Goal: Task Accomplishment & Management: Complete application form

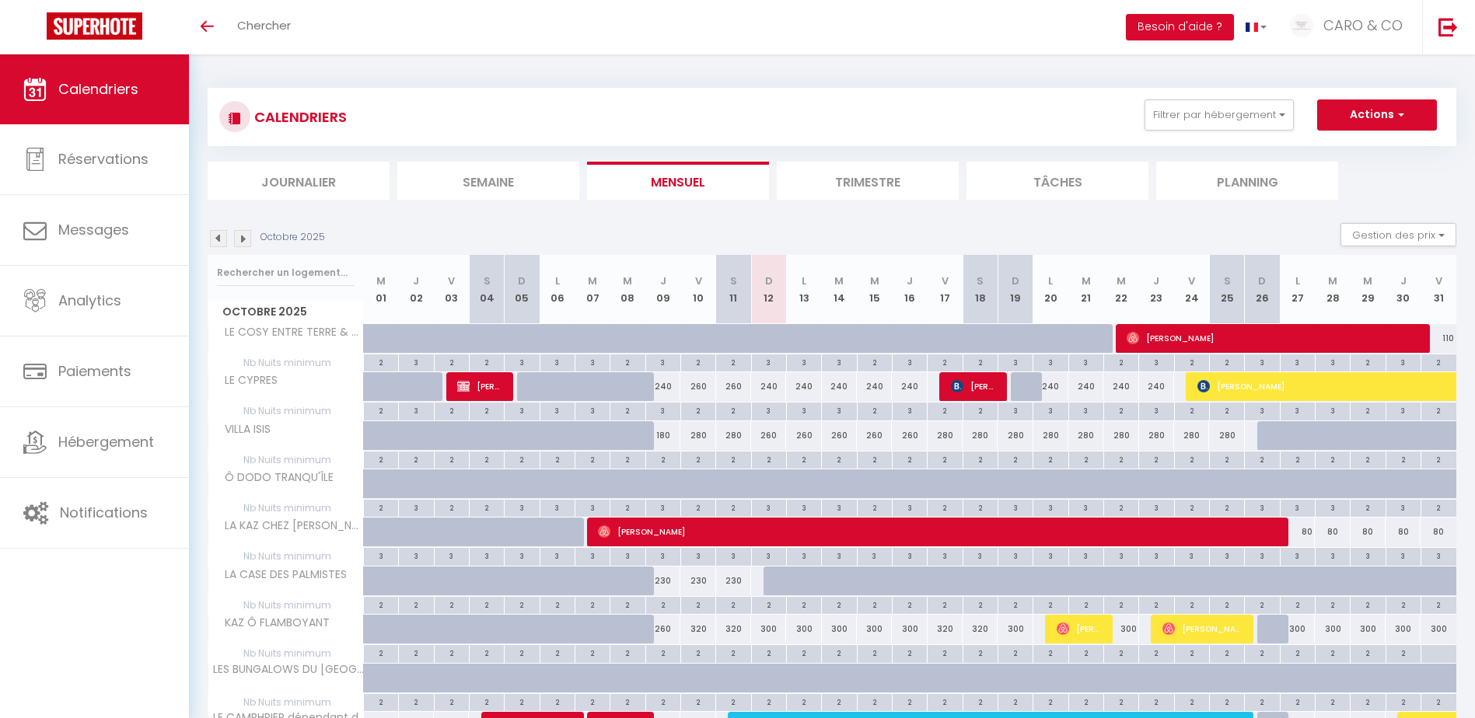
click at [240, 245] on img at bounding box center [242, 238] width 17 height 17
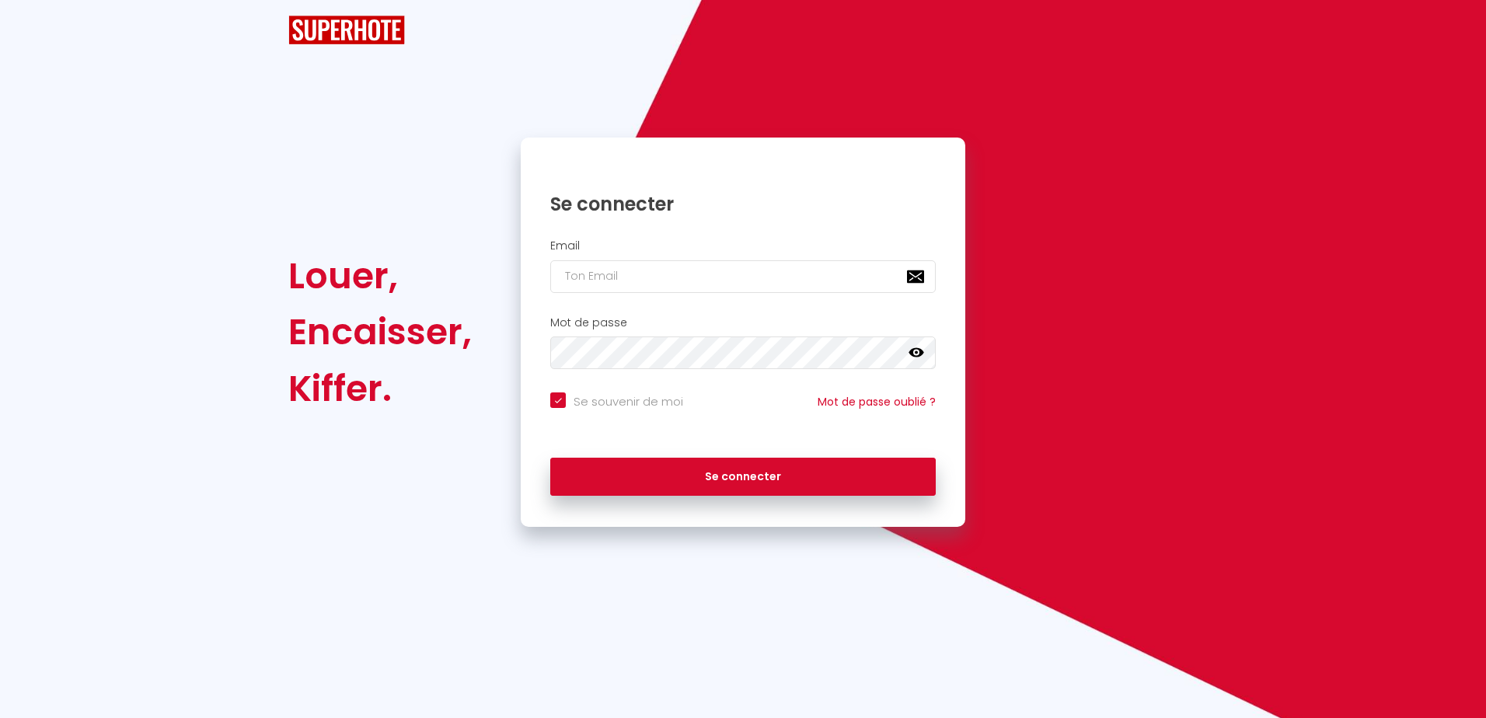
checkbox input "true"
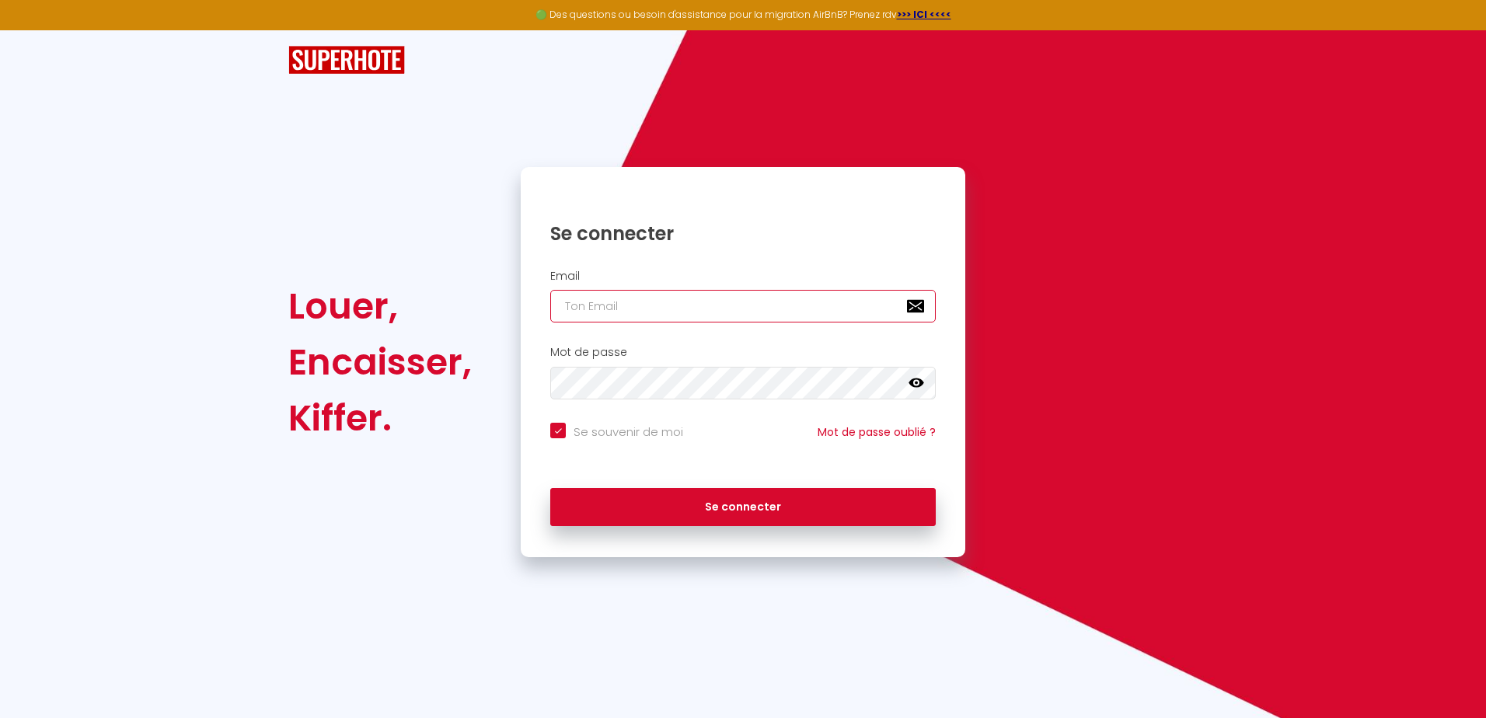
click at [634, 308] on input "email" at bounding box center [743, 306] width 386 height 33
type input "[EMAIL_ADDRESS][DOMAIN_NAME]"
click at [913, 384] on icon at bounding box center [917, 383] width 16 height 9
click at [856, 374] on div "Mot de passe false" at bounding box center [743, 373] width 424 height 54
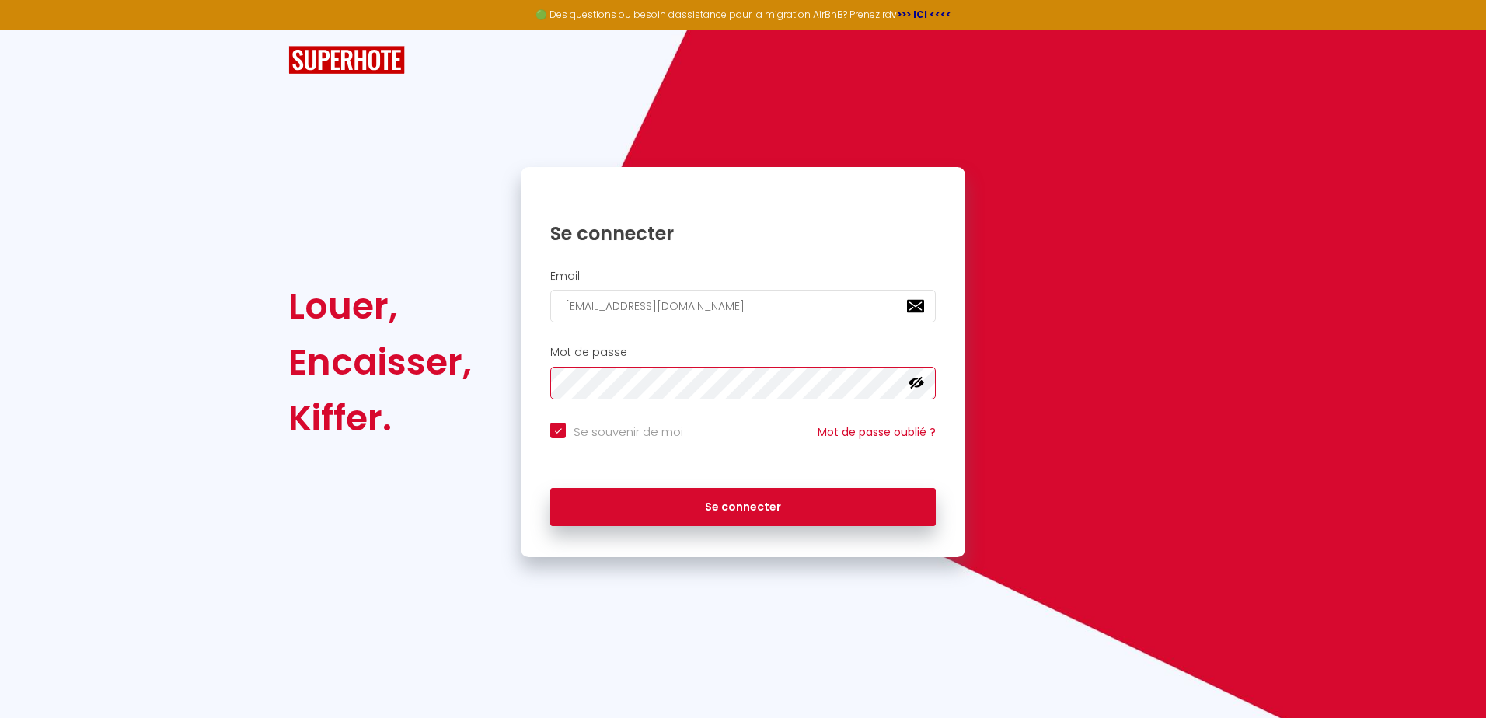
drag, startPoint x: 864, startPoint y: 361, endPoint x: 470, endPoint y: 382, distance: 395.5
click at [470, 382] on div "Louer, Encaisser, Kiffer. Se connecter Email [EMAIL_ADDRESS][DOMAIN_NAME] Mot d…" at bounding box center [743, 362] width 930 height 390
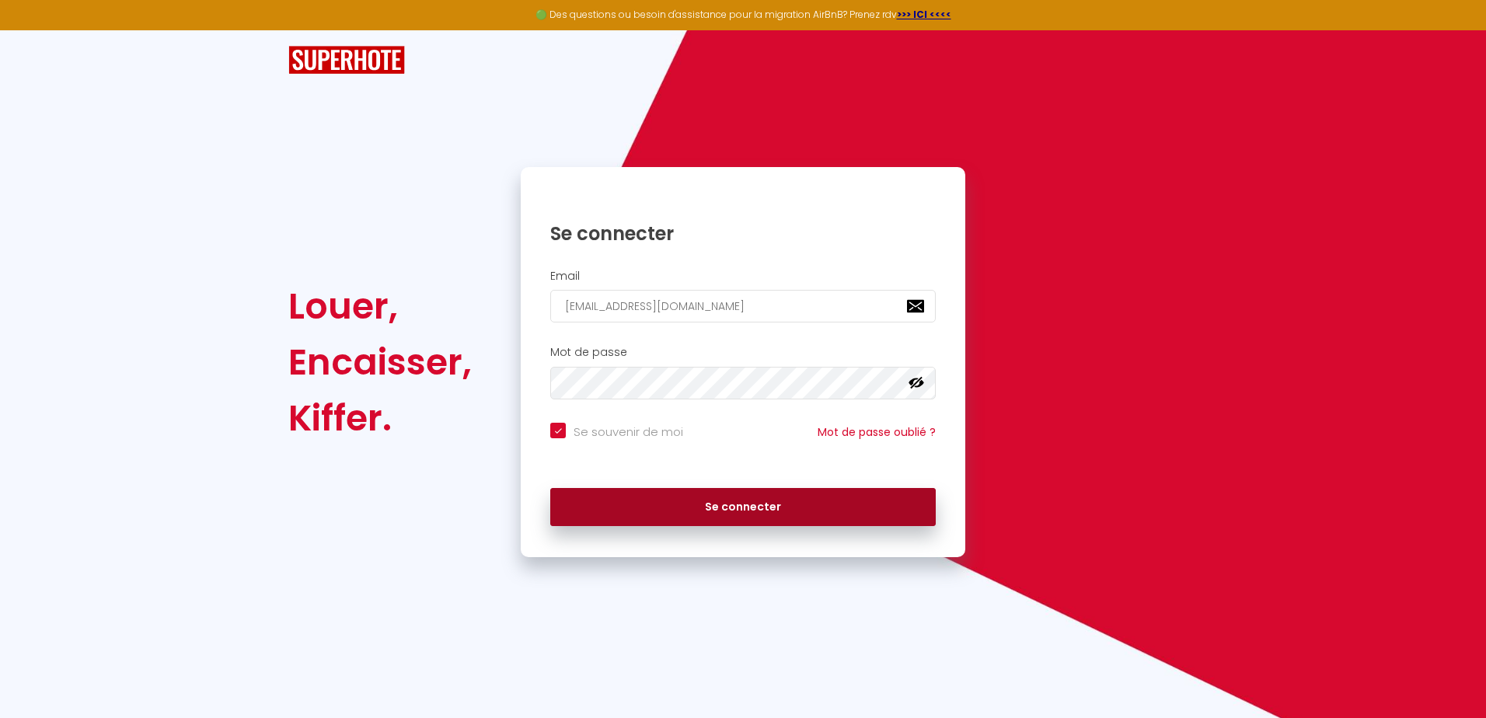
click at [684, 497] on button "Se connecter" at bounding box center [743, 507] width 386 height 39
checkbox input "true"
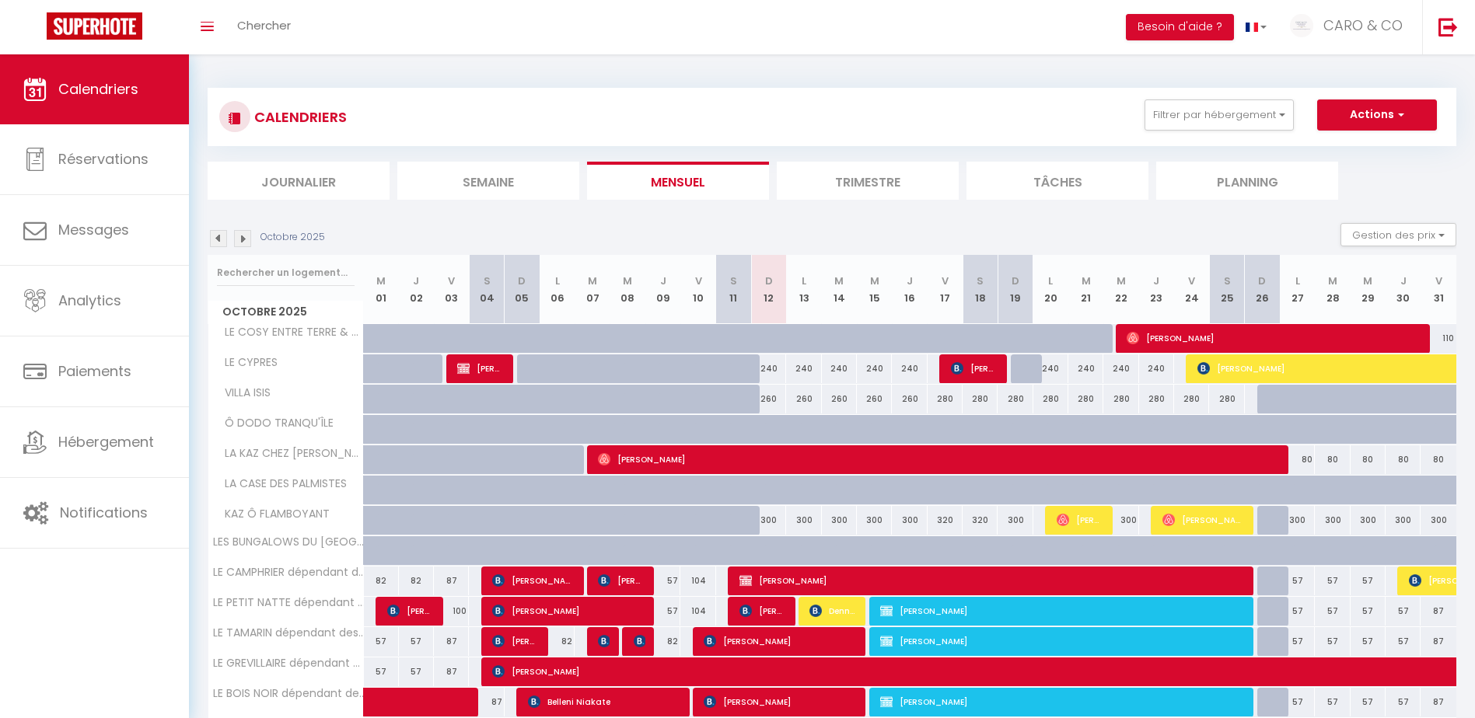
click at [244, 244] on img at bounding box center [242, 238] width 17 height 17
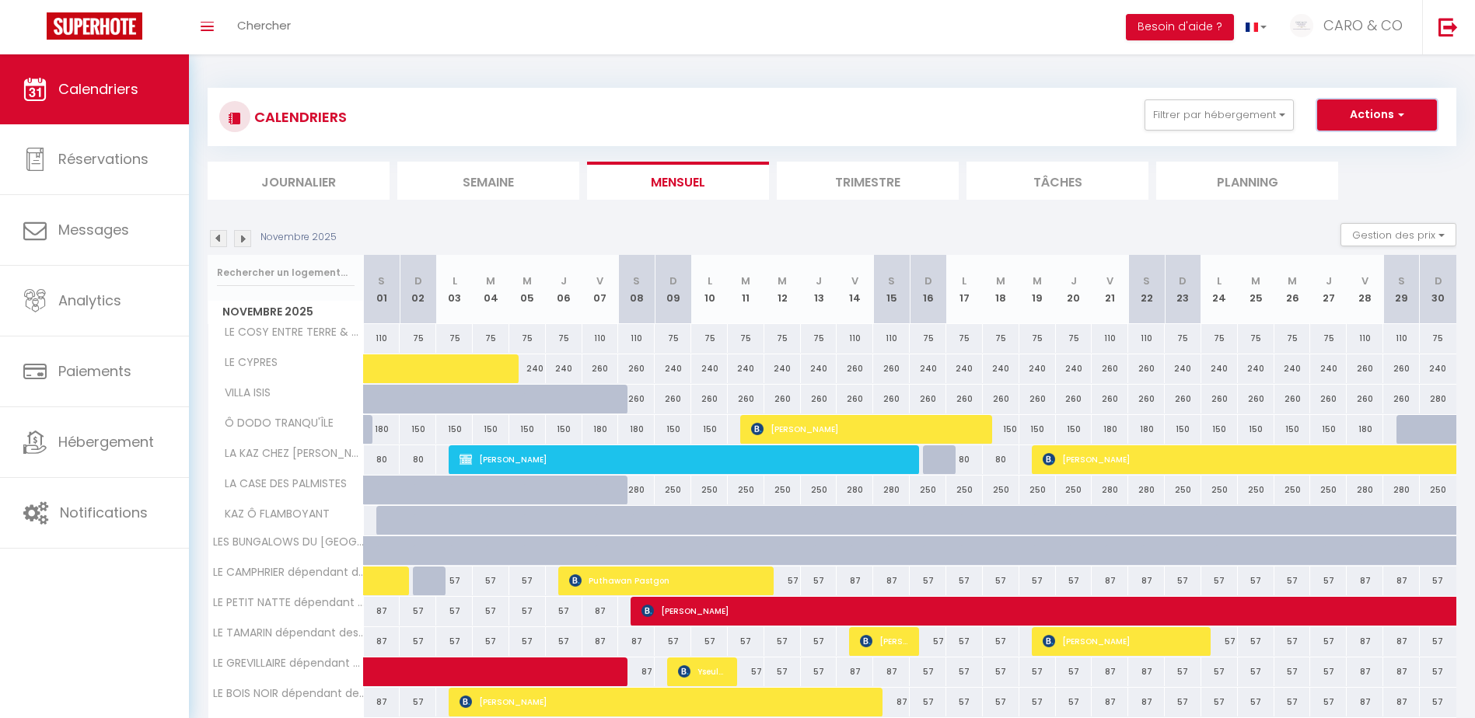
click at [1385, 118] on button "Actions" at bounding box center [1377, 115] width 120 height 31
click at [1357, 144] on link "Nouvelle réservation" at bounding box center [1360, 150] width 135 height 23
select select
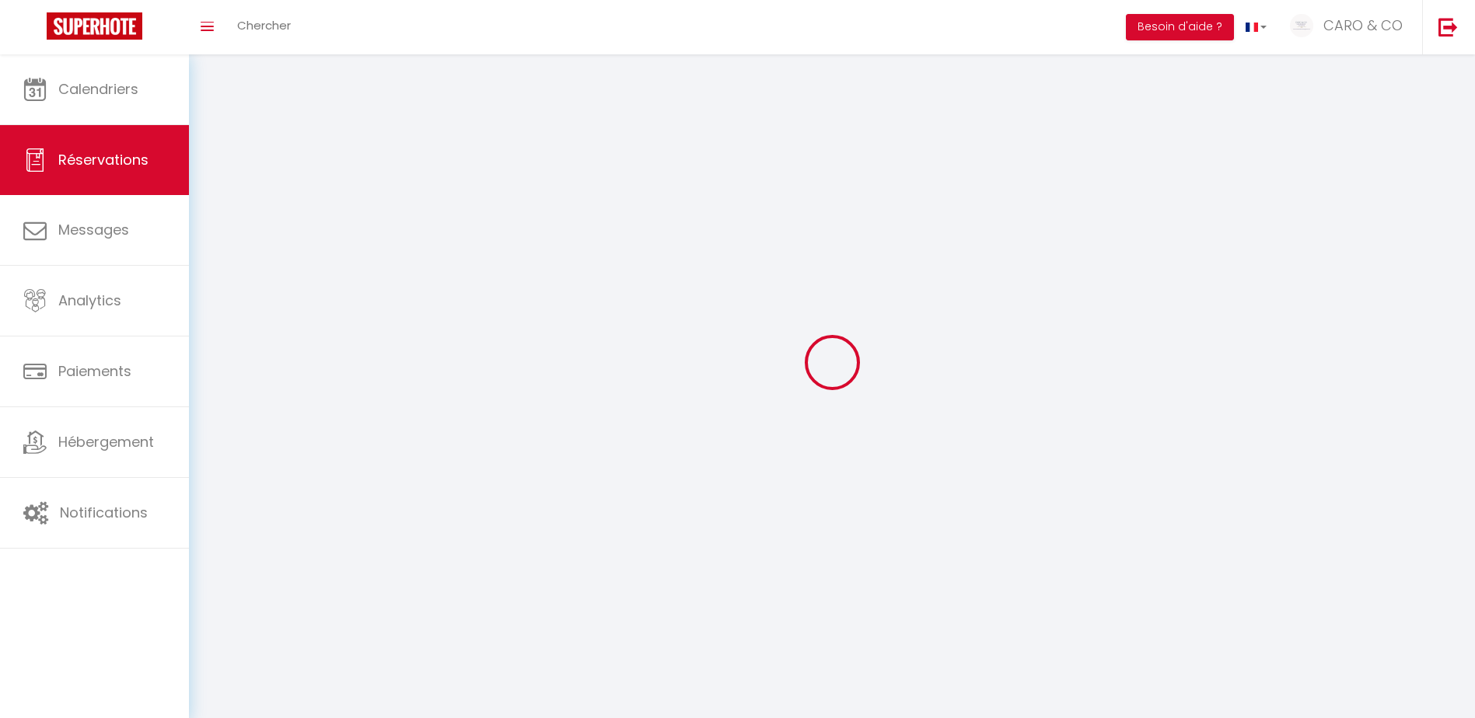
select select
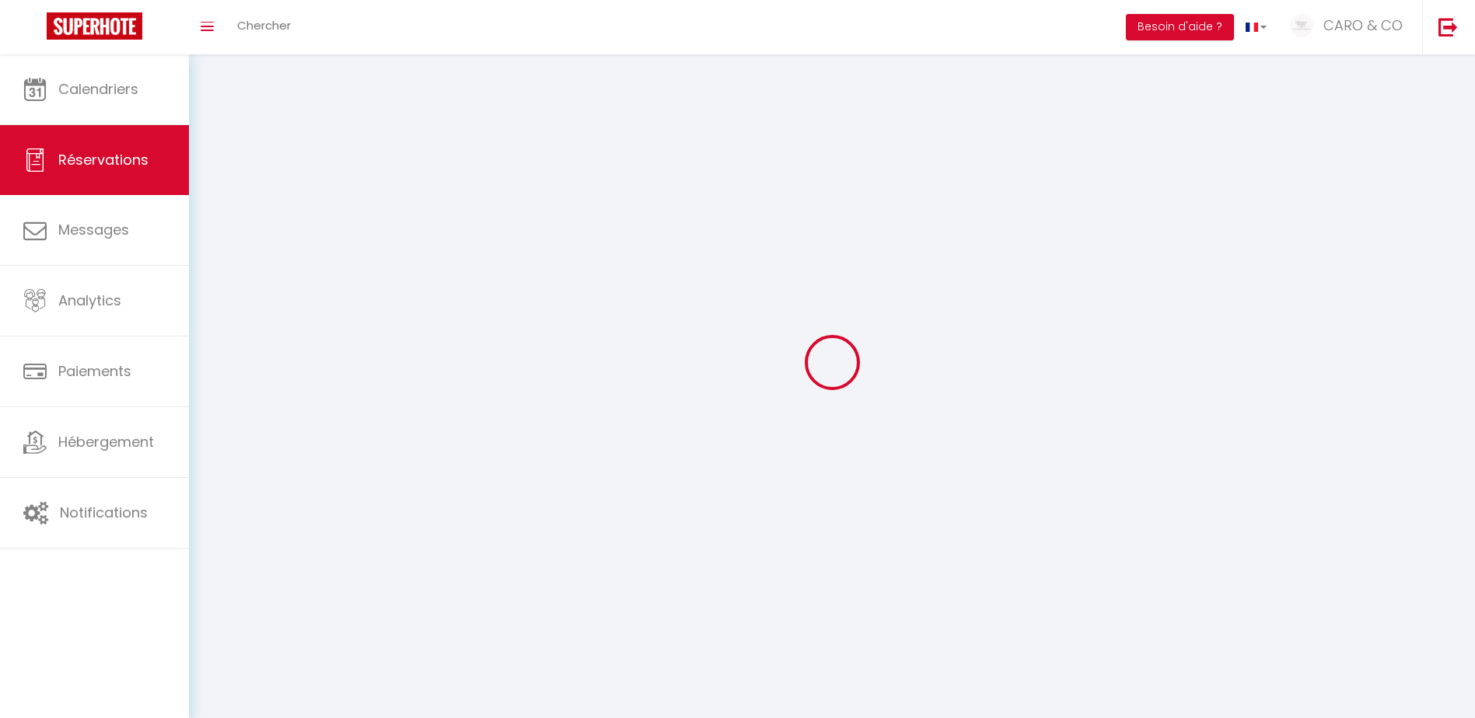
select select
checkbox input "false"
select select
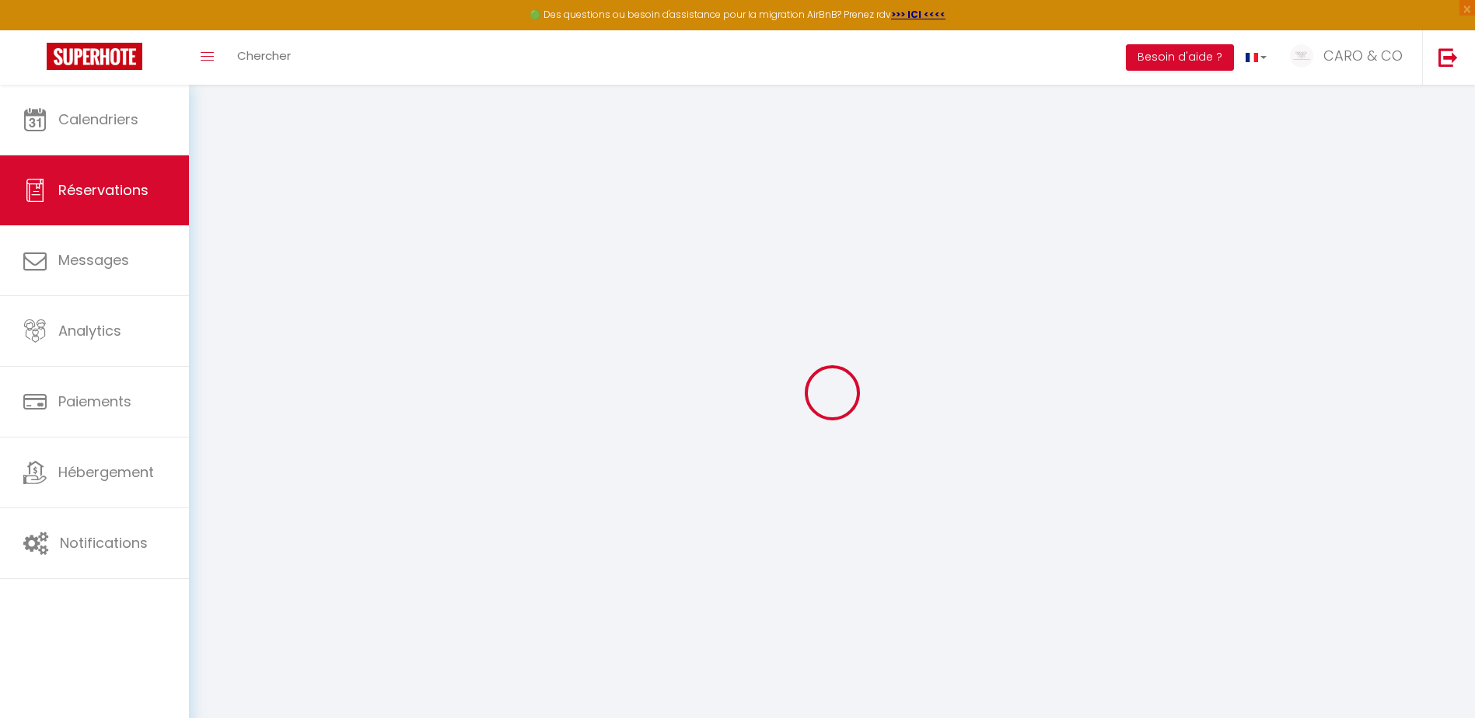
select select
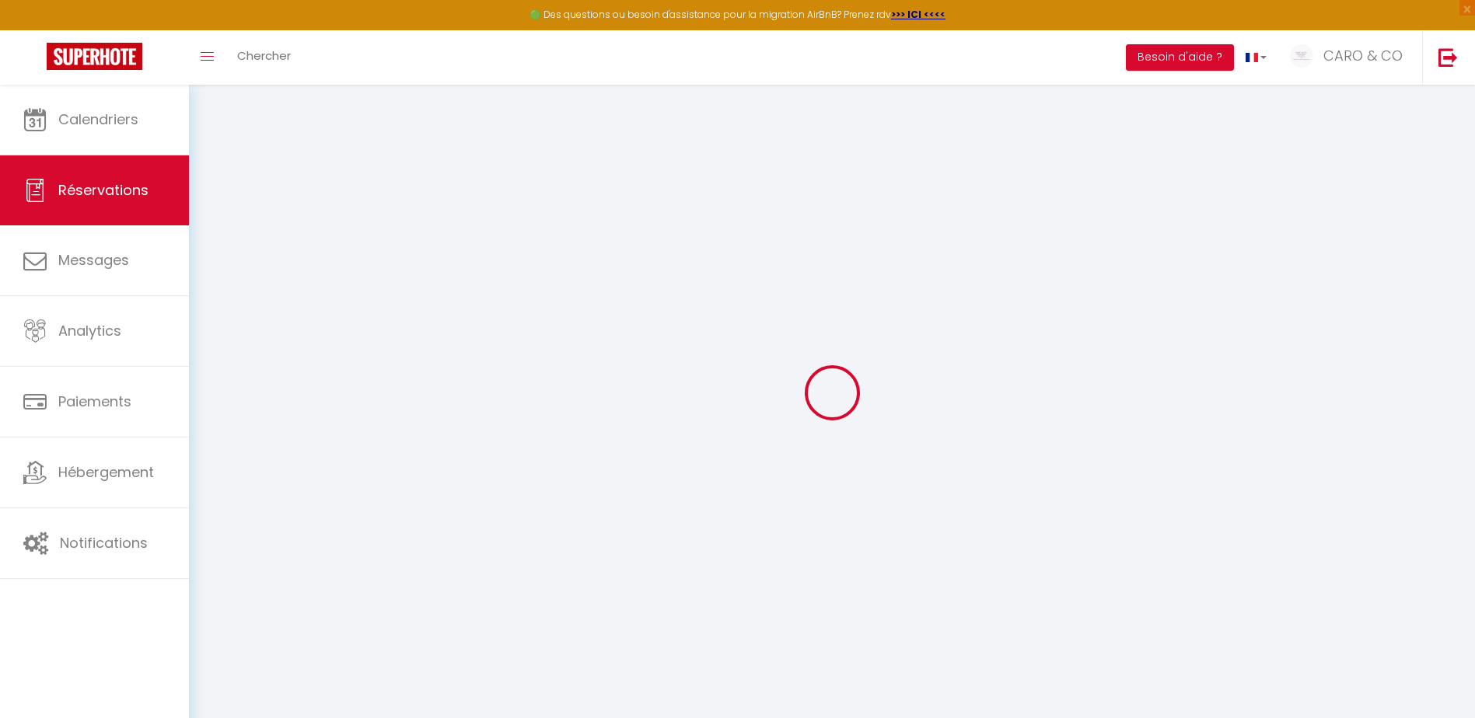
select select
checkbox input "false"
select select
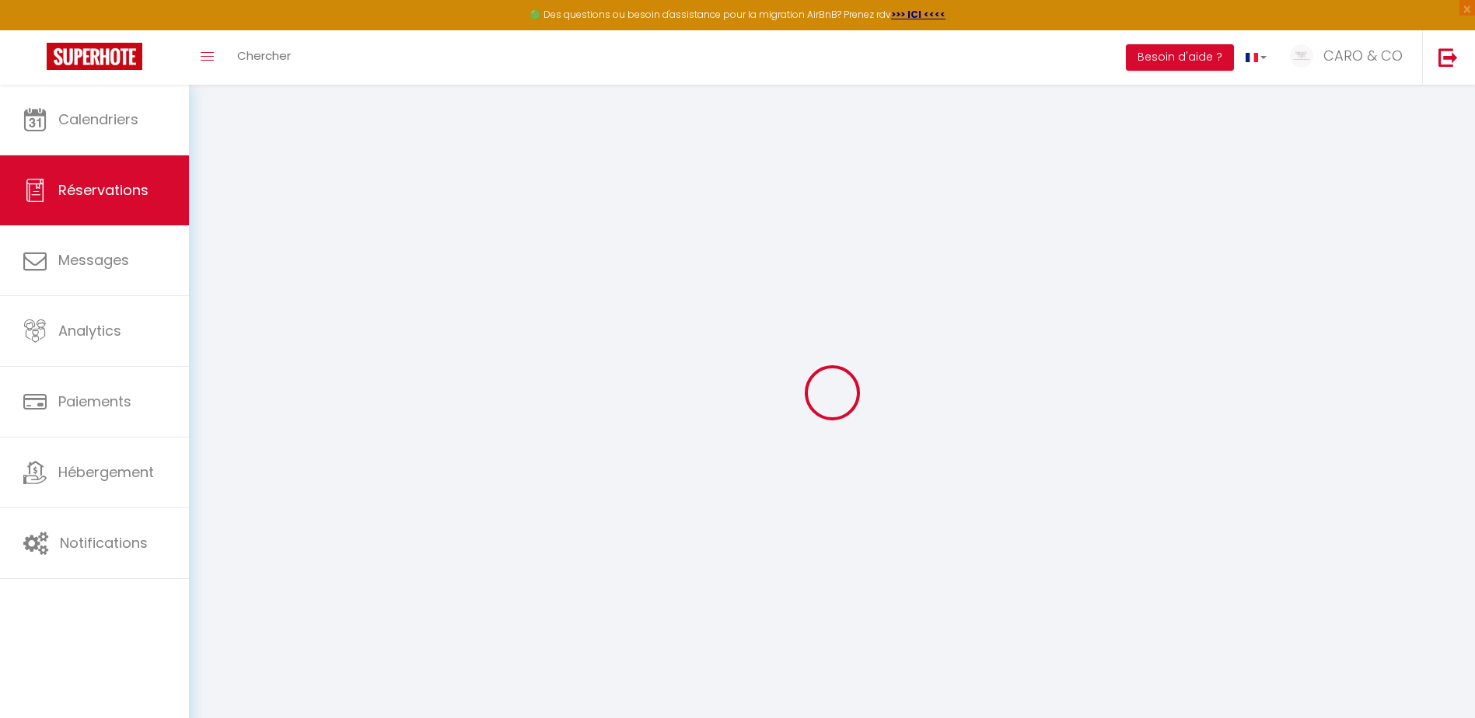
select select
checkbox input "false"
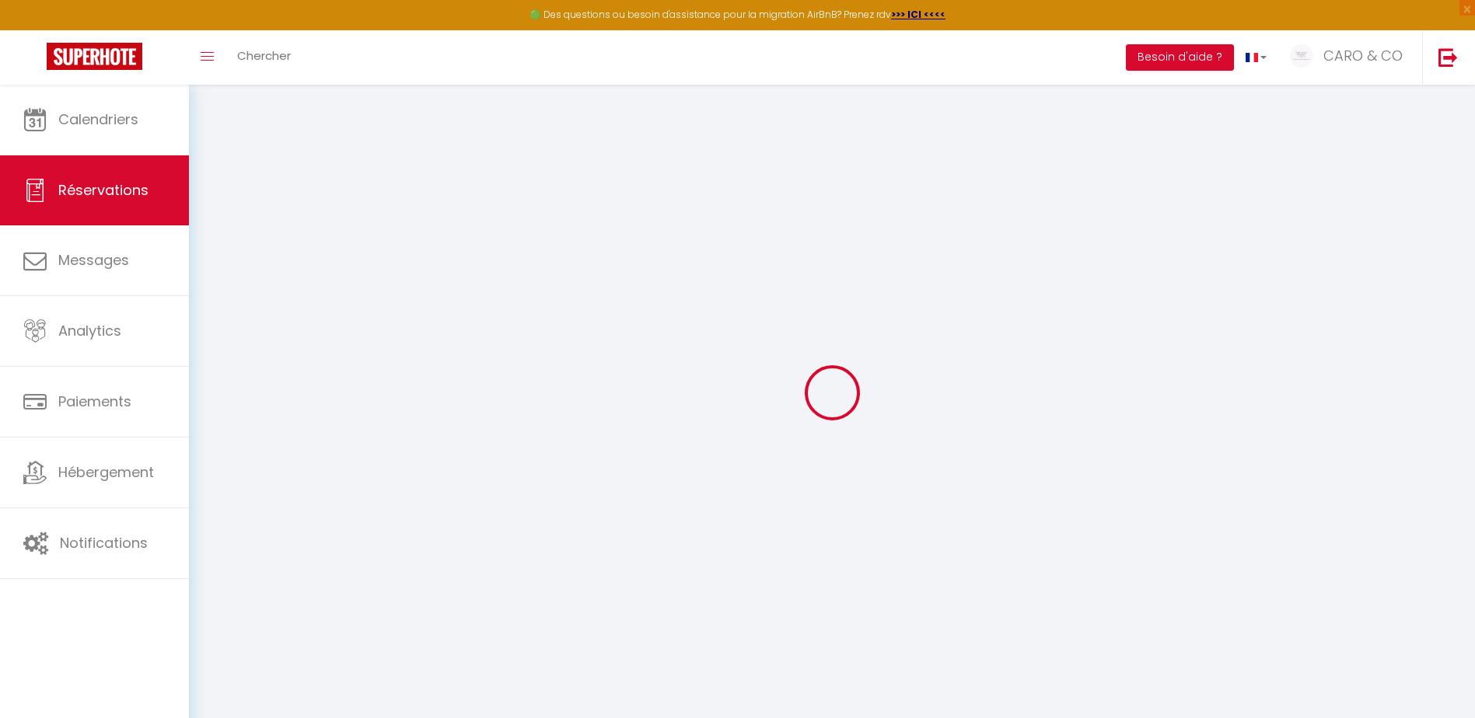
select select
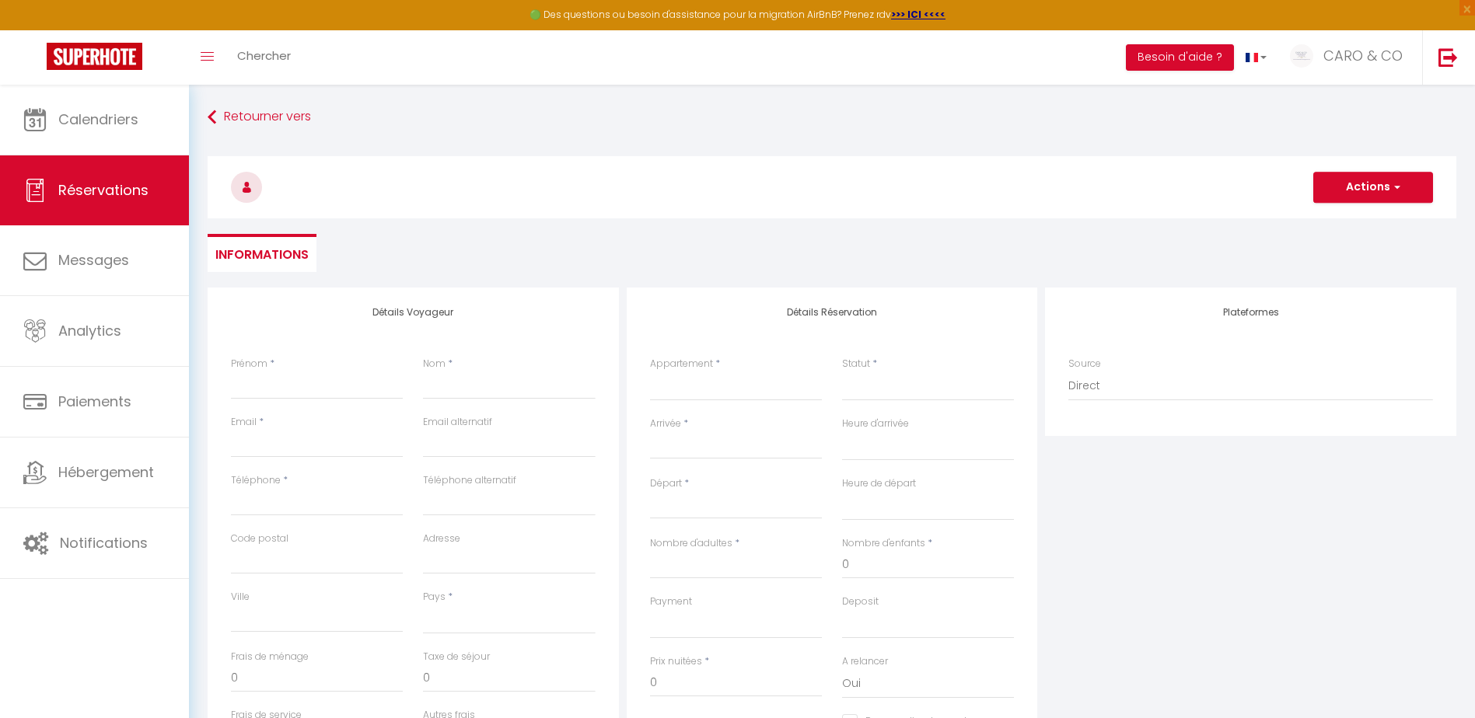
select select
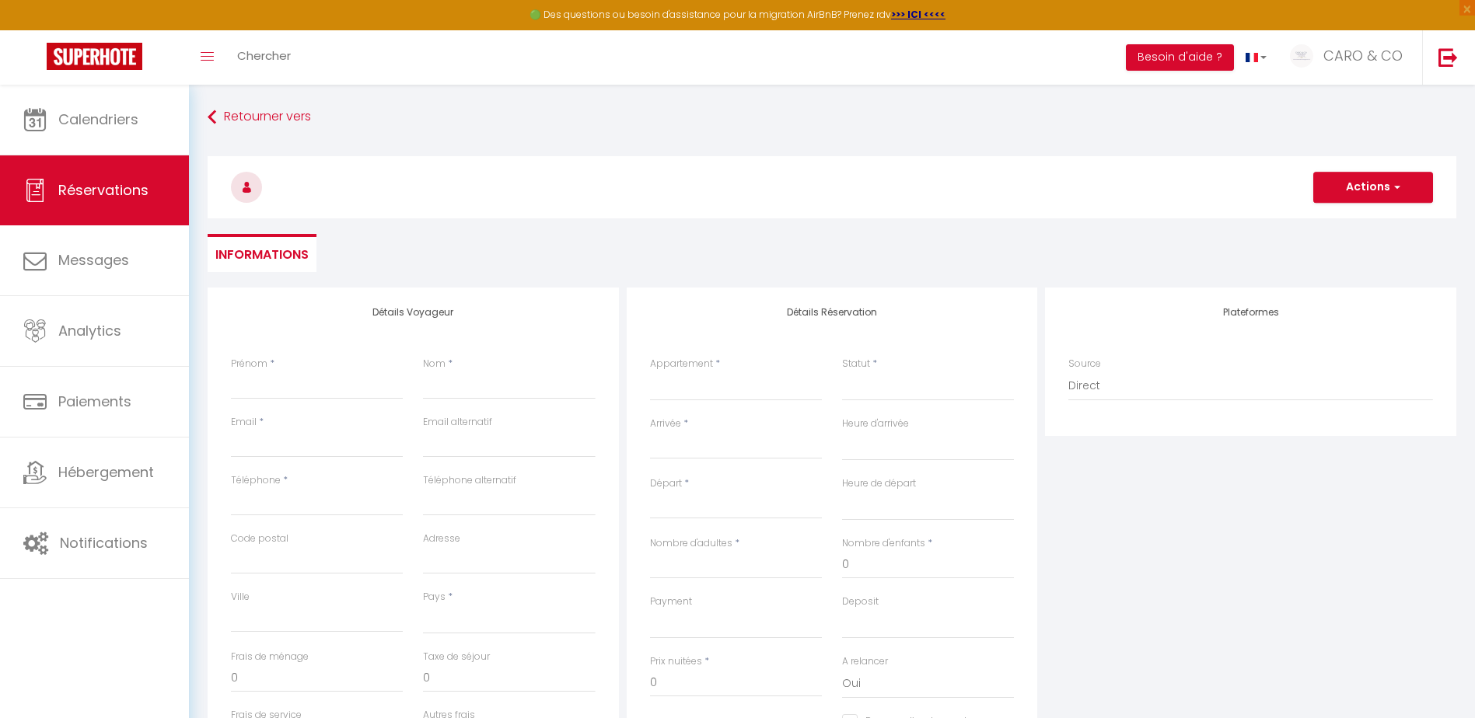
checkbox input "false"
select select
click at [715, 390] on select "LE COSY ENTRE TERRE & MER LE CYPRES VILLA ISIS Ô DODO TRANQU'ÎLE LA KAZ CHEZ PE…" at bounding box center [736, 387] width 172 height 30
select select "51473"
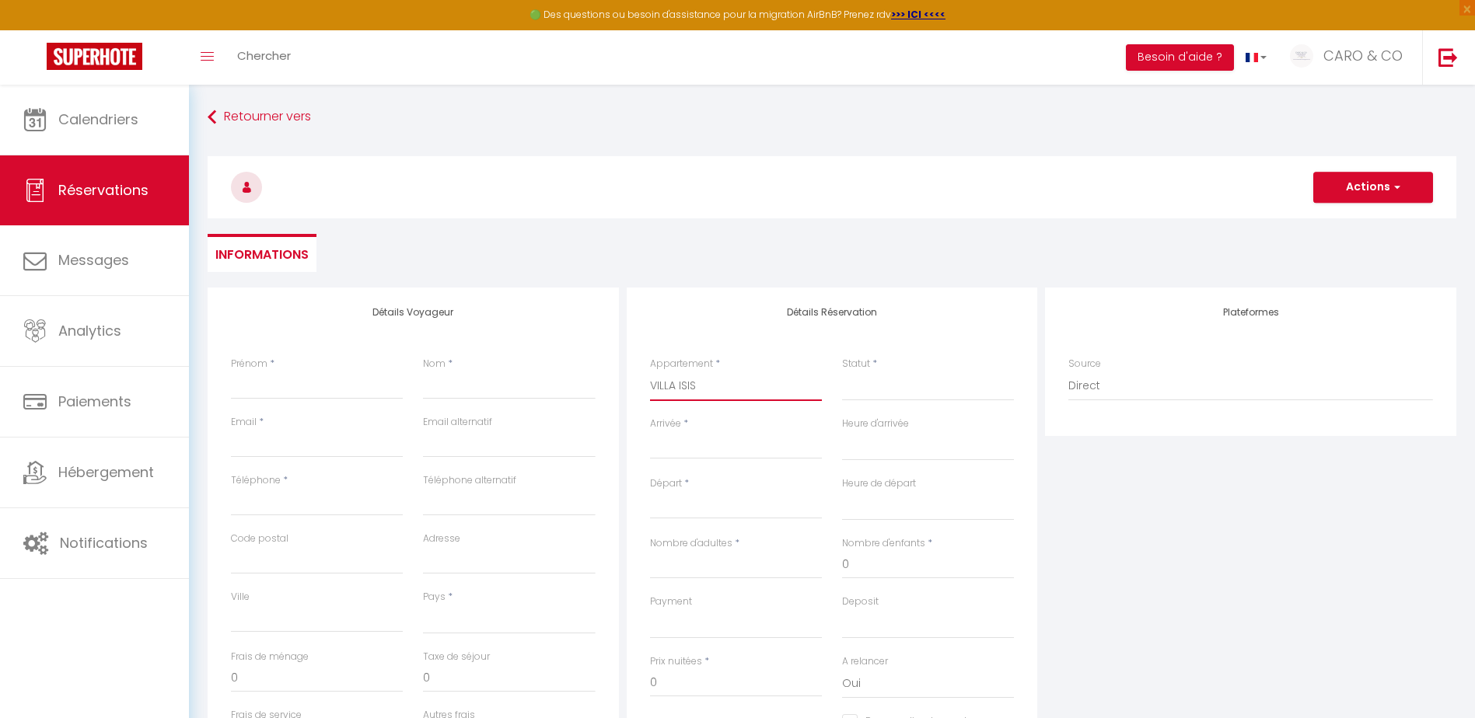
click at [650, 372] on select "LE COSY ENTRE TERRE & MER LE CYPRES VILLA ISIS Ô DODO TRANQU'ÎLE LA KAZ CHEZ PE…" at bounding box center [736, 387] width 172 height 30
select select
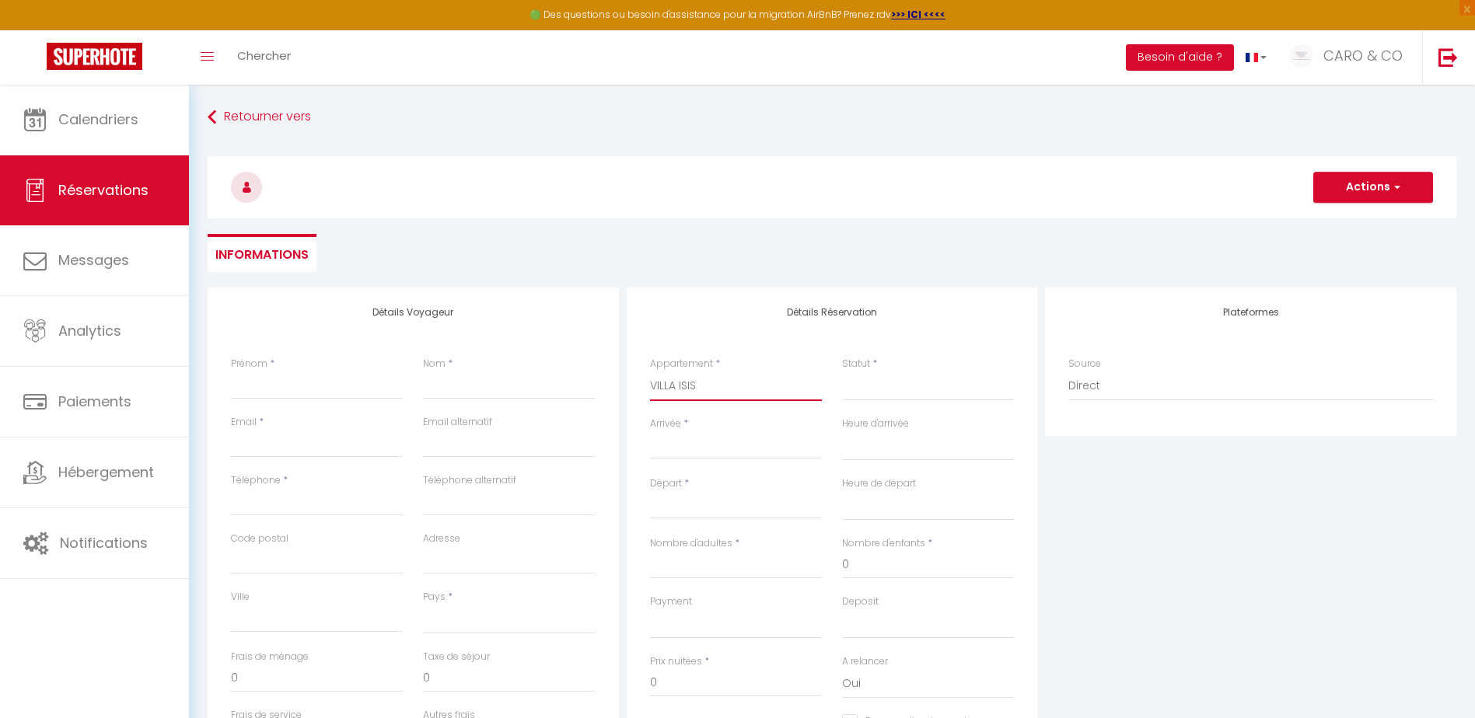
select select
checkbox input "false"
click at [879, 386] on select "Confirmé Non Confirmé [PERSON_NAME] par le voyageur No Show Request" at bounding box center [928, 387] width 172 height 30
select select
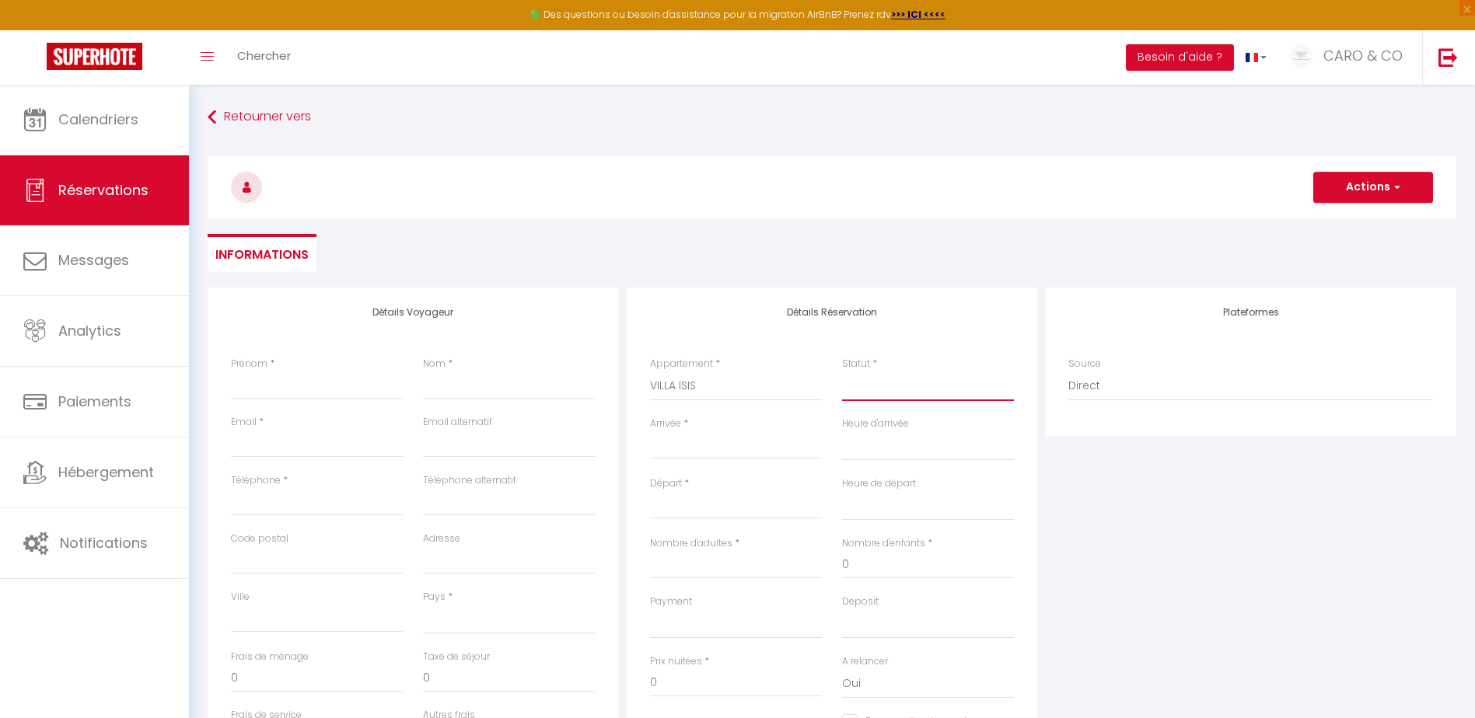
select select
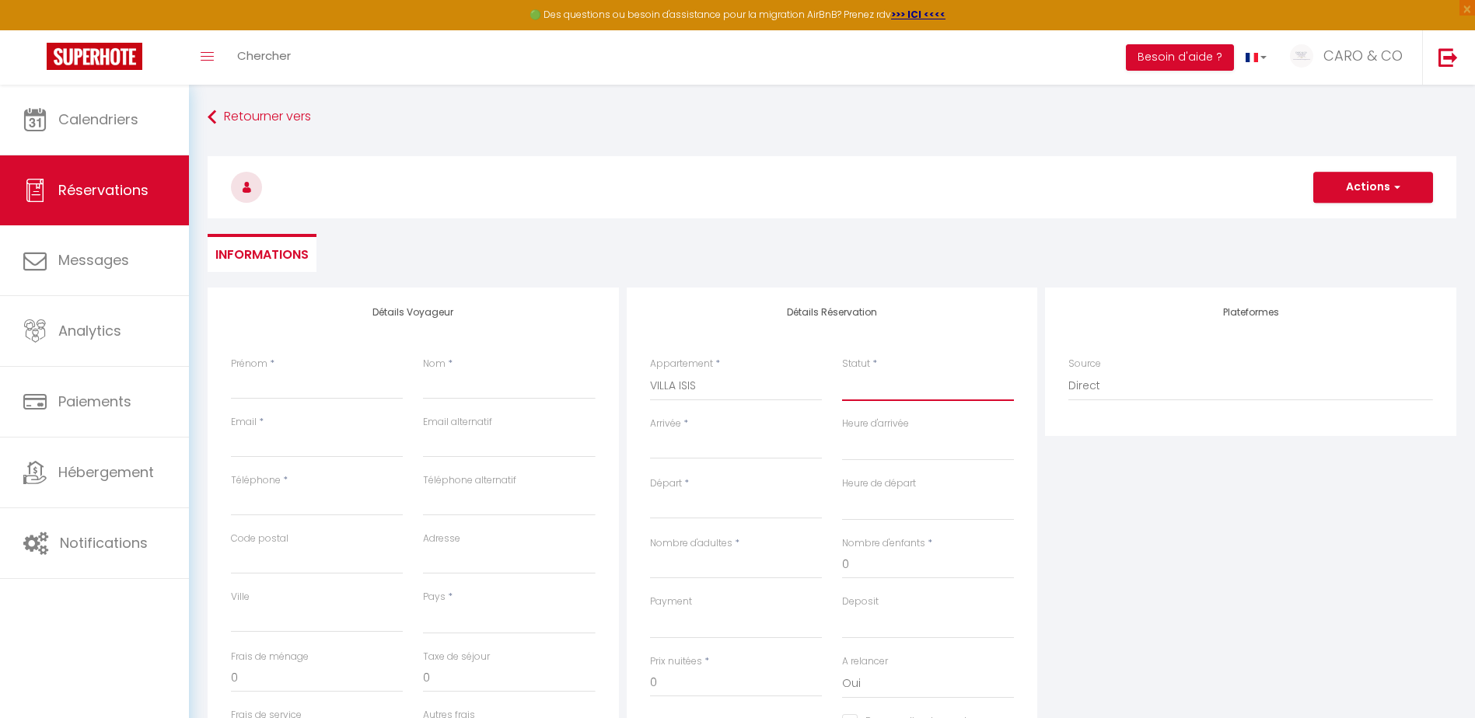
checkbox input "false"
click at [871, 387] on select "Confirmé Non Confirmé [PERSON_NAME] par le voyageur No Show Request" at bounding box center [928, 387] width 172 height 30
click at [879, 393] on select "Confirmé Non Confirmé [PERSON_NAME] par le voyageur No Show Request" at bounding box center [928, 387] width 172 height 30
select select "1"
click at [842, 372] on select "Confirmé Non Confirmé [PERSON_NAME] par le voyageur No Show Request" at bounding box center [928, 387] width 172 height 30
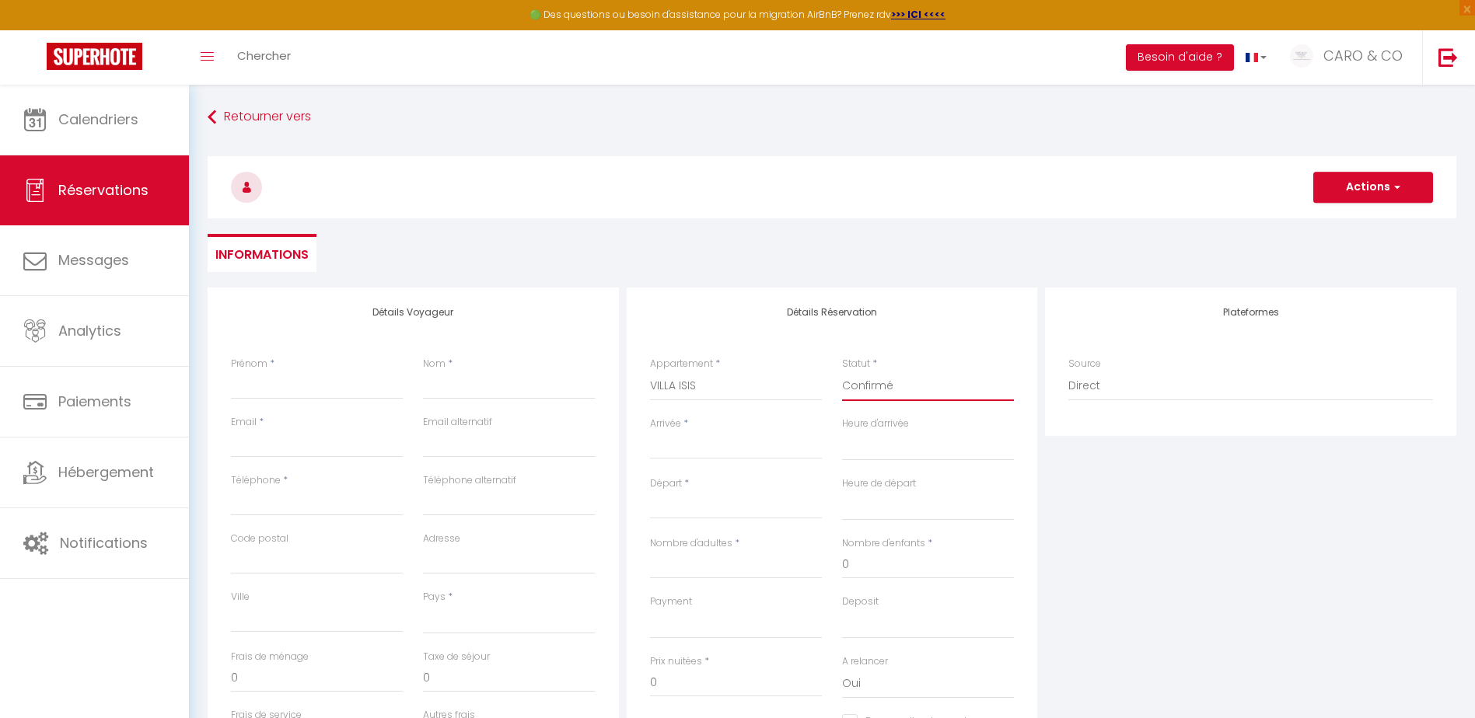
select select
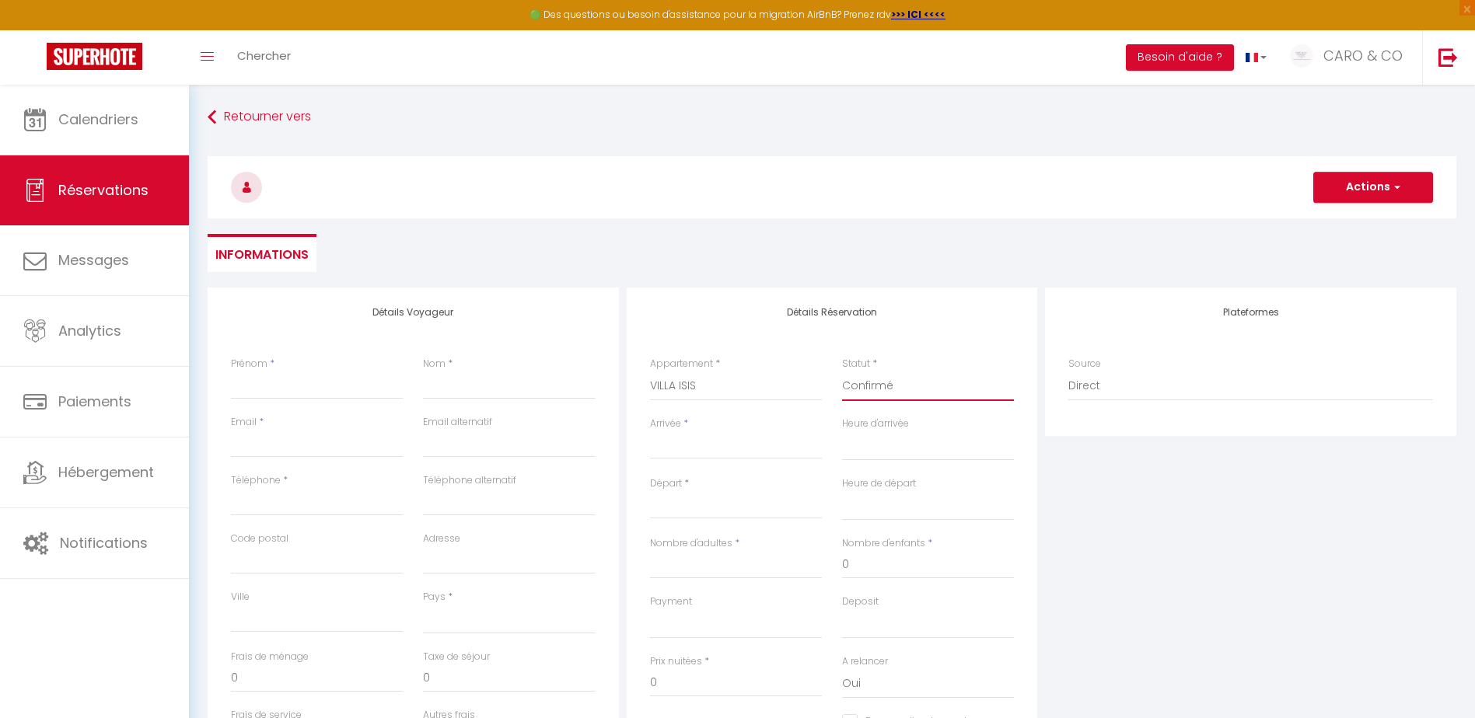
checkbox input "false"
click at [682, 444] on input "Arrivée" at bounding box center [736, 447] width 172 height 20
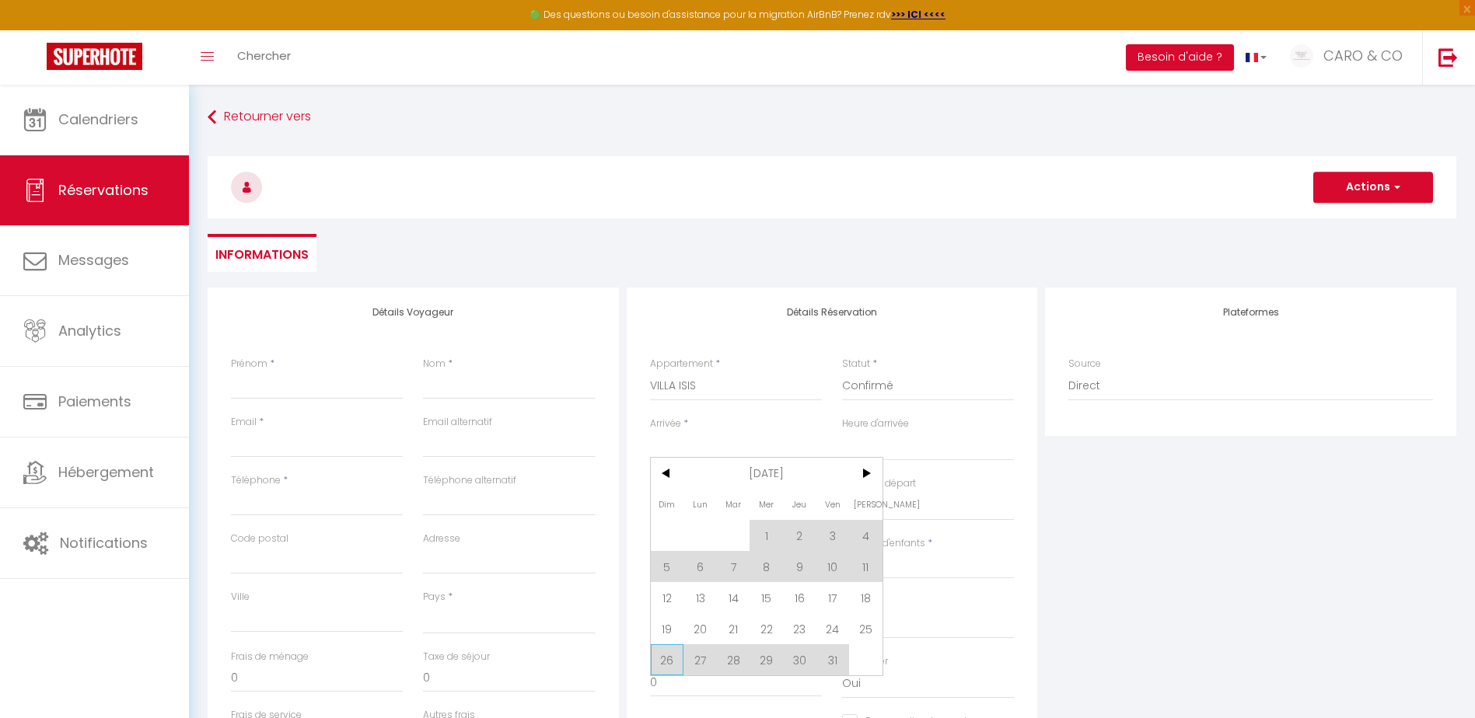
click at [658, 651] on span "26" at bounding box center [667, 659] width 33 height 31
select select
type input "Dim 26 Octobre 2025"
select select
type input "Lun 27 Octobre 2025"
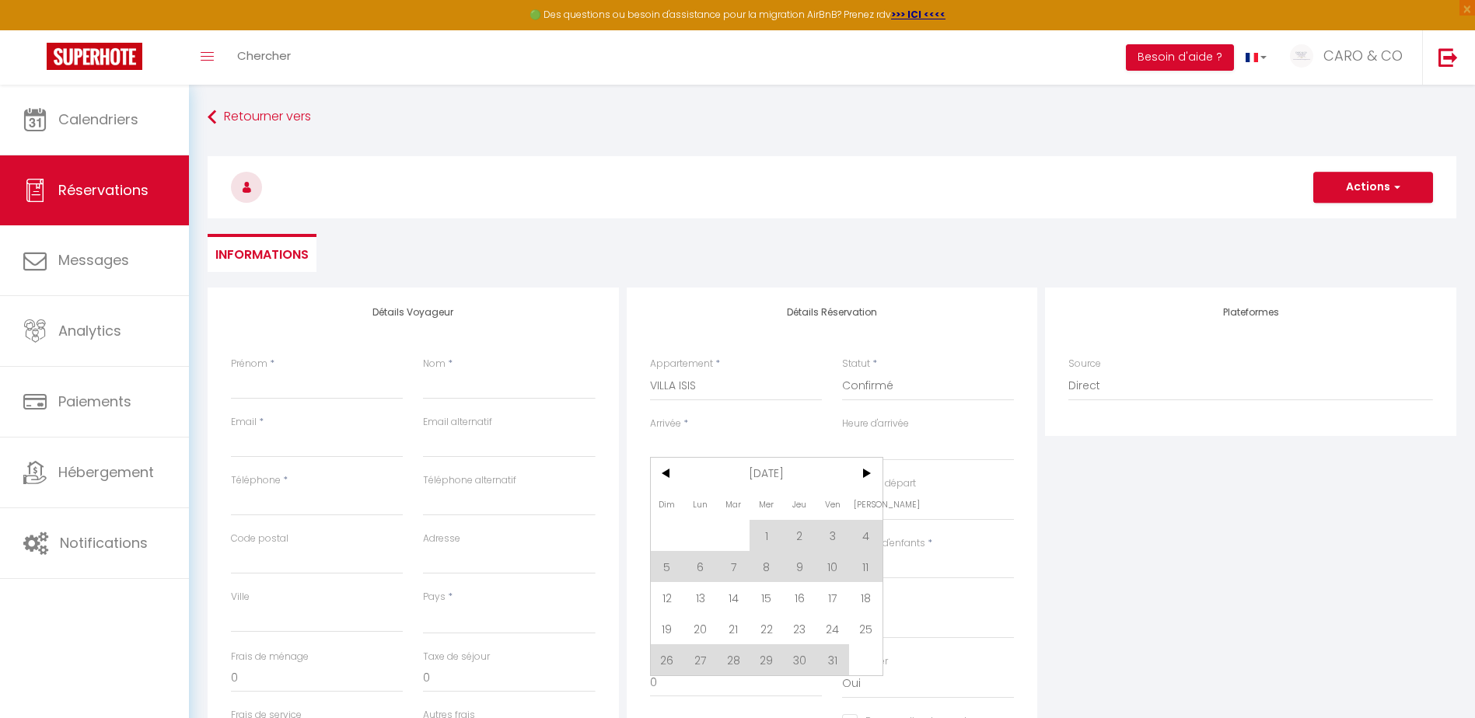
select select
checkbox input "false"
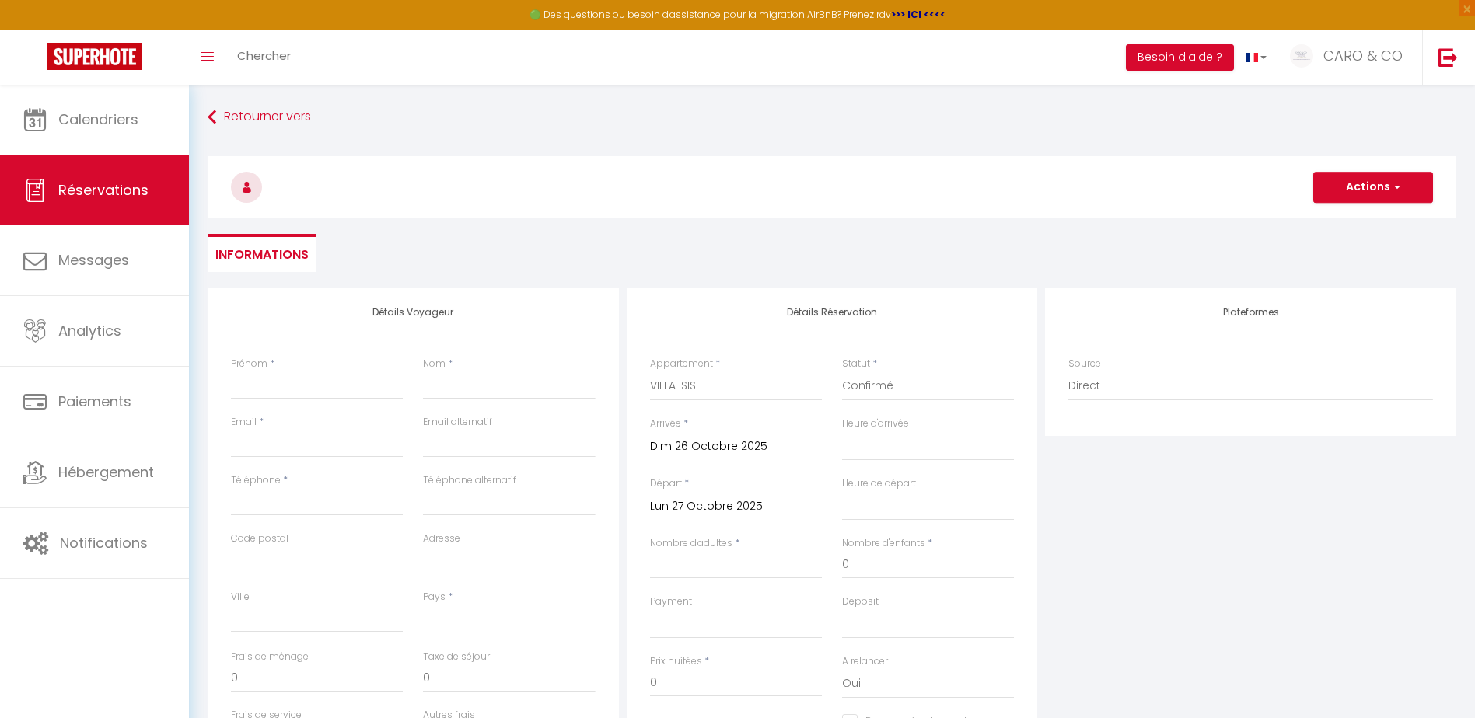
click at [699, 503] on input "Lun 27 Octobre 2025" at bounding box center [736, 507] width 172 height 20
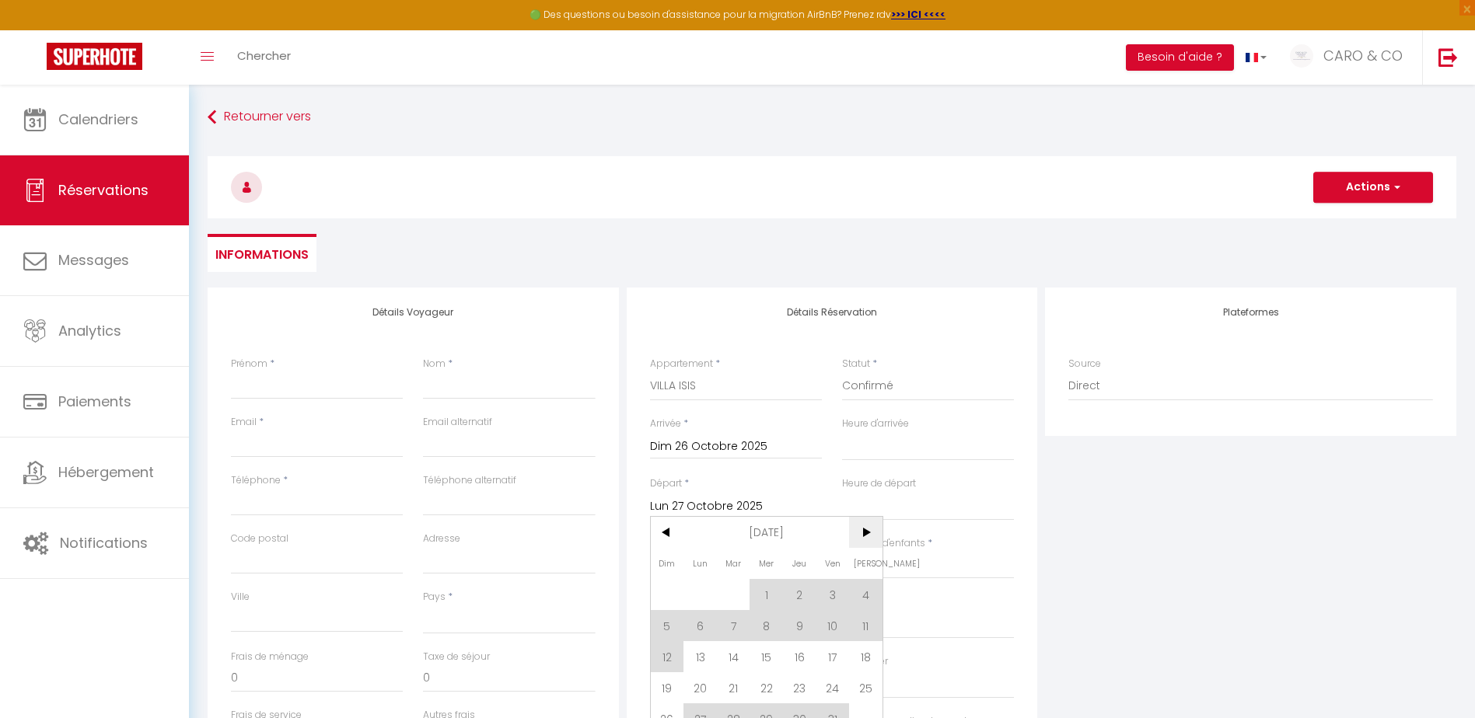
click at [860, 529] on span ">" at bounding box center [865, 532] width 33 height 31
click at [864, 620] on span "8" at bounding box center [865, 625] width 33 height 31
select select
type input "Sam 08 Novembre 2025"
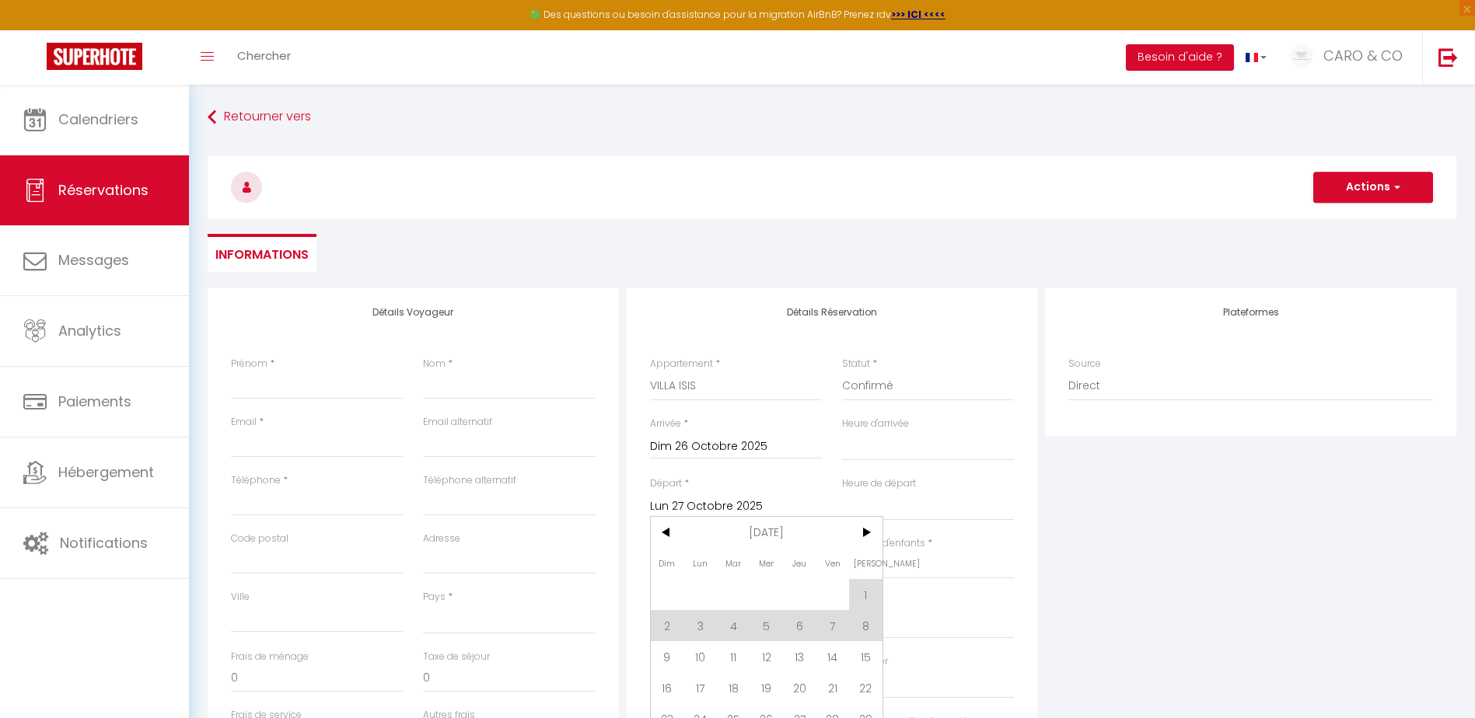
select select
checkbox input "false"
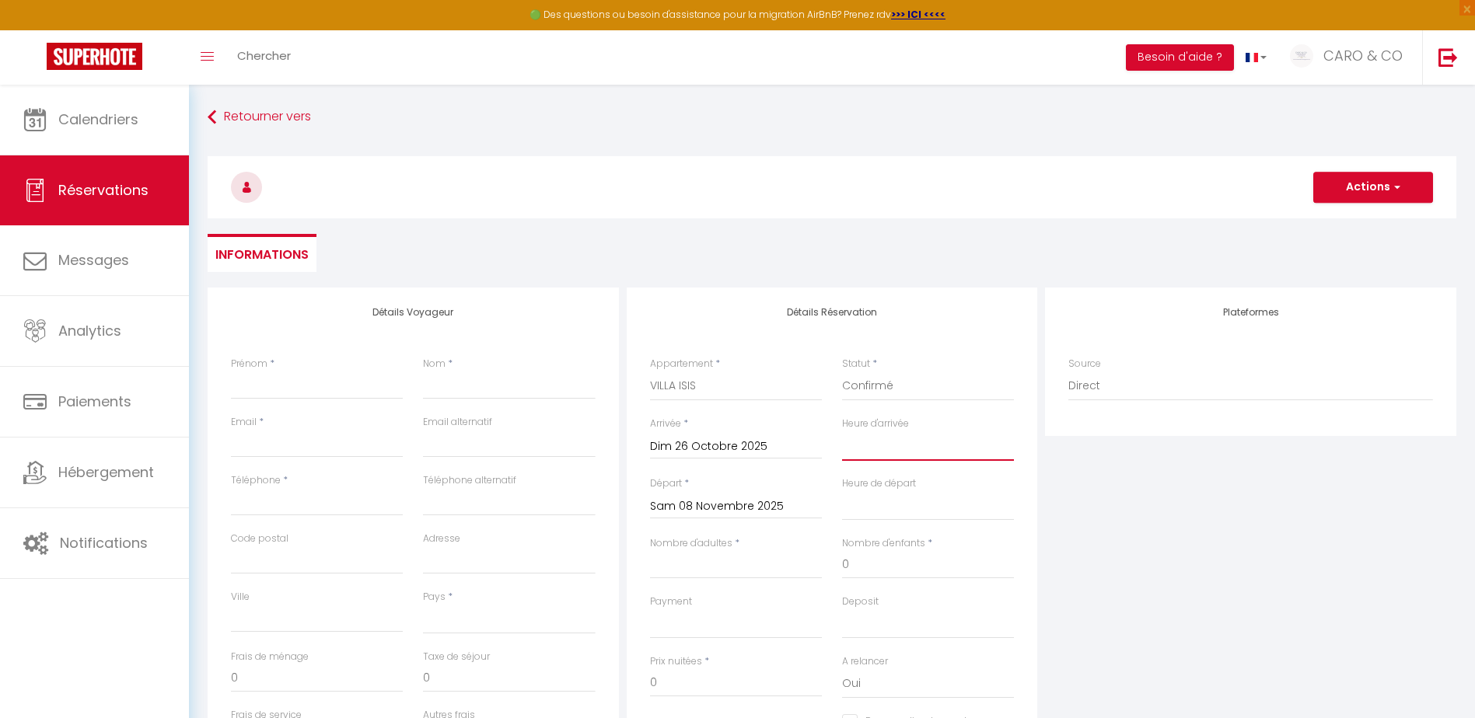
click at [884, 445] on select "00:00 00:30 01:00 01:30 02:00 02:30 03:00 03:30 04:00 04:30 05:00 05:30 06:00 0…" at bounding box center [928, 446] width 172 height 30
select select "16:00"
click at [842, 431] on select "00:00 00:30 01:00 01:30 02:00 02:30 03:00 03:30 04:00 04:30 05:00 05:30 06:00 0…" at bounding box center [928, 446] width 172 height 30
select select
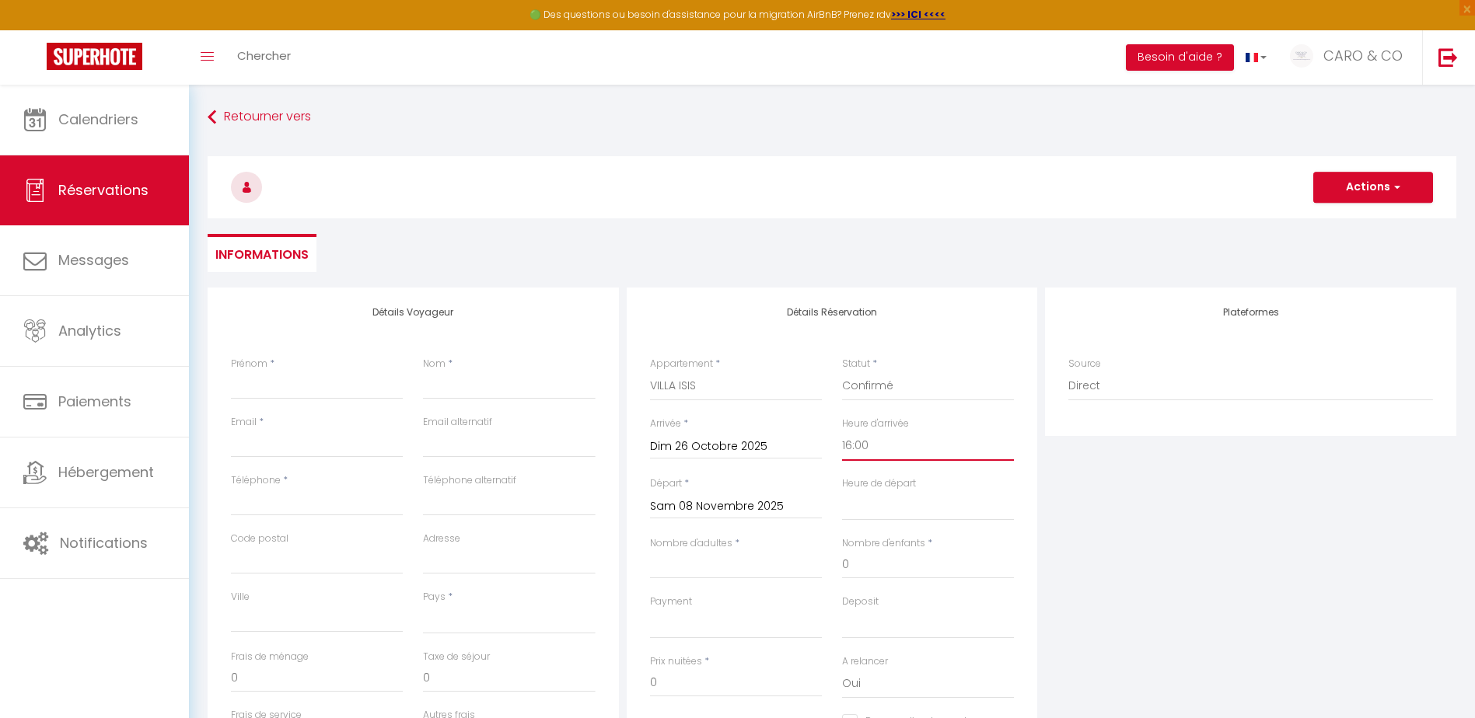
select select
checkbox input "false"
click at [872, 503] on select "00:00 00:30 01:00 01:30 02:00 02:30 03:00 03:30 04:00 04:30 05:00 05:30 06:00 0…" at bounding box center [928, 506] width 172 height 30
select select "11:00"
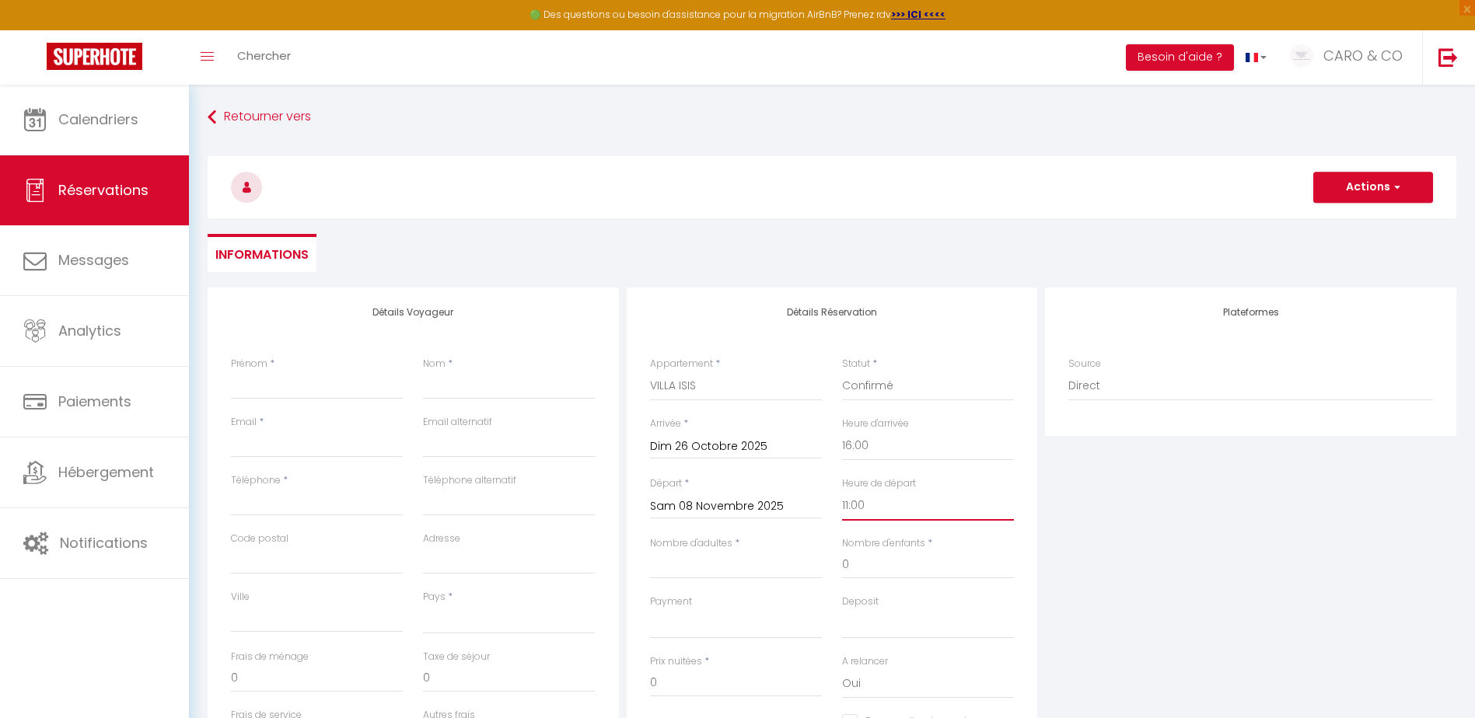
click at [842, 491] on select "00:00 00:30 01:00 01:30 02:00 02:30 03:00 03:30 04:00 04:30 05:00 05:30 06:00 0…" at bounding box center [928, 506] width 172 height 30
select select
checkbox input "false"
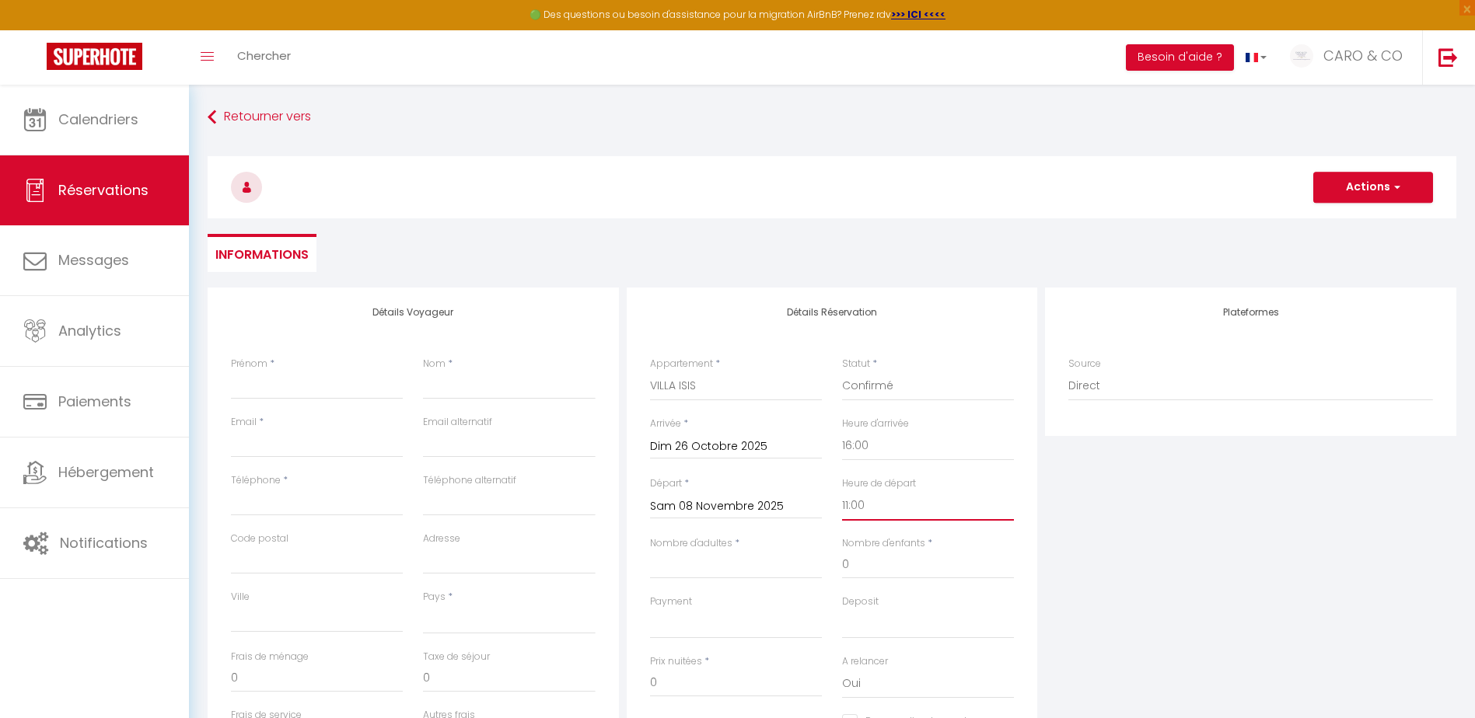
click at [860, 504] on select "00:00 00:30 01:00 01:30 02:00 02:30 03:00 03:30 04:00 04:30 05:00 05:30 06:00 0…" at bounding box center [928, 506] width 172 height 30
select select "10:00"
click at [842, 491] on select "00:00 00:30 01:00 01:30 02:00 02:30 03:00 03:30 04:00 04:30 05:00 05:30 06:00 0…" at bounding box center [928, 506] width 172 height 30
select select
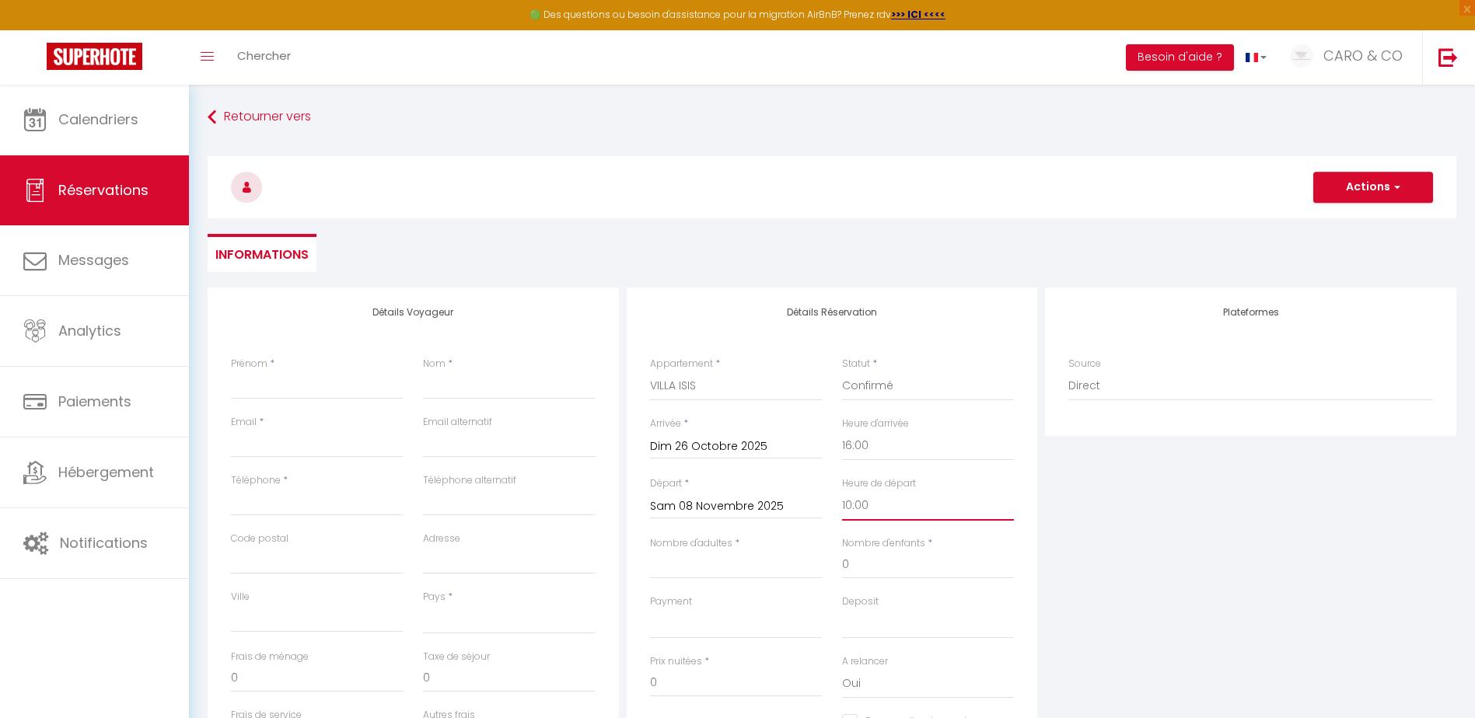
select select
checkbox input "false"
click at [728, 563] on input "Nombre d'adultes" at bounding box center [736, 565] width 172 height 28
type input "4"
select select
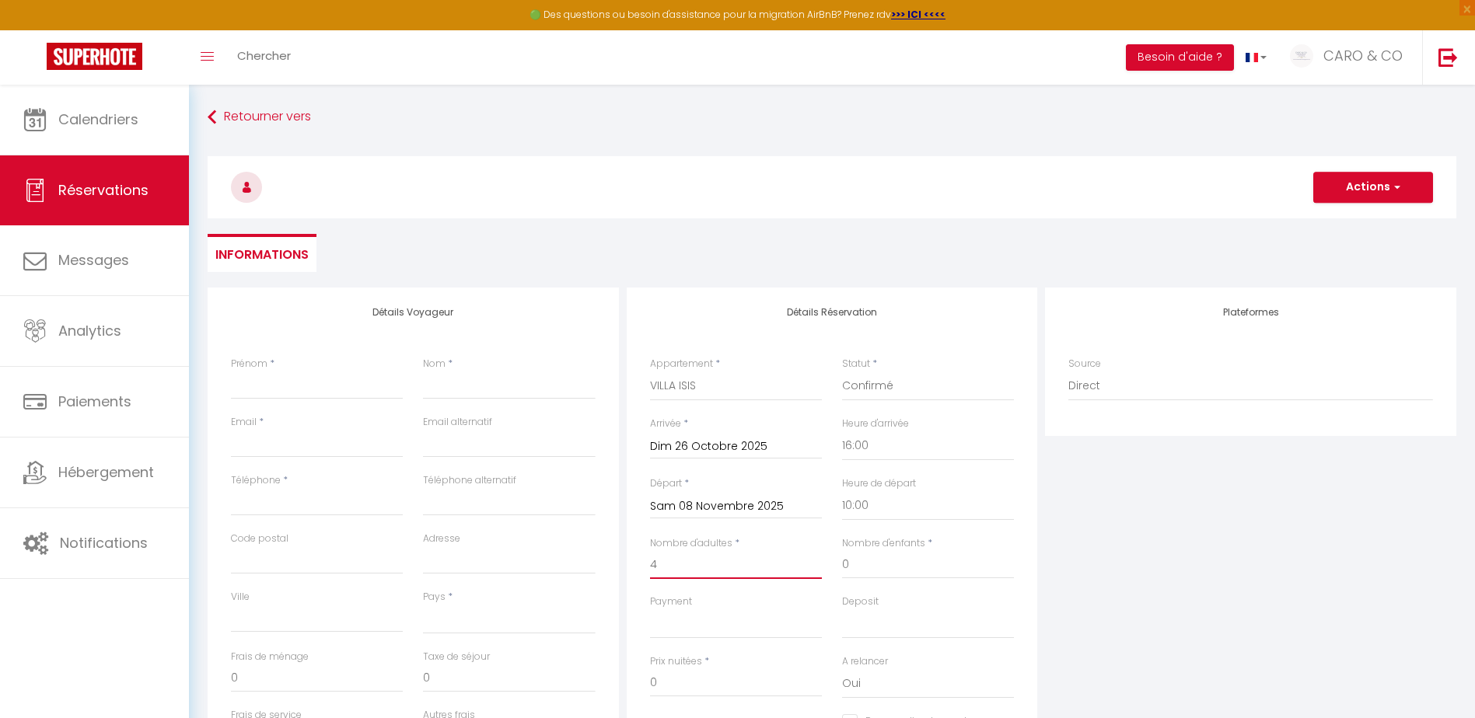
select select
checkbox input "false"
select select
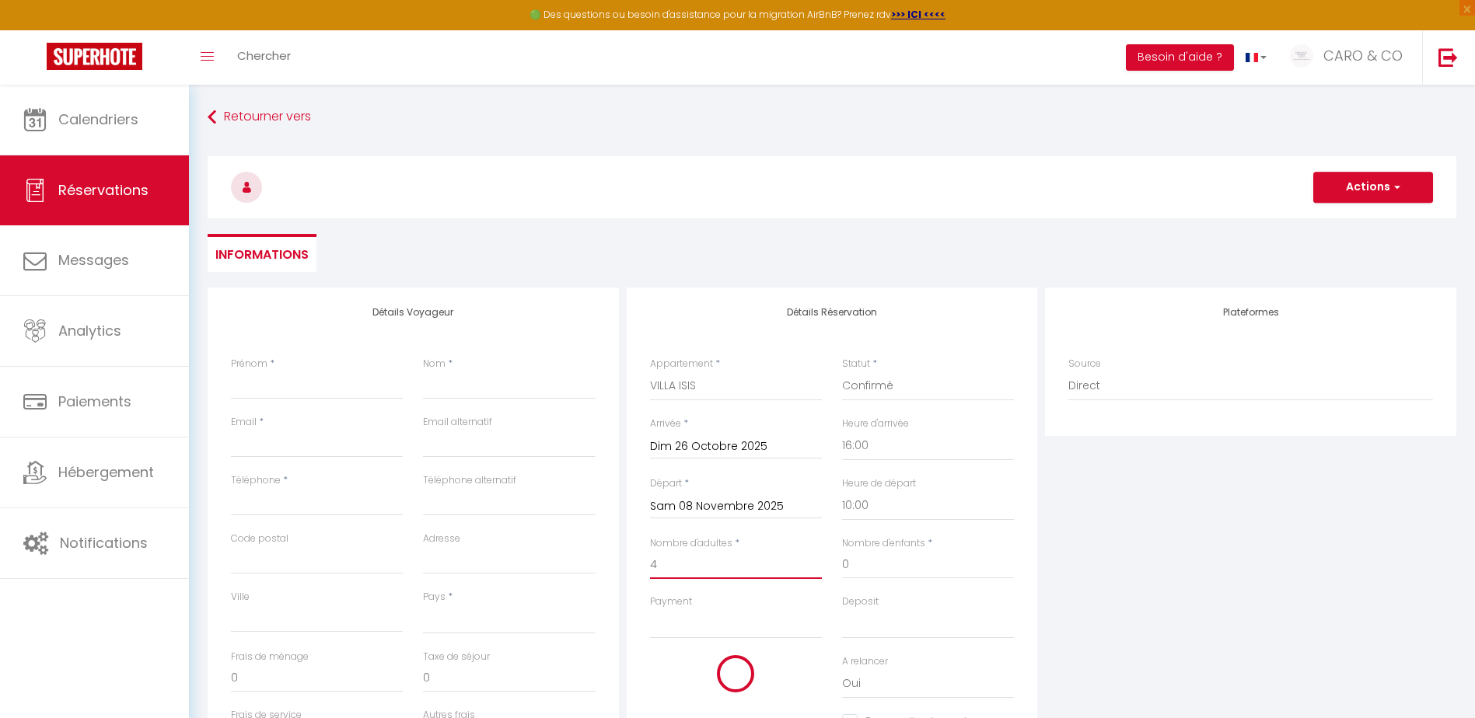
select select
checkbox input "false"
type input "4"
click at [748, 608] on div "Payment OK KO" at bounding box center [736, 617] width 172 height 44
click at [744, 620] on select "OK KO" at bounding box center [736, 624] width 172 height 30
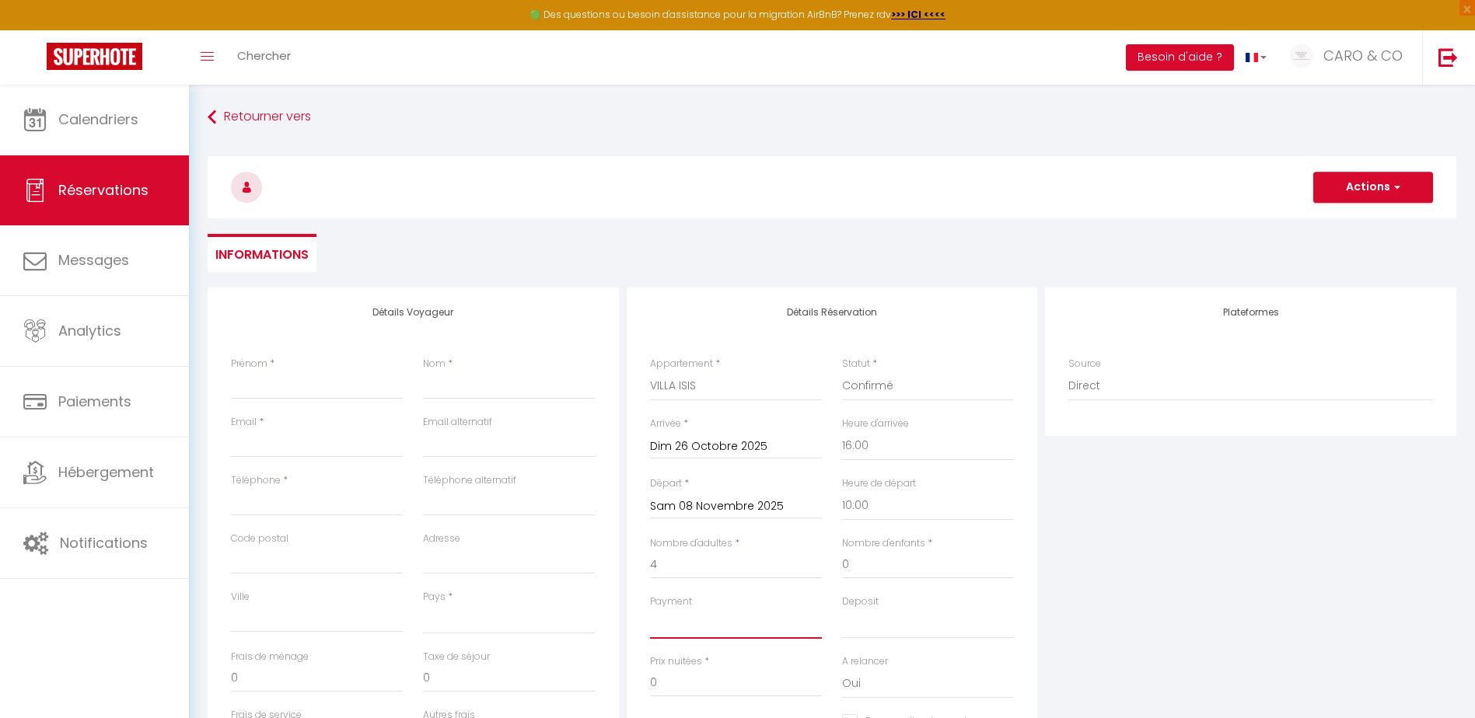
select select "12"
click at [650, 609] on select "OK KO" at bounding box center [736, 624] width 172 height 30
select select
checkbox input "false"
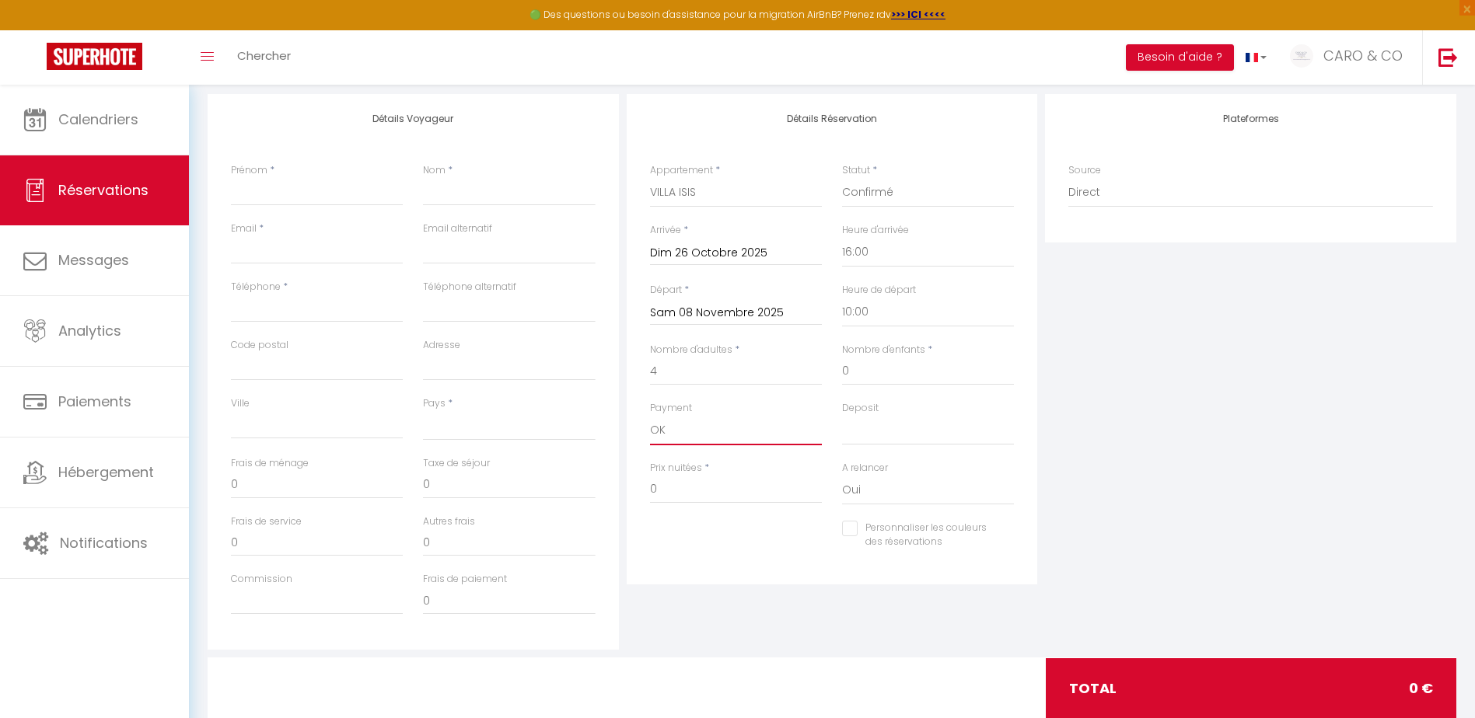
scroll to position [233, 0]
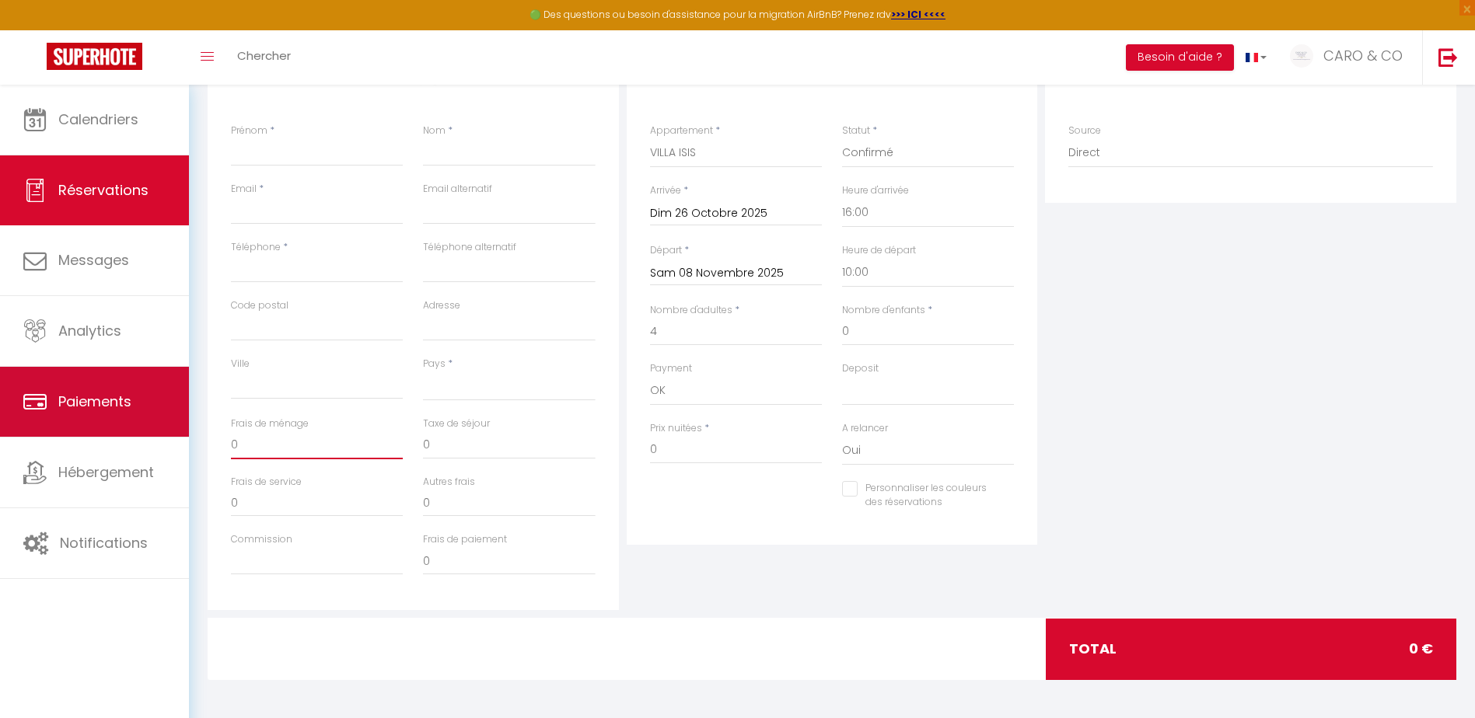
drag, startPoint x: 327, startPoint y: 445, endPoint x: 114, endPoint y: 410, distance: 215.1
click at [114, 410] on div "🟢 Des questions ou besoin d'assistance pour la migration AirBnB? Prenez rdv >>>…" at bounding box center [737, 286] width 1475 height 868
type input "2"
select select
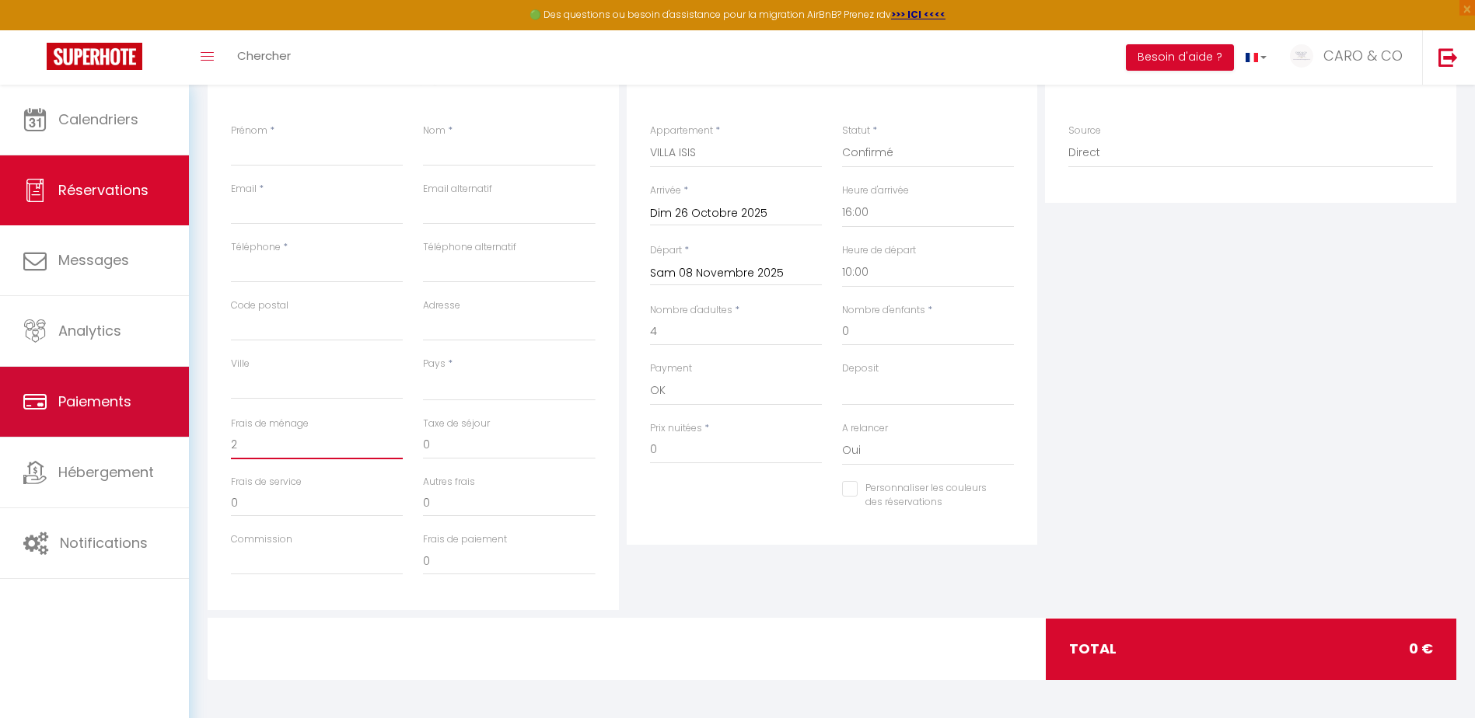
checkbox input "false"
type input "20"
select select
checkbox input "false"
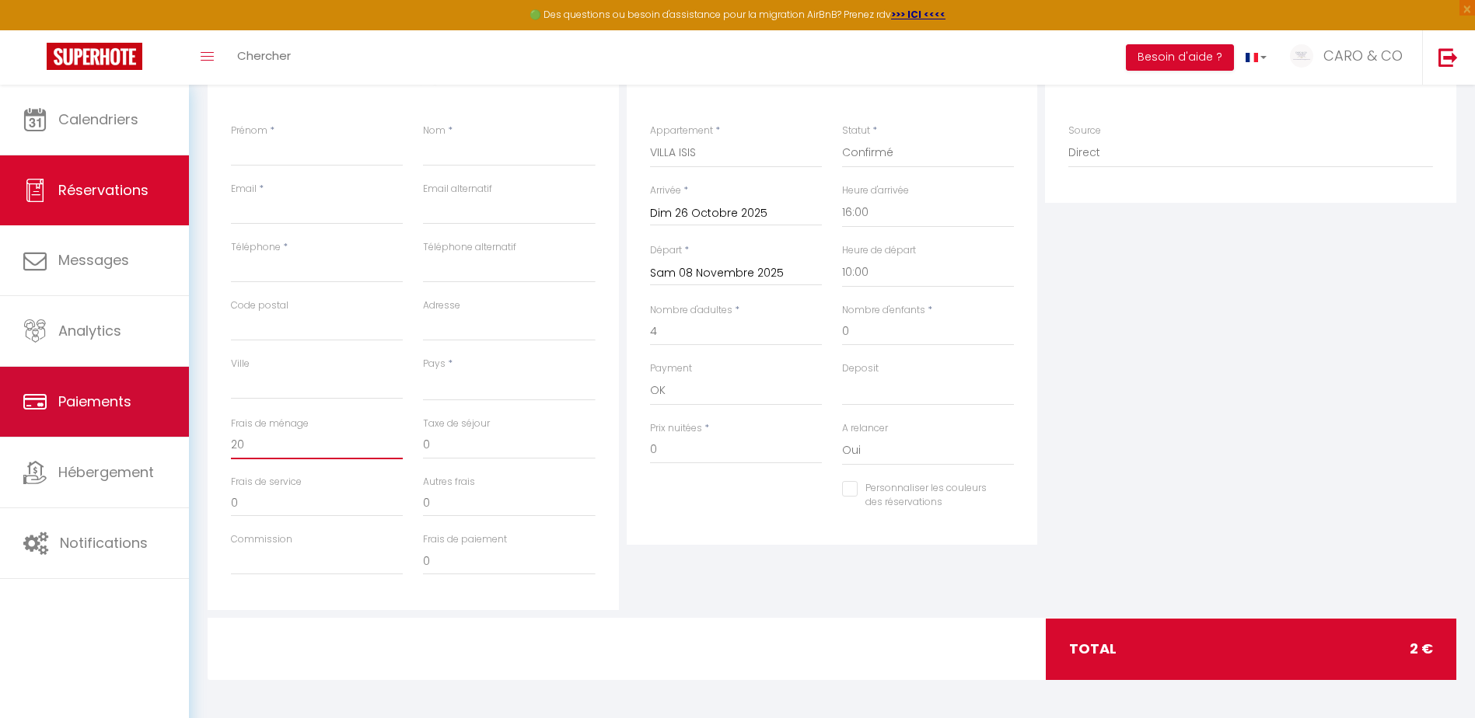
type input "200"
select select
checkbox input "false"
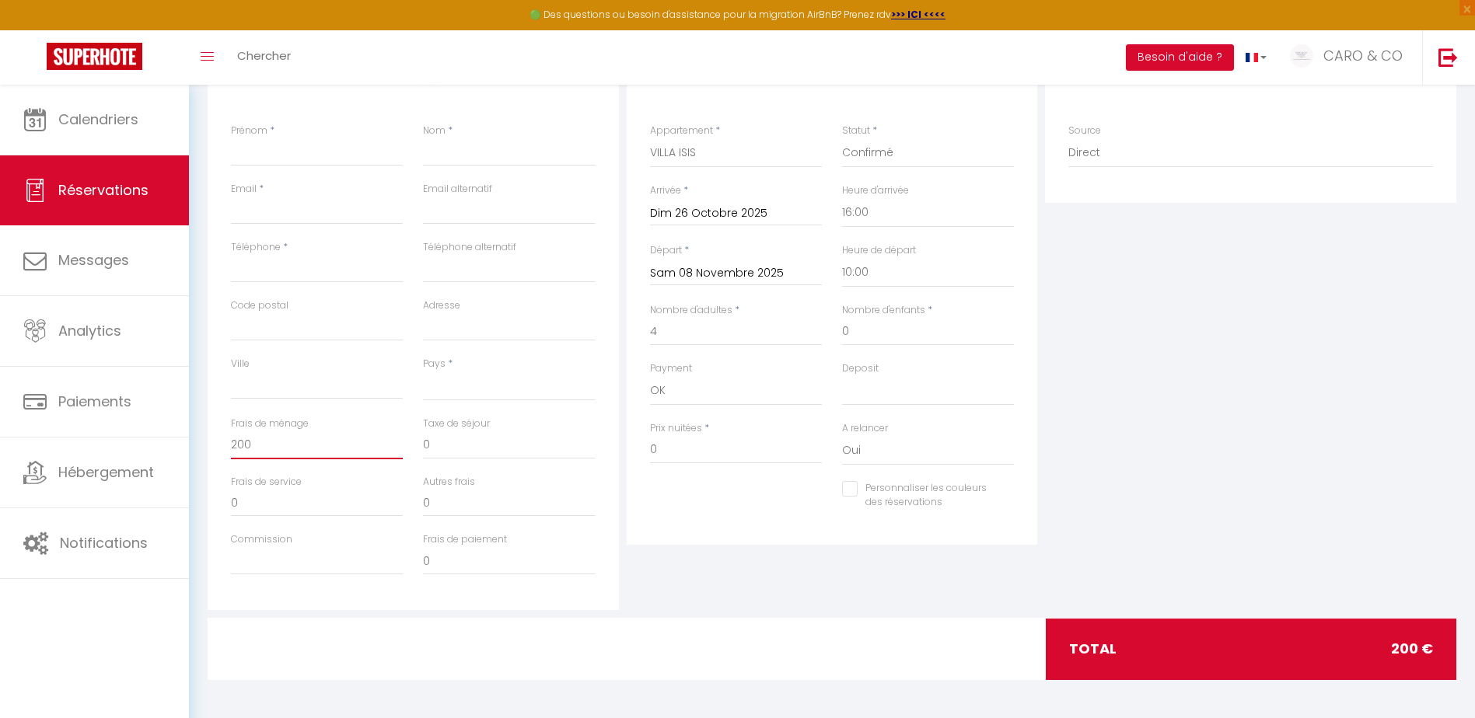
type input "200"
click at [1165, 500] on div "Plateformes Source Direct [DOMAIN_NAME] [DOMAIN_NAME] Chalet montagne Expedia G…" at bounding box center [1250, 332] width 419 height 556
drag, startPoint x: 672, startPoint y: 442, endPoint x: 641, endPoint y: 445, distance: 30.5
click at [641, 445] on div "Prix nuitées * 0" at bounding box center [736, 451] width 192 height 60
type input "2"
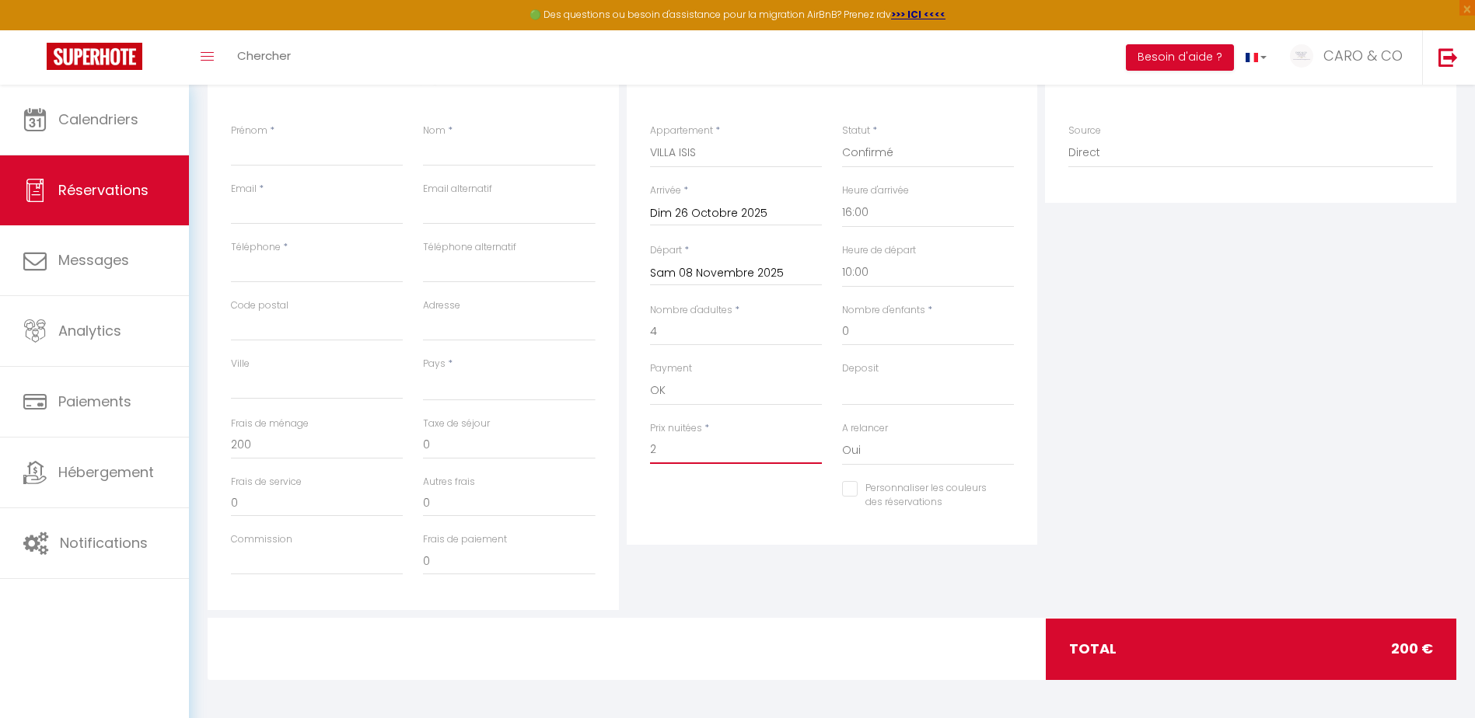
select select
checkbox input "false"
type input "20"
select select
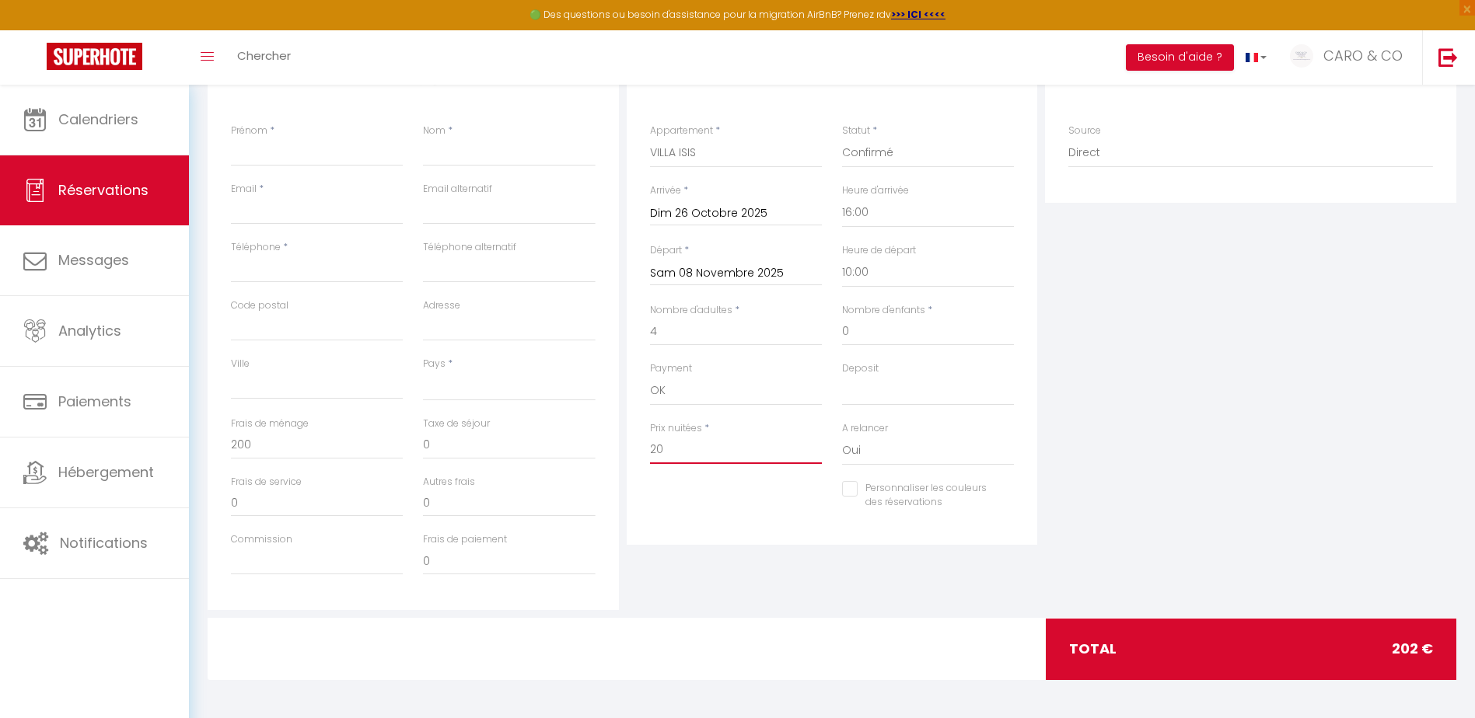
select select
checkbox input "false"
type input "200"
select select
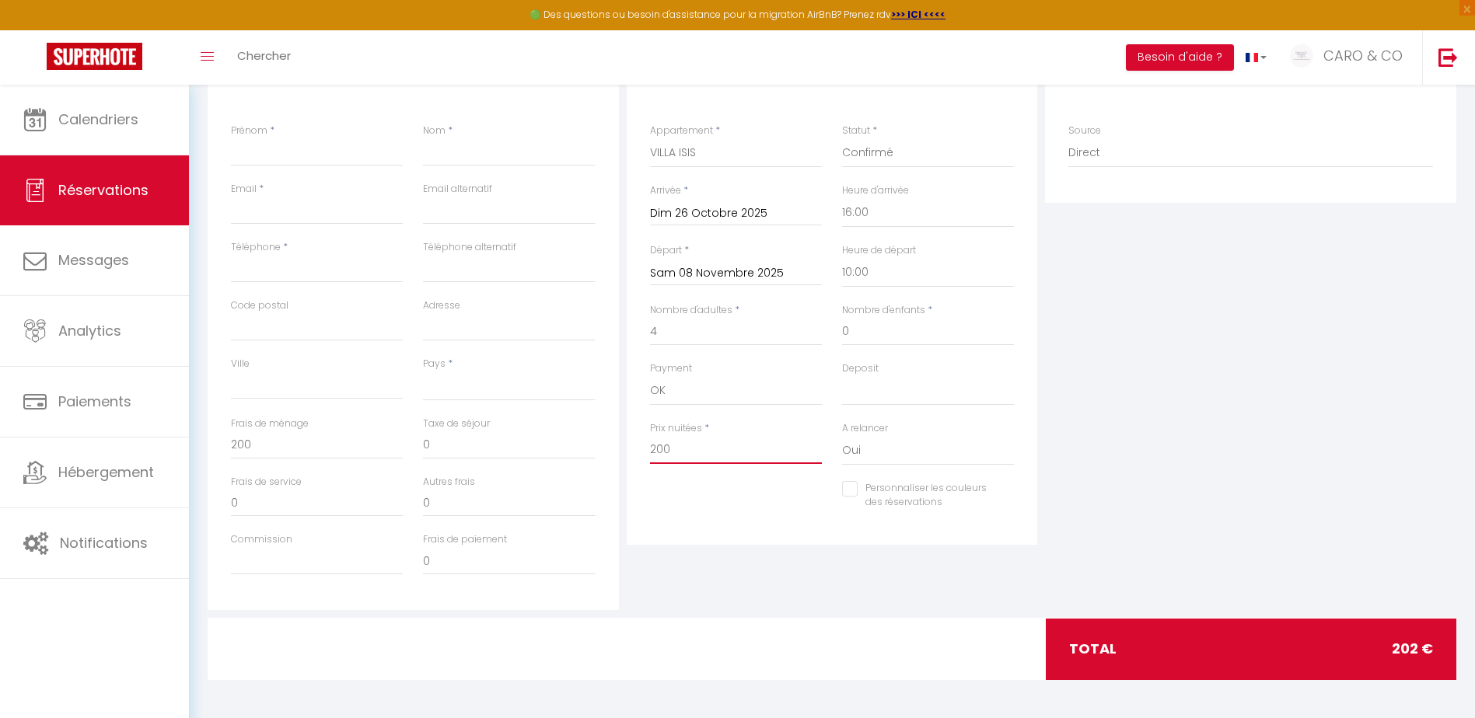
checkbox input "false"
drag, startPoint x: 686, startPoint y: 447, endPoint x: 614, endPoint y: 447, distance: 72.3
click at [614, 446] on div "Détails Voyageur Prénom * Nom * Email * Email alternatif Téléphone * Téléphone …" at bounding box center [832, 332] width 1256 height 556
type input "0"
select select
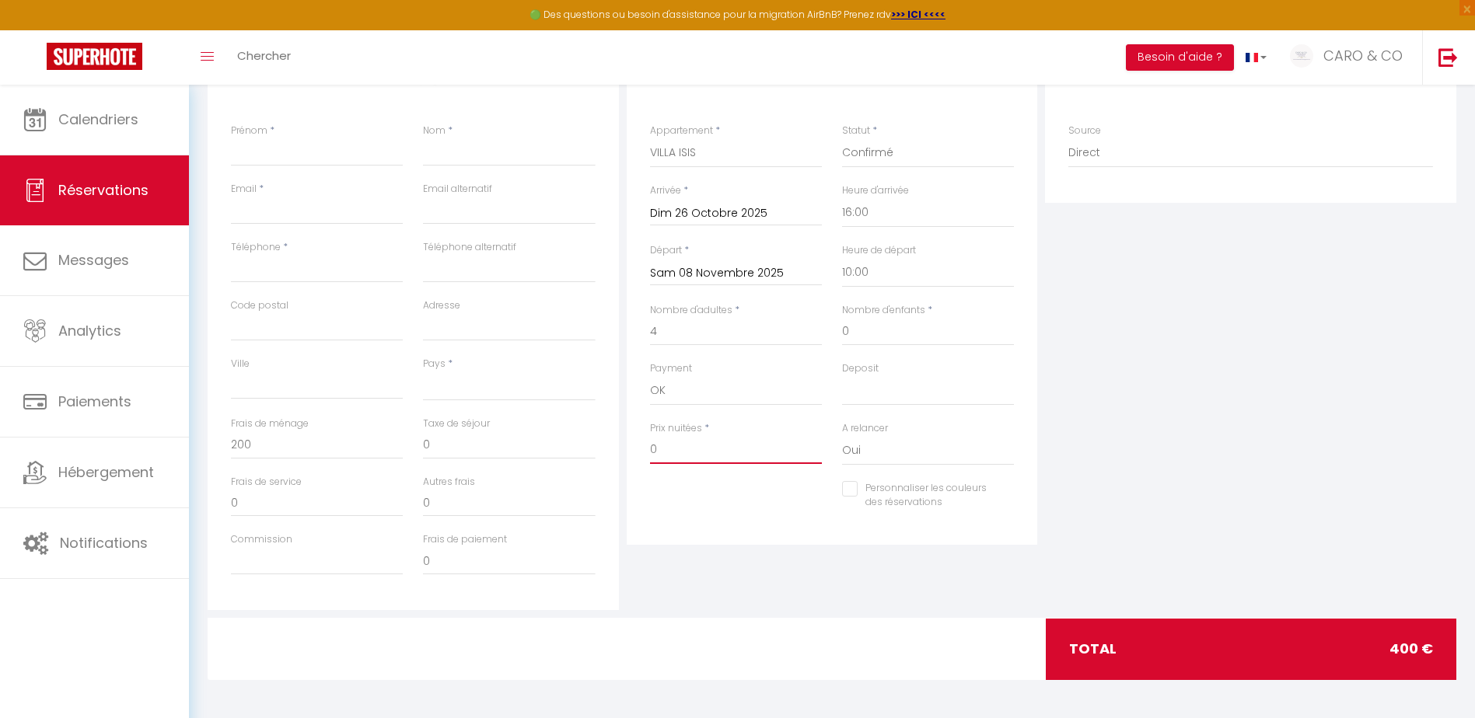
select select
checkbox input "false"
click at [282, 140] on input "Prénom" at bounding box center [317, 152] width 172 height 28
type input "S"
select select
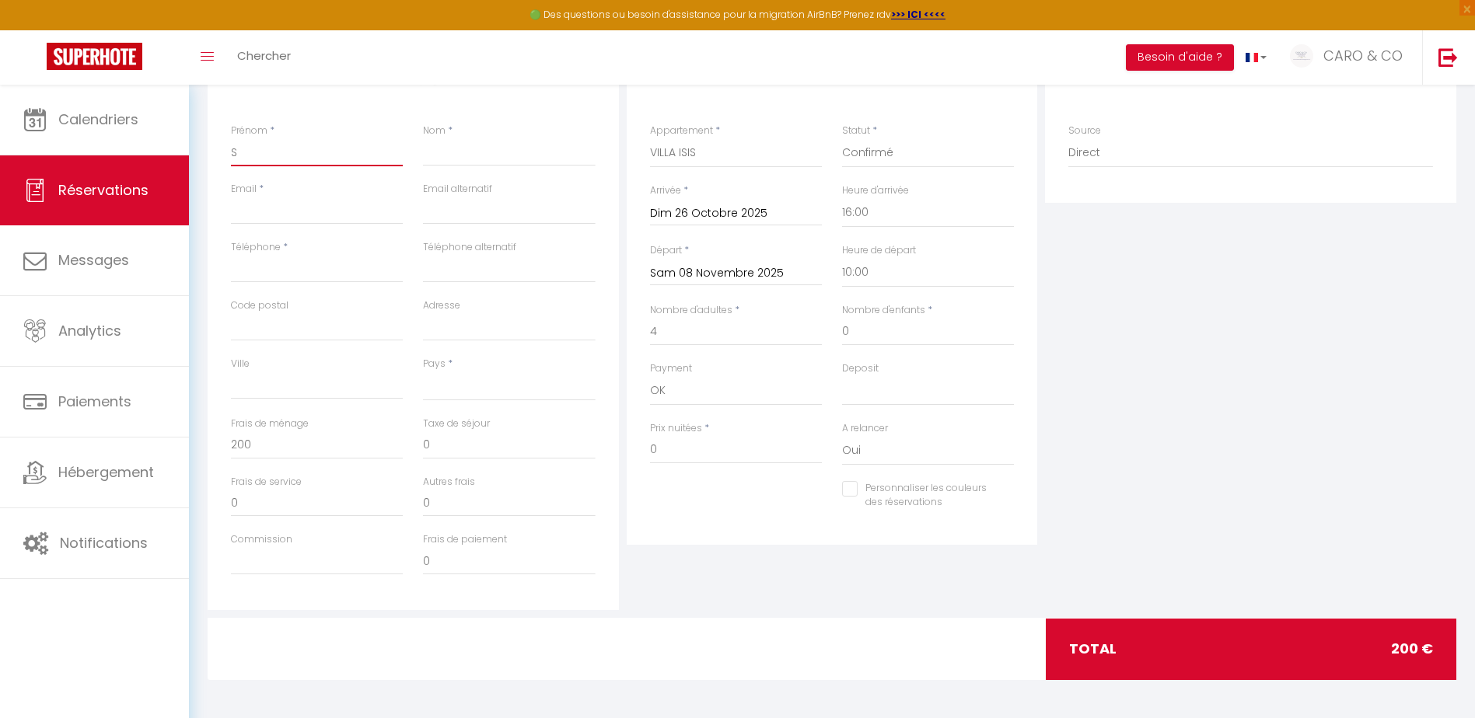
select select
checkbox input "false"
type input "St"
select select
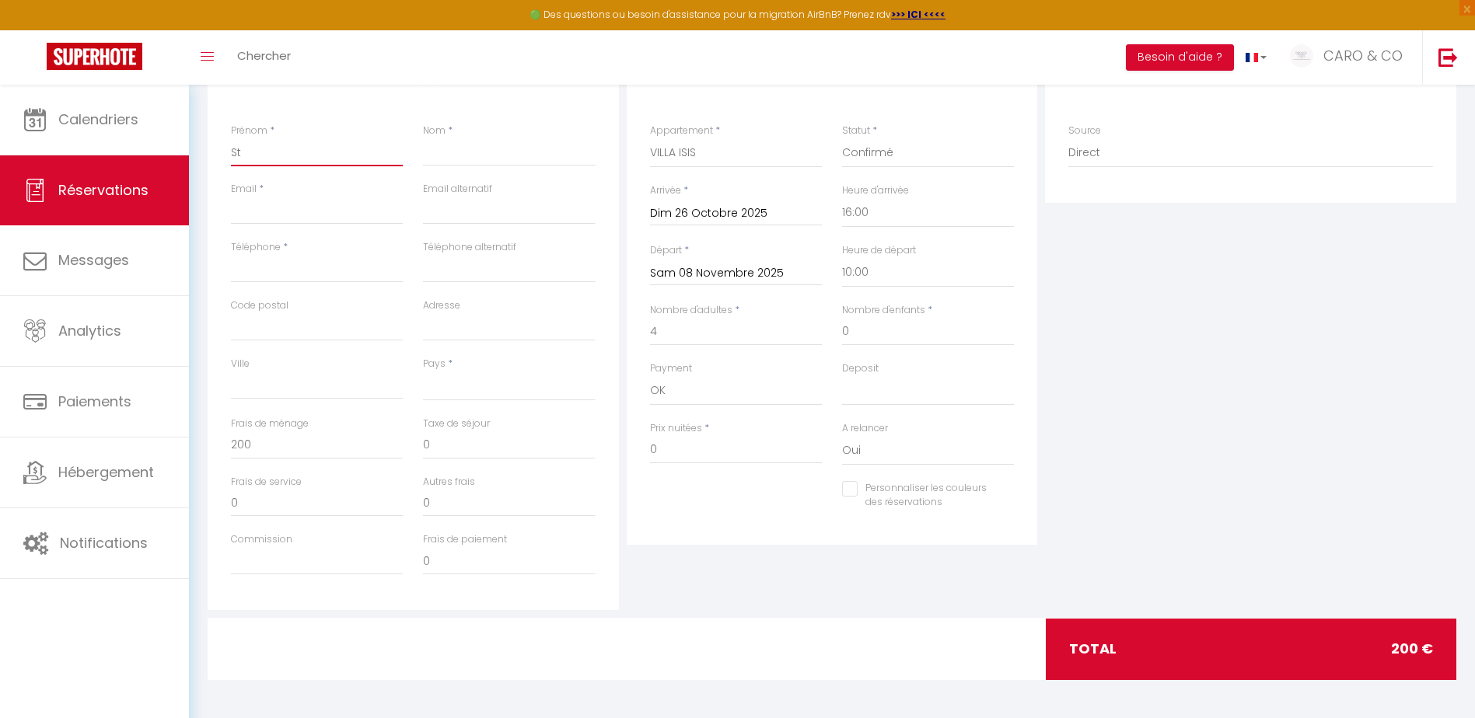
checkbox input "false"
type input "Sté"
select select
checkbox input "false"
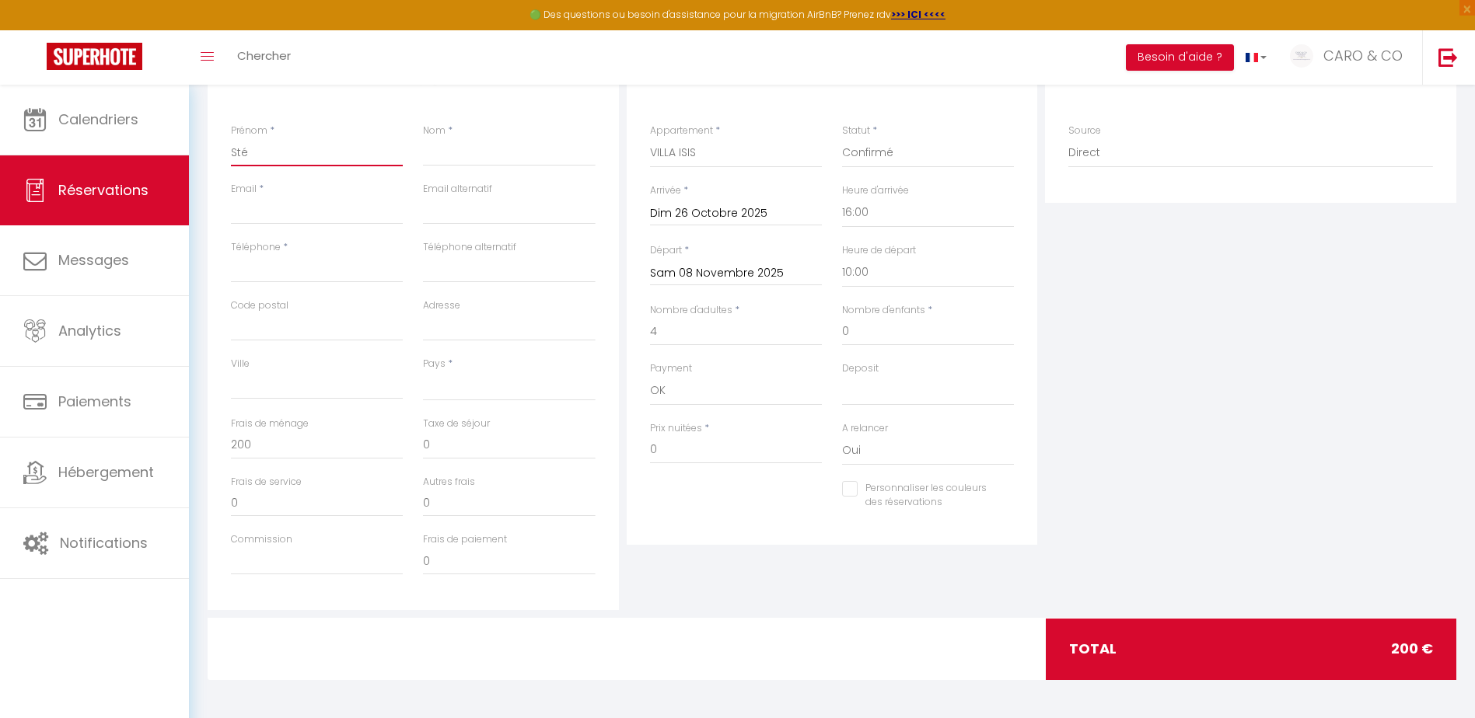
type input "Stép"
select select
checkbox input "false"
type input "Stépa"
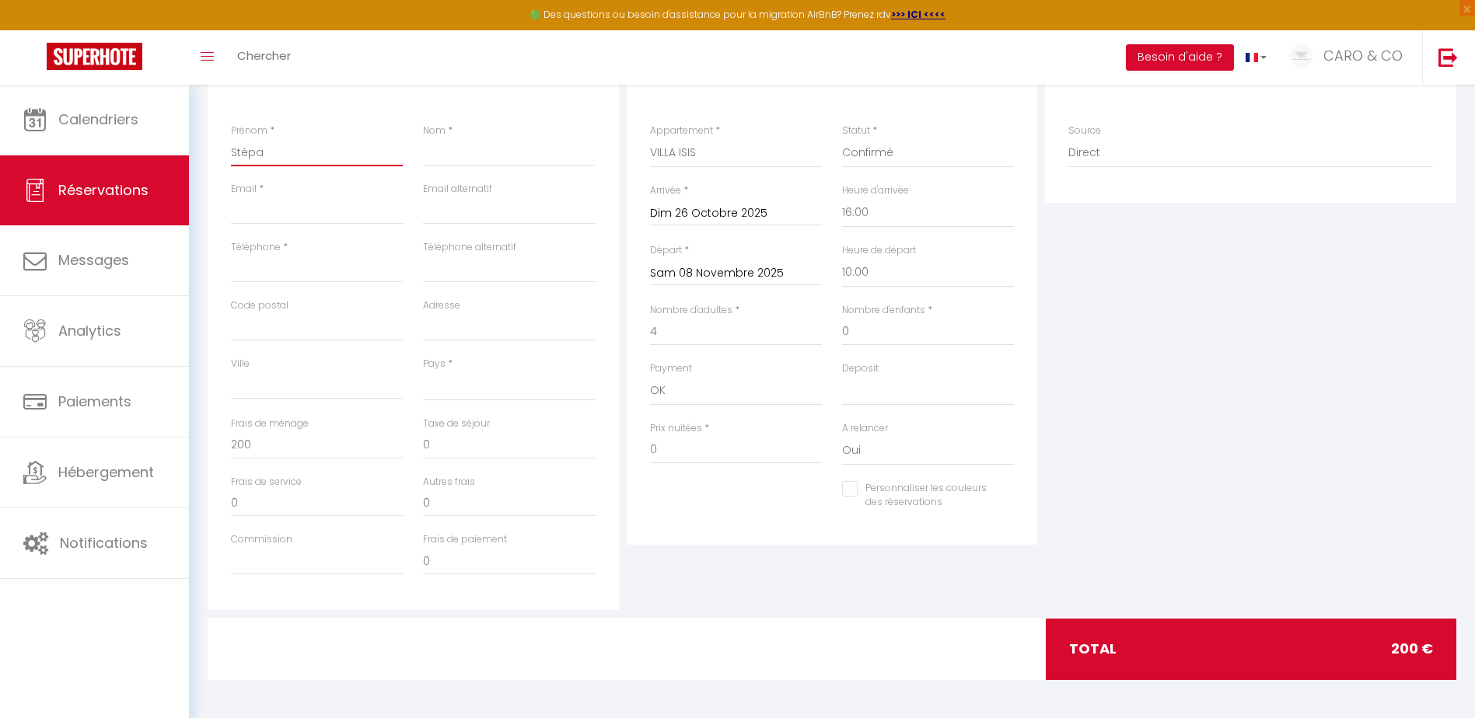
select select
checkbox input "false"
type input "Stépah"
select select
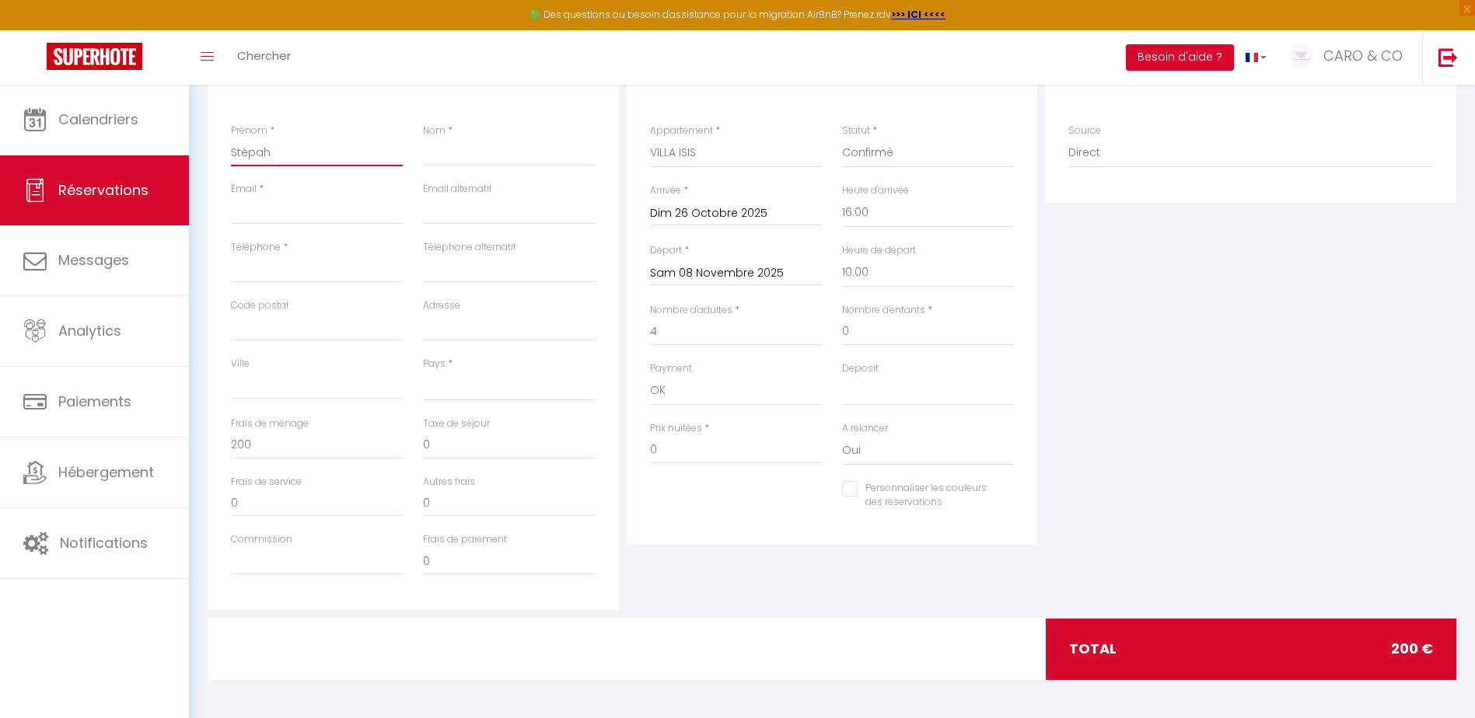
select select
checkbox input "false"
type input "Stépa"
select select
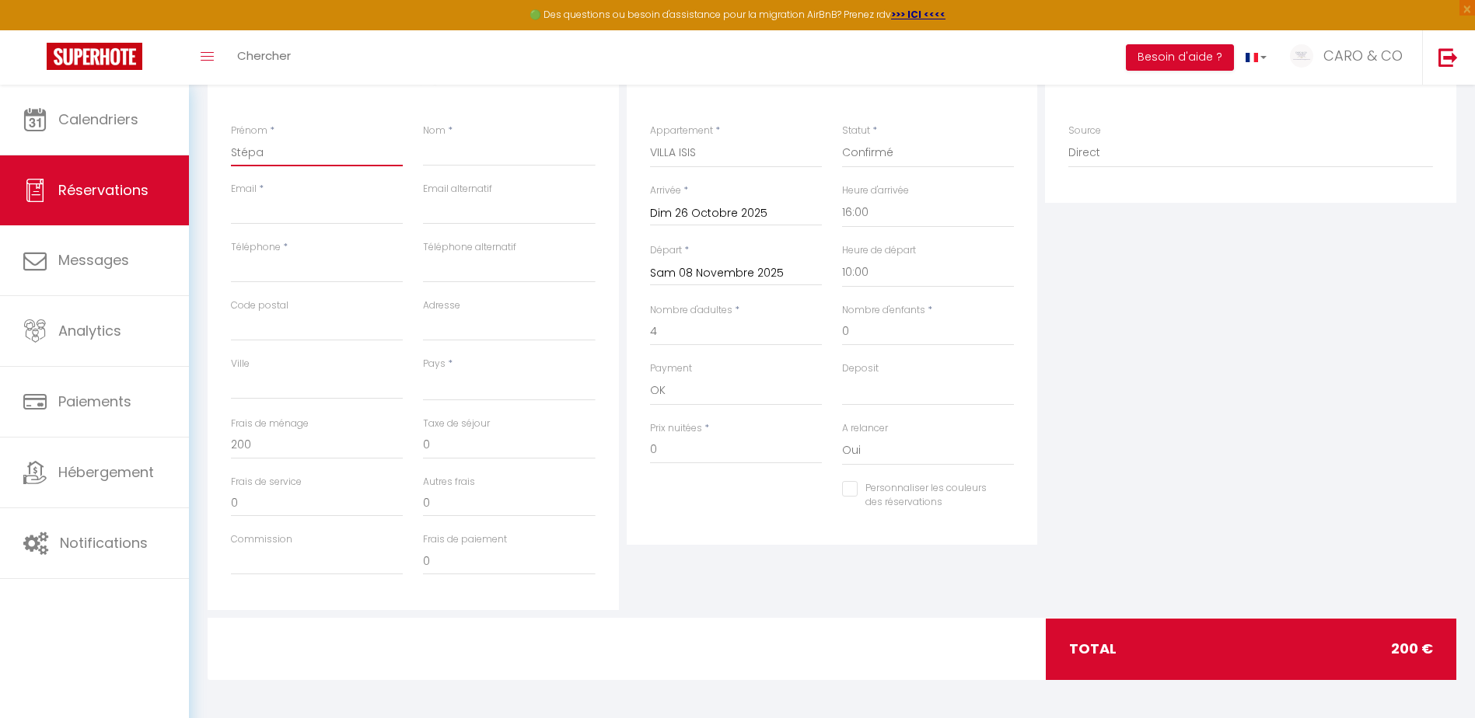
checkbox input "false"
type input "Stép"
select select
checkbox input "false"
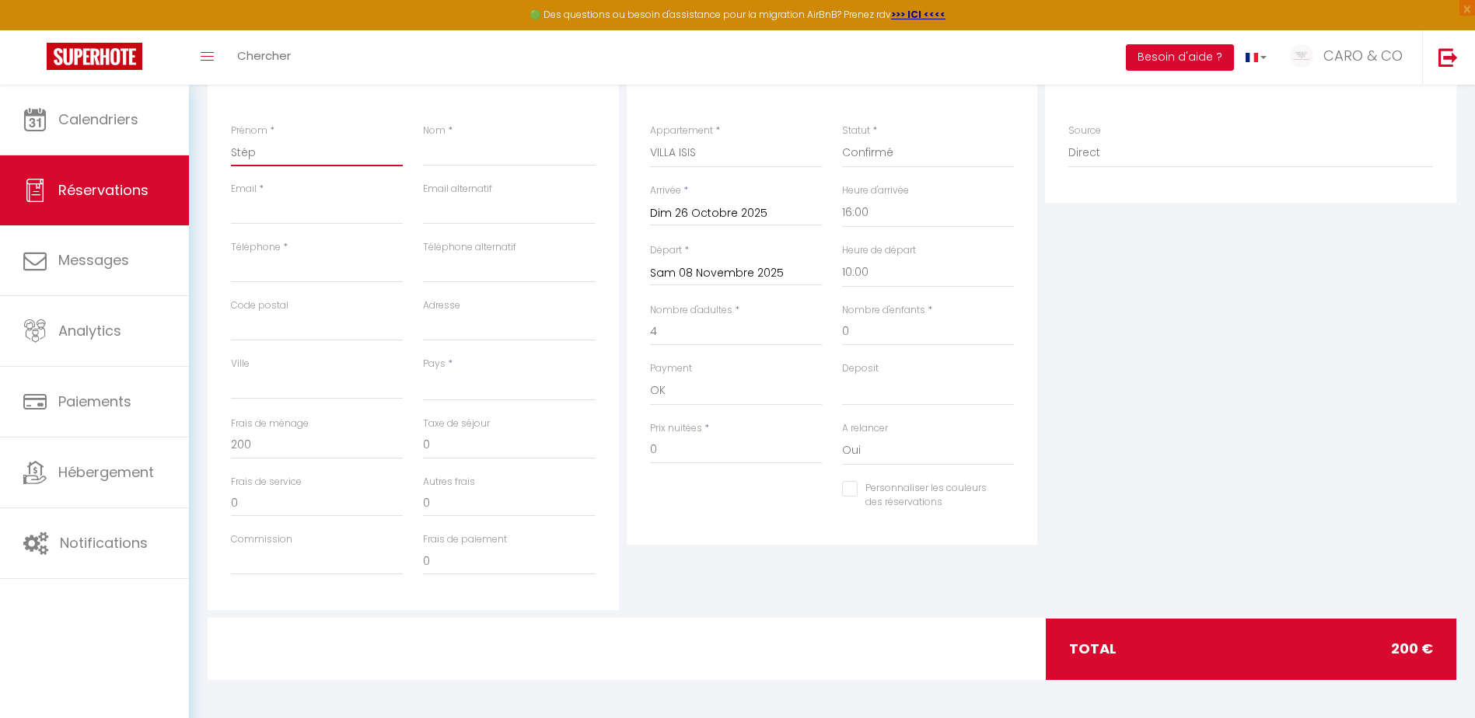
type input "Stéph"
select select
checkbox input "false"
type input "Stépha"
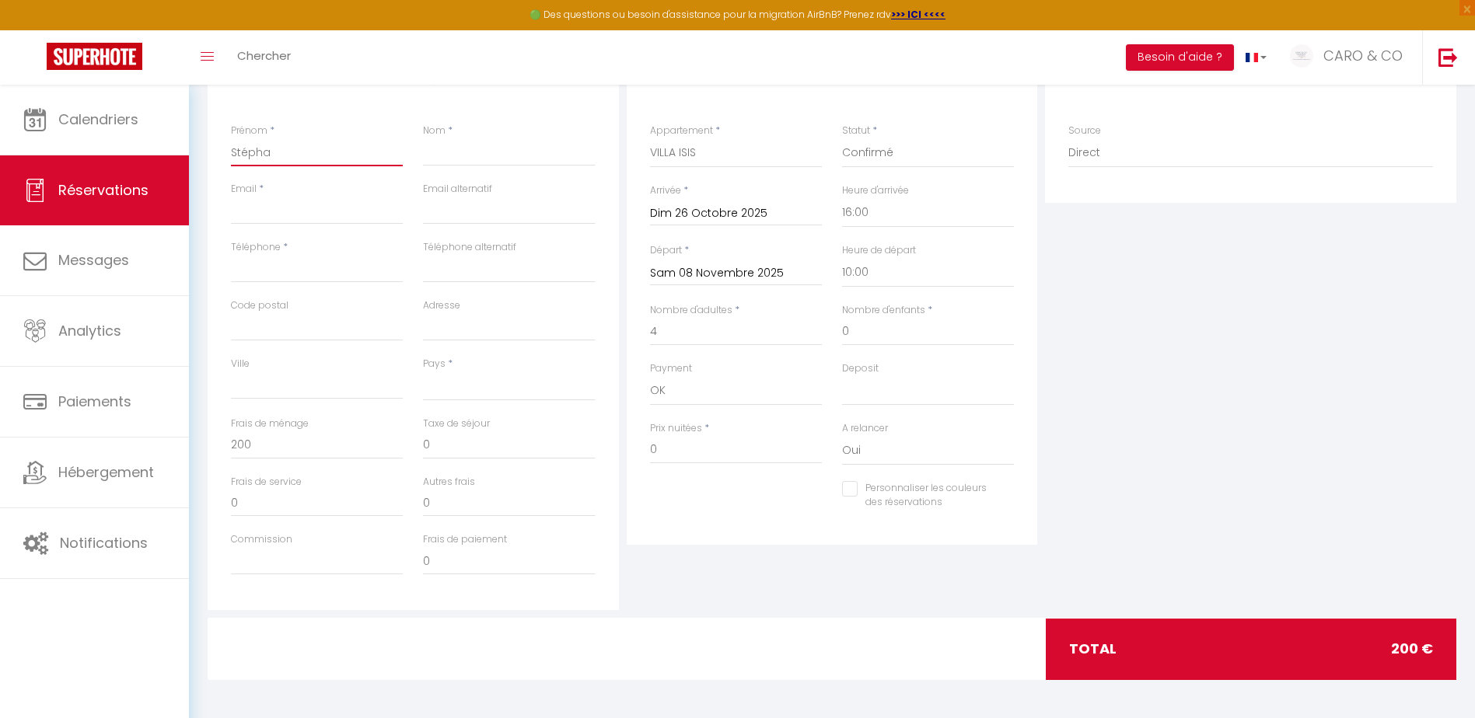
select select
checkbox input "false"
type input "Stéphan"
select select
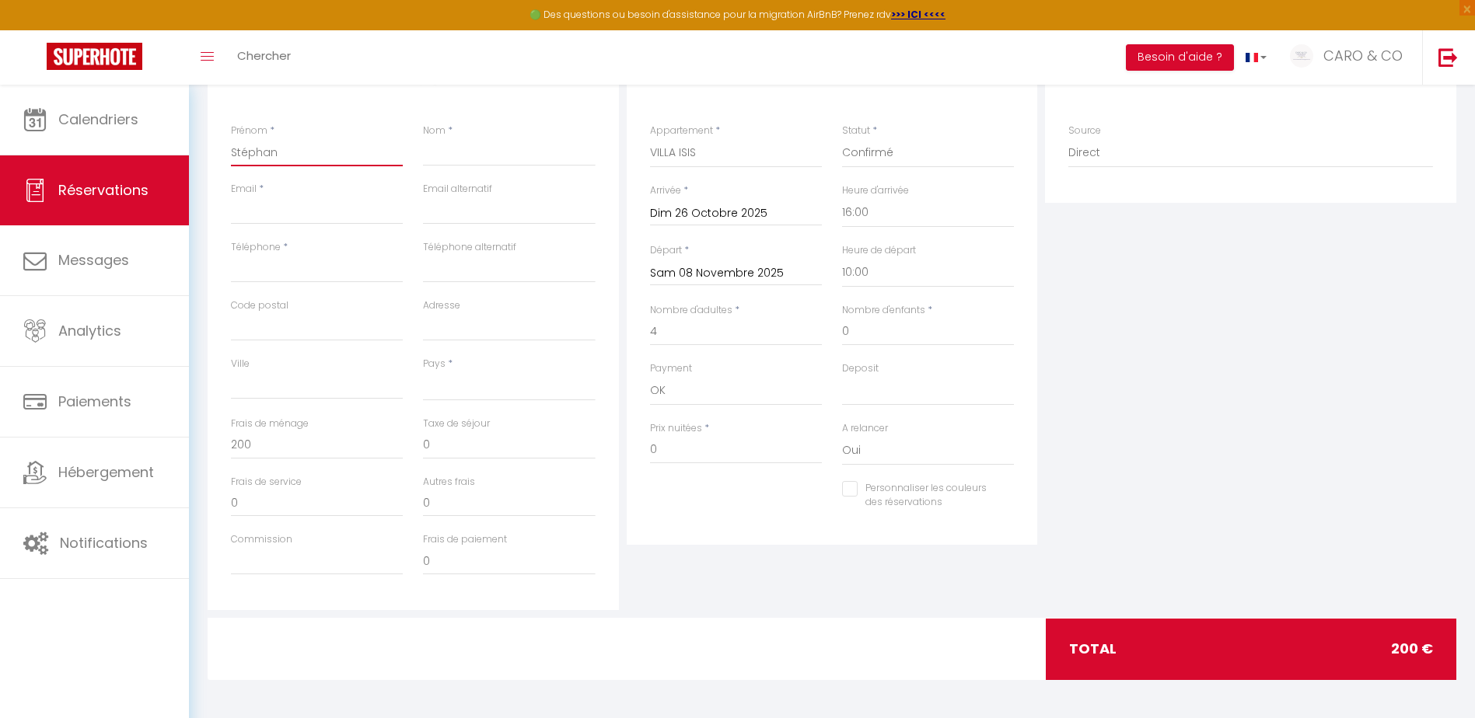
select select
checkbox input "false"
type input "[PERSON_NAME]"
select select
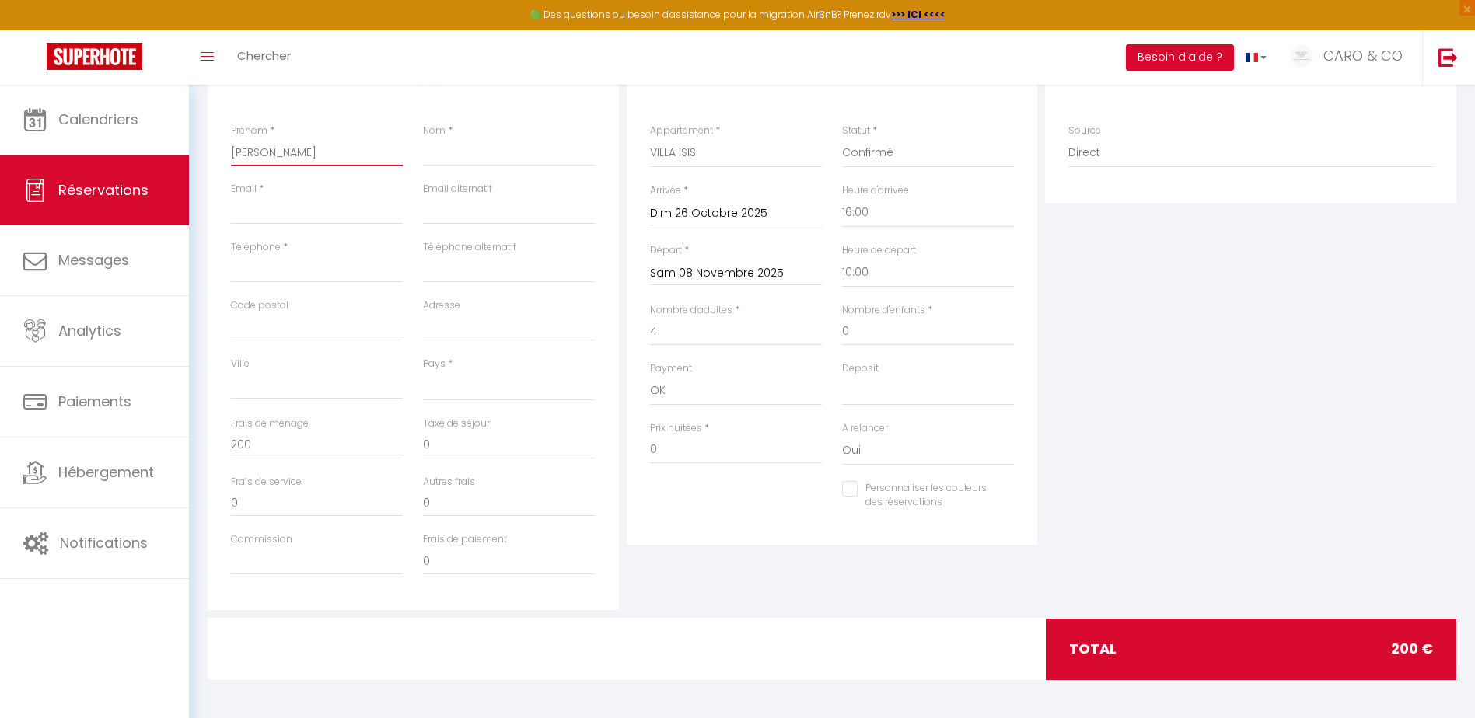
checkbox input "false"
type input "[PERSON_NAME]"
type input "C"
select select
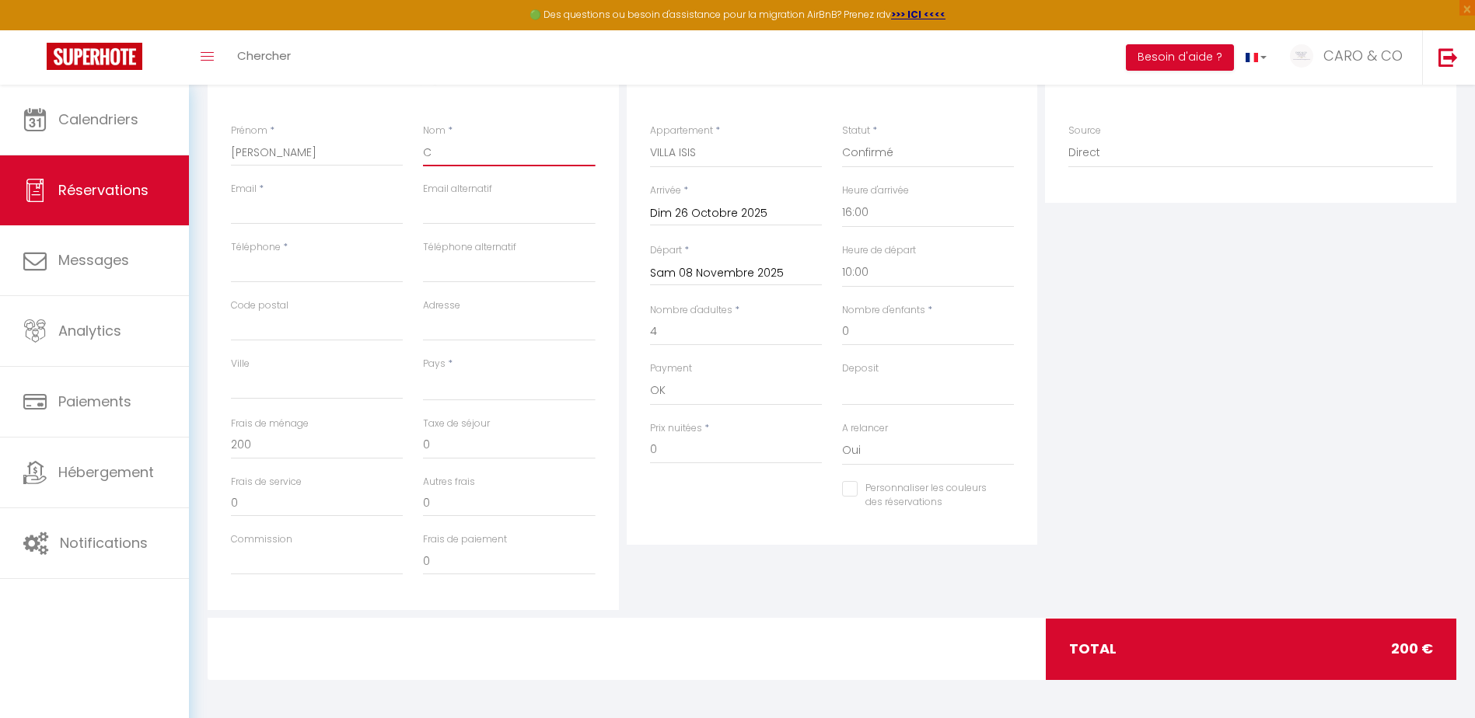
checkbox input "false"
type input "CH"
select select
checkbox input "false"
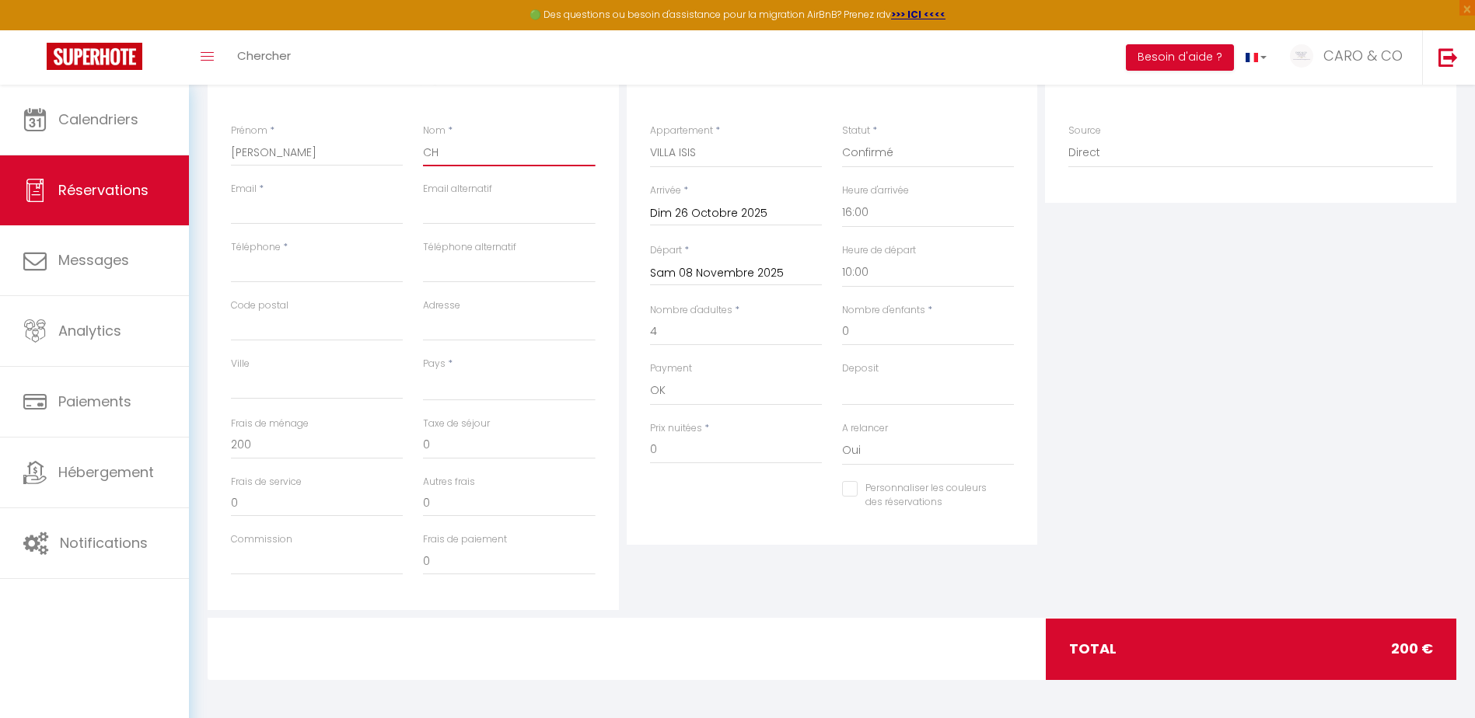
type input "CHR"
select select
checkbox input "false"
type input "CHRI"
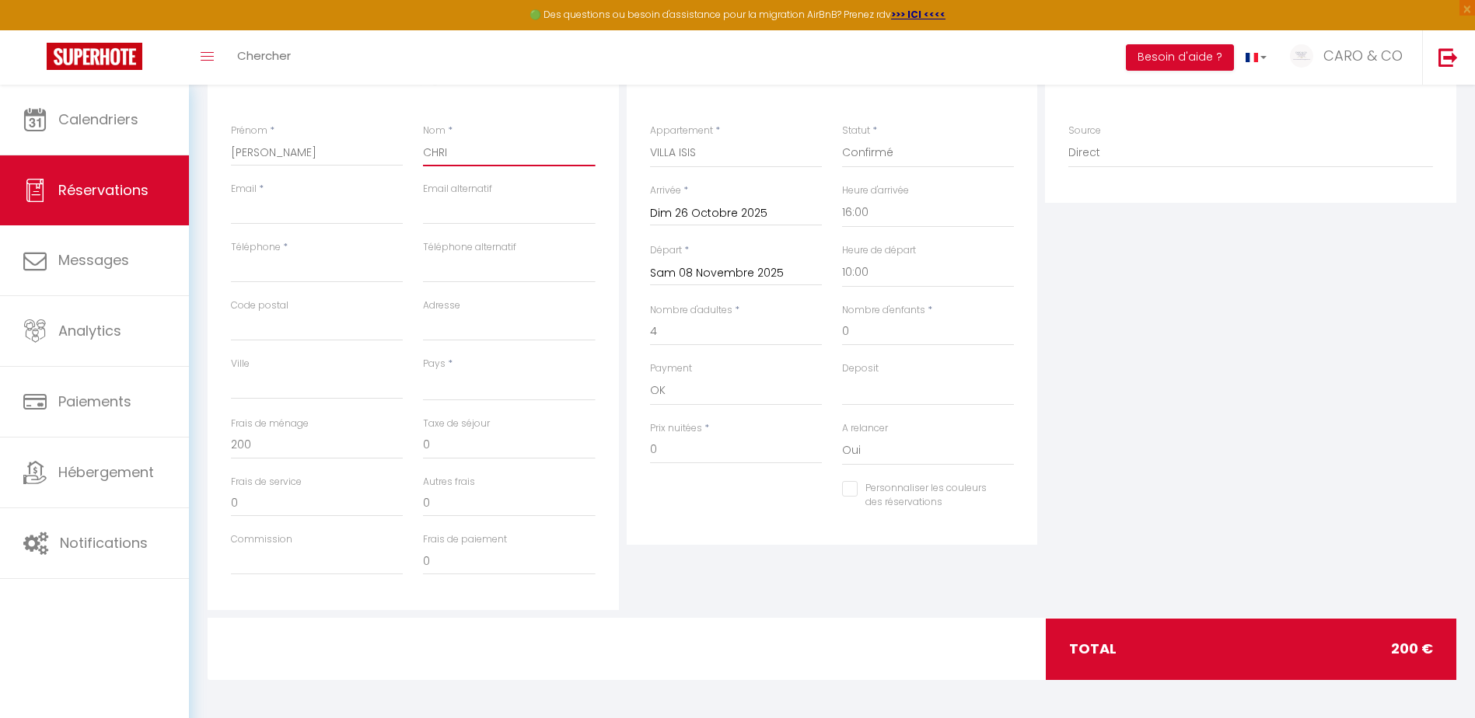
select select
checkbox input "false"
type input "CHR"
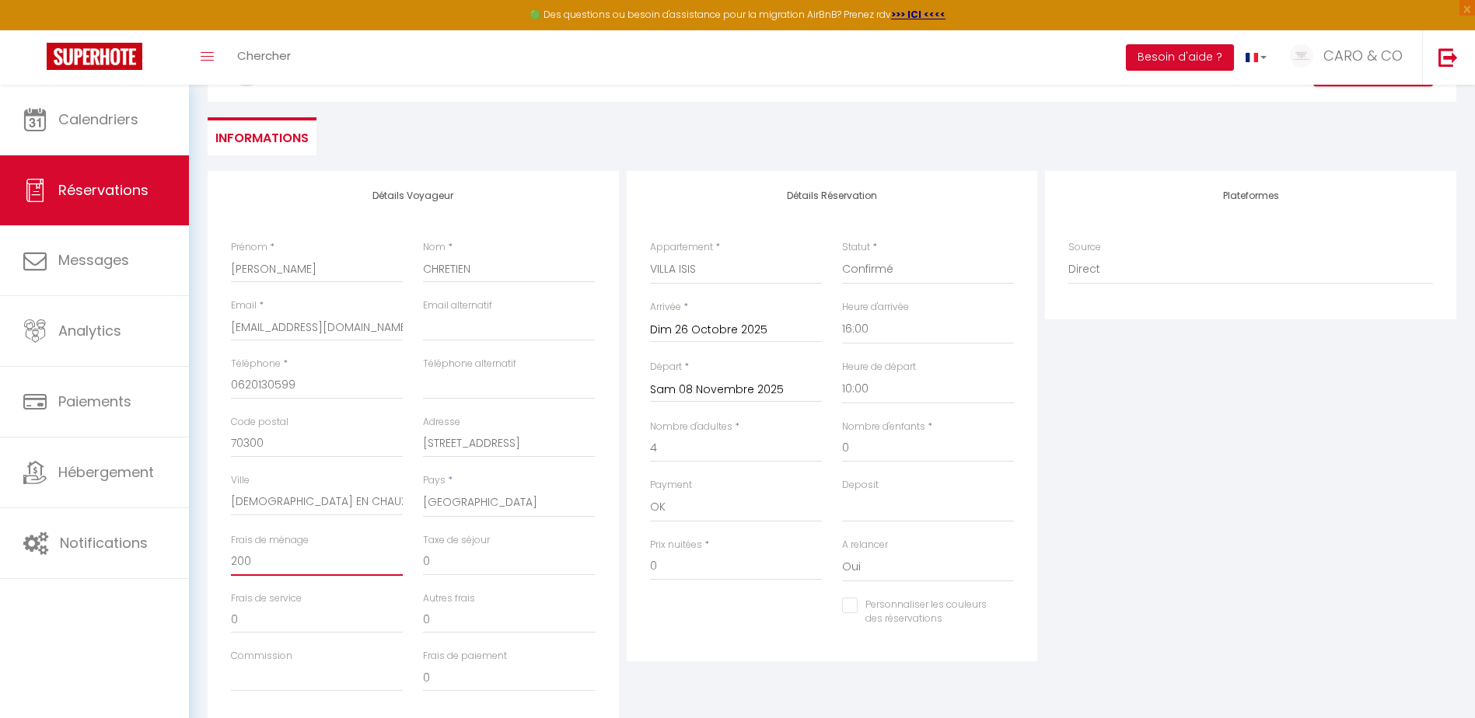
scroll to position [0, 0]
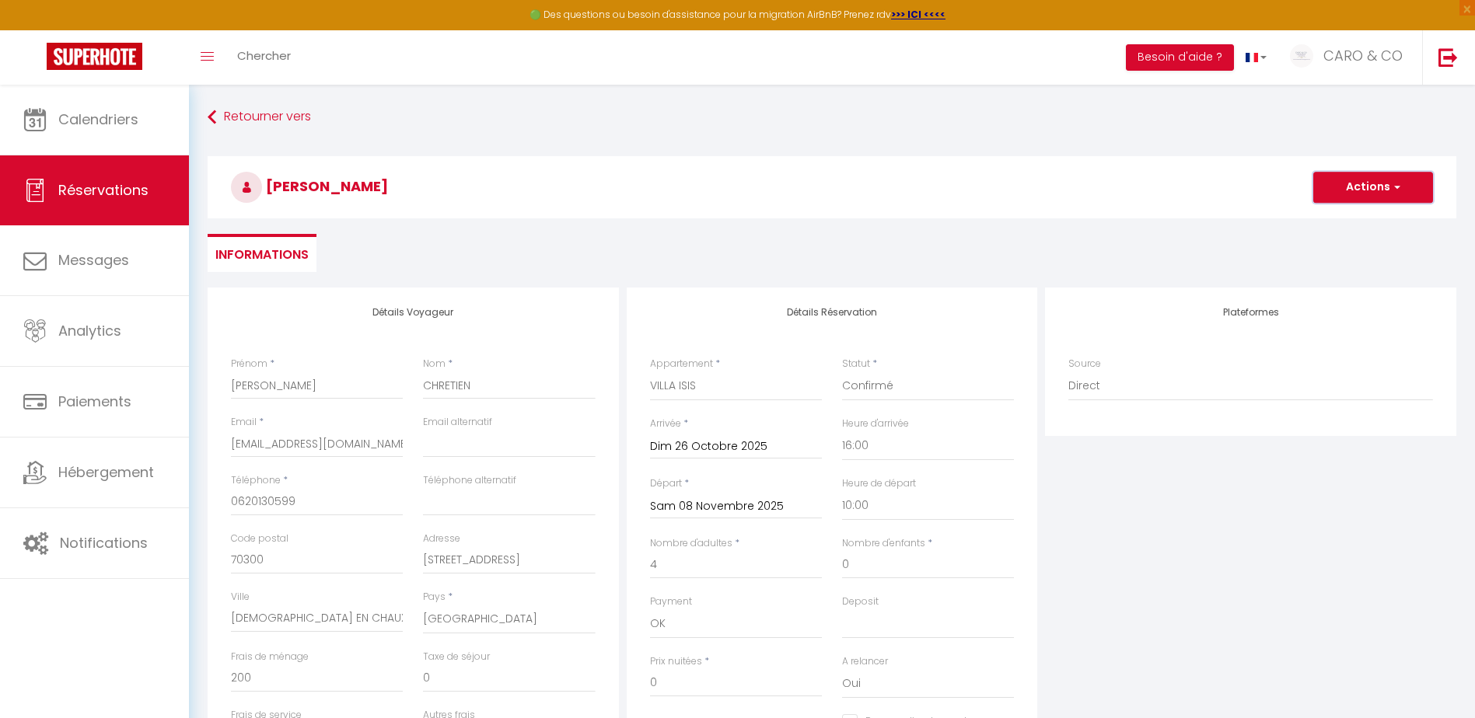
click at [1336, 192] on button "Actions" at bounding box center [1373, 187] width 120 height 31
click at [1334, 220] on link "Enregistrer" at bounding box center [1357, 221] width 123 height 20
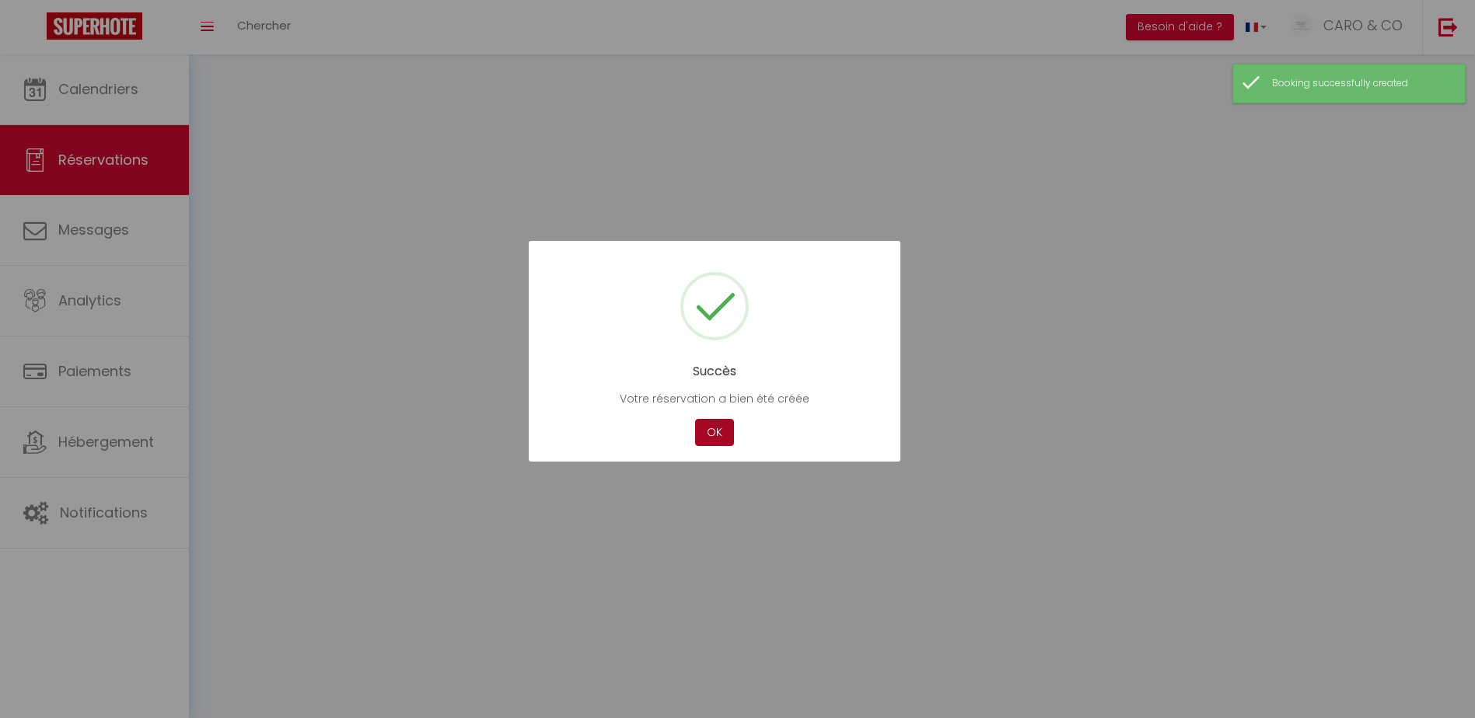
click at [708, 427] on button "OK" at bounding box center [714, 432] width 39 height 27
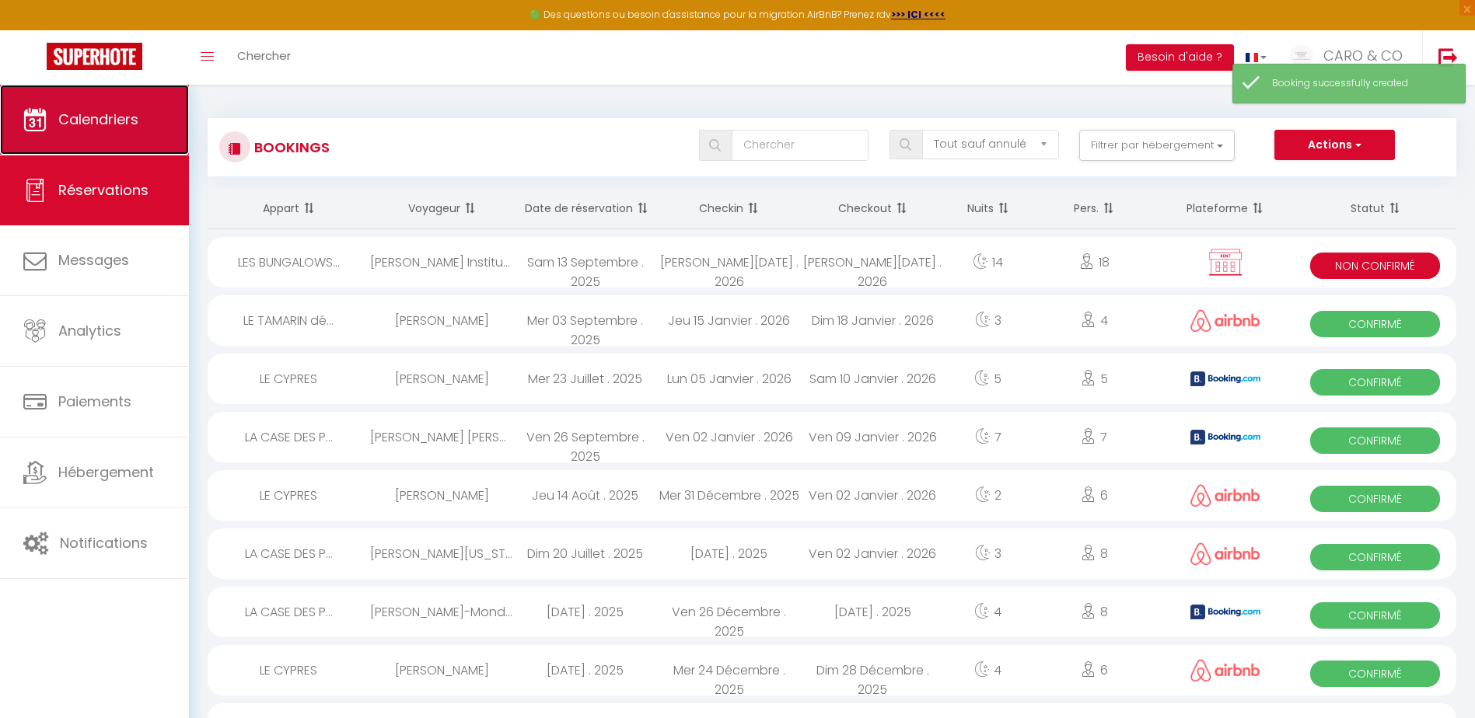
click at [137, 117] on span "Calendriers" at bounding box center [98, 119] width 80 height 19
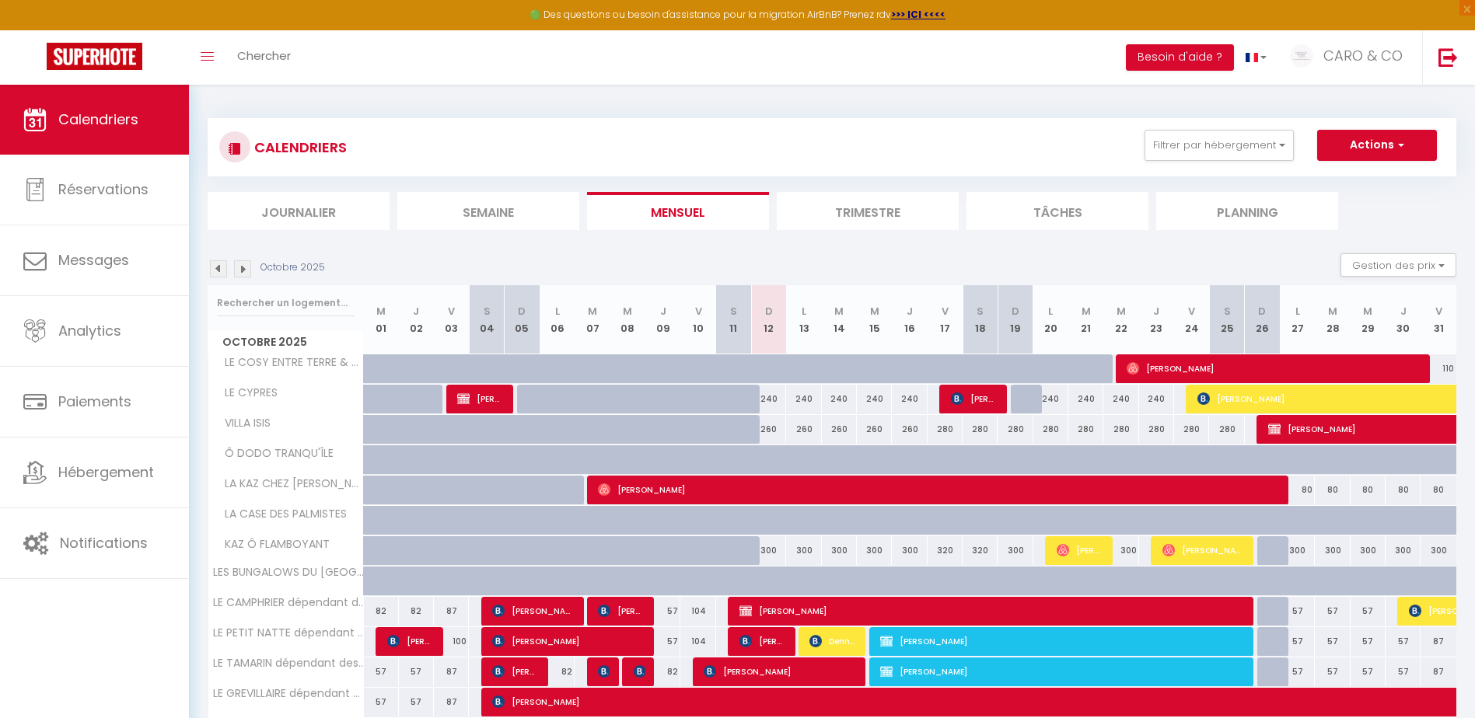
click at [241, 265] on img at bounding box center [242, 268] width 17 height 17
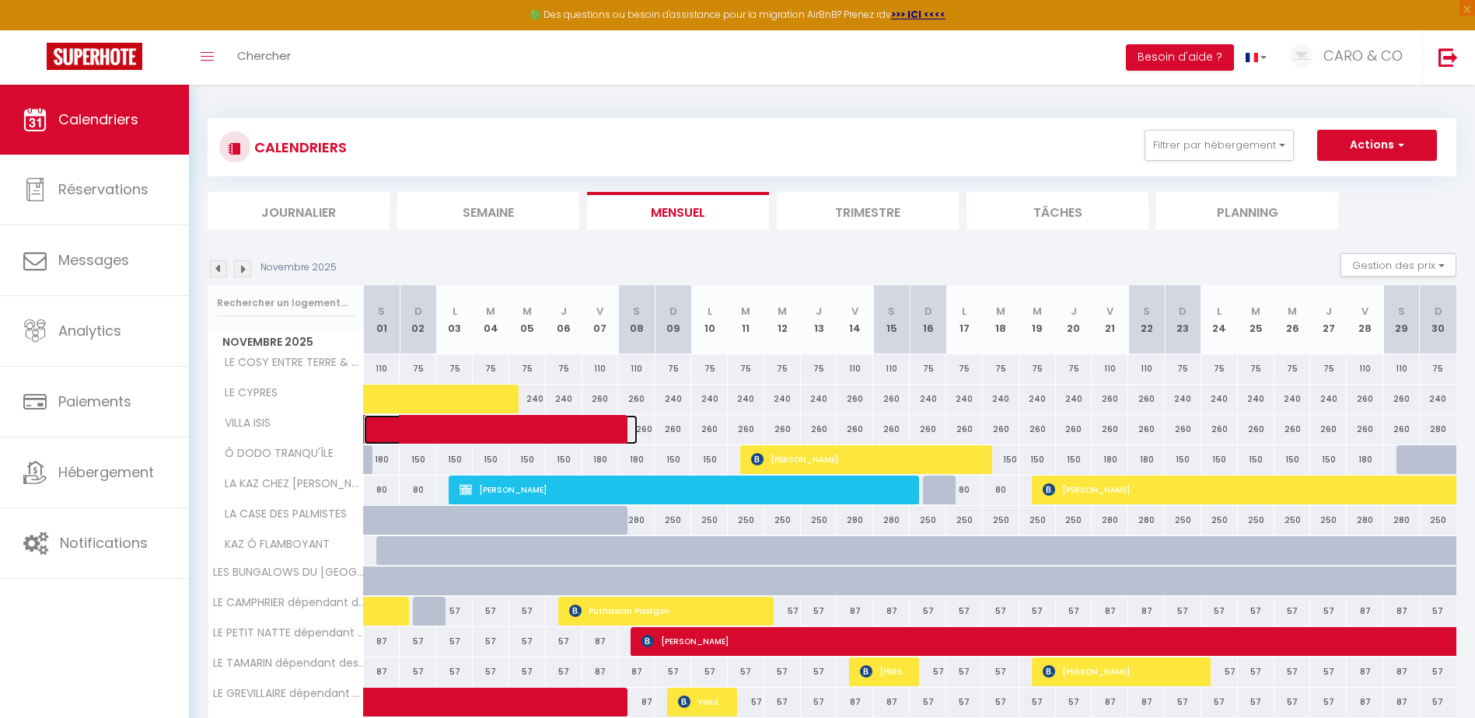
click at [580, 435] on span at bounding box center [512, 430] width 250 height 30
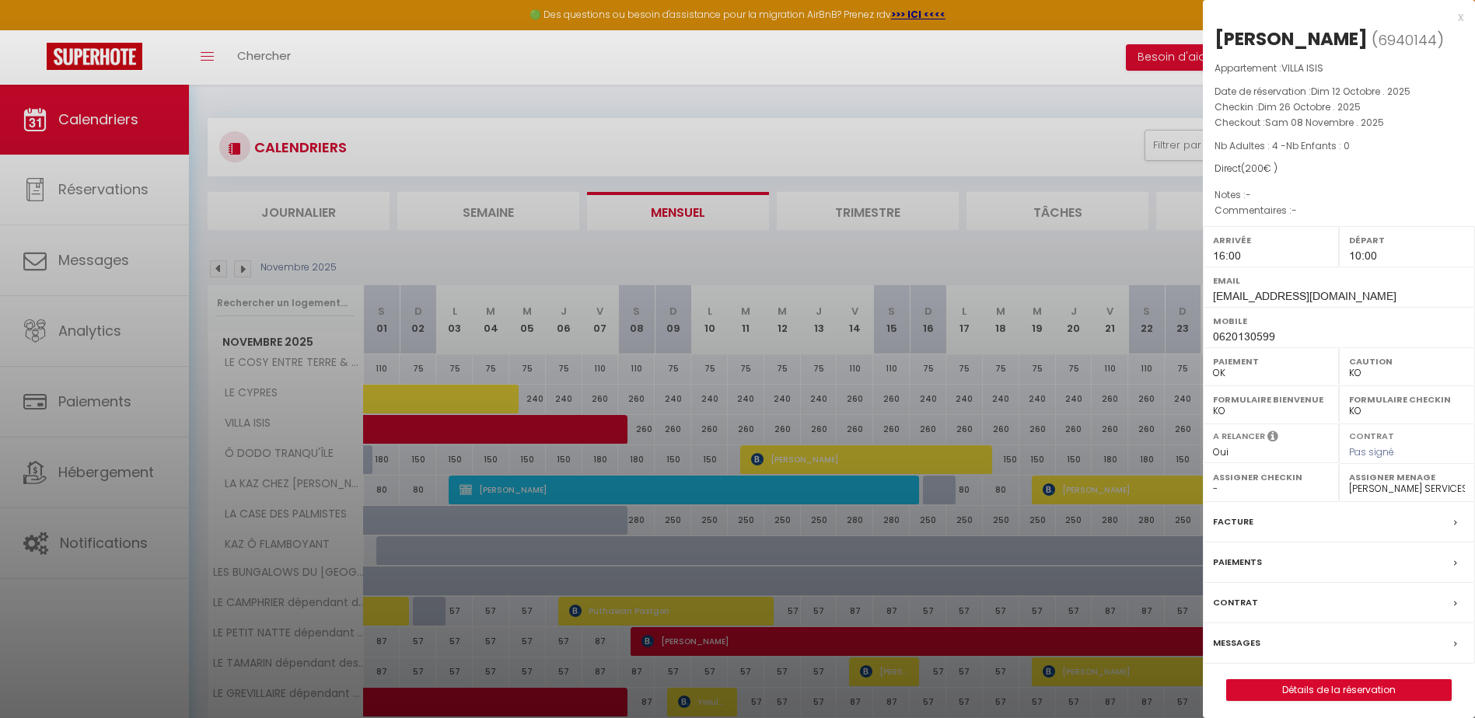
click at [1230, 380] on select "OK KO" at bounding box center [1271, 373] width 116 height 14
click at [1294, 700] on link "Détails de la réservation" at bounding box center [1339, 690] width 224 height 20
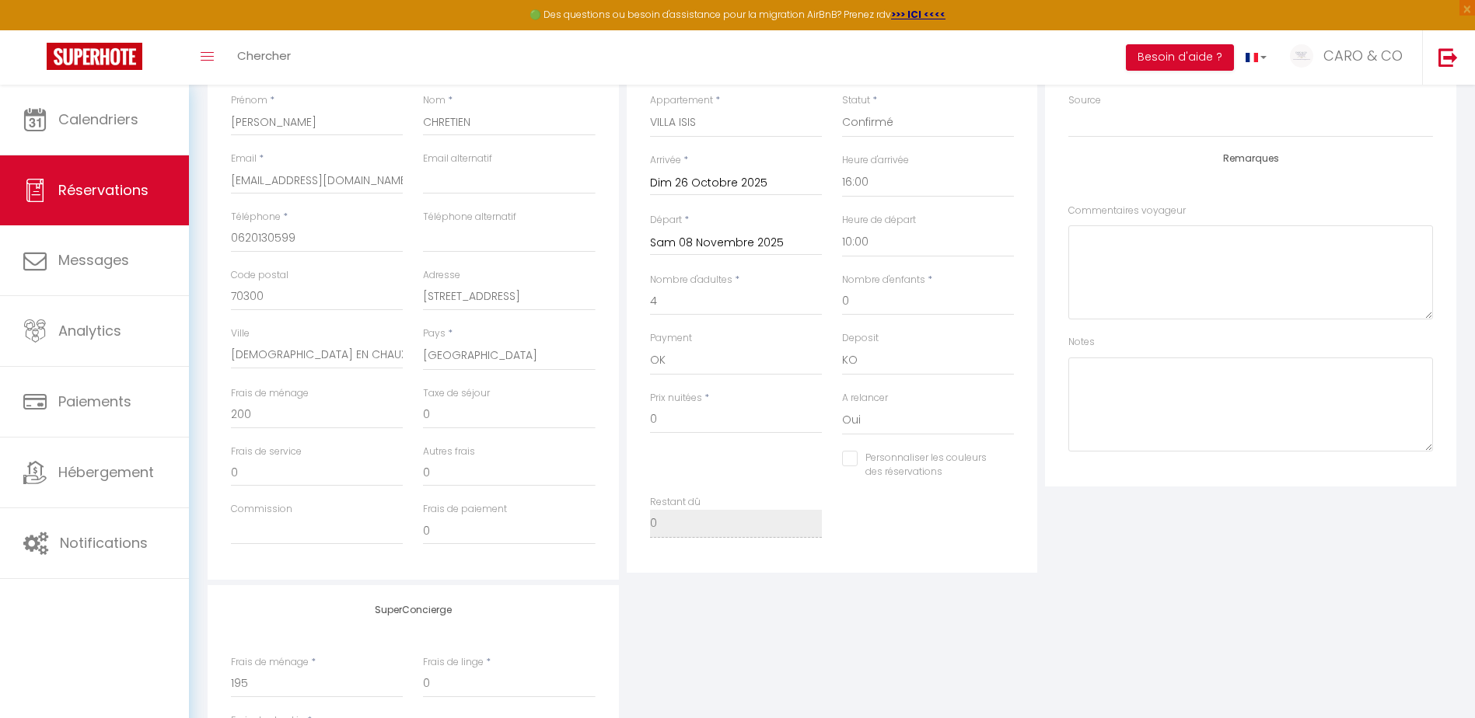
scroll to position [155, 0]
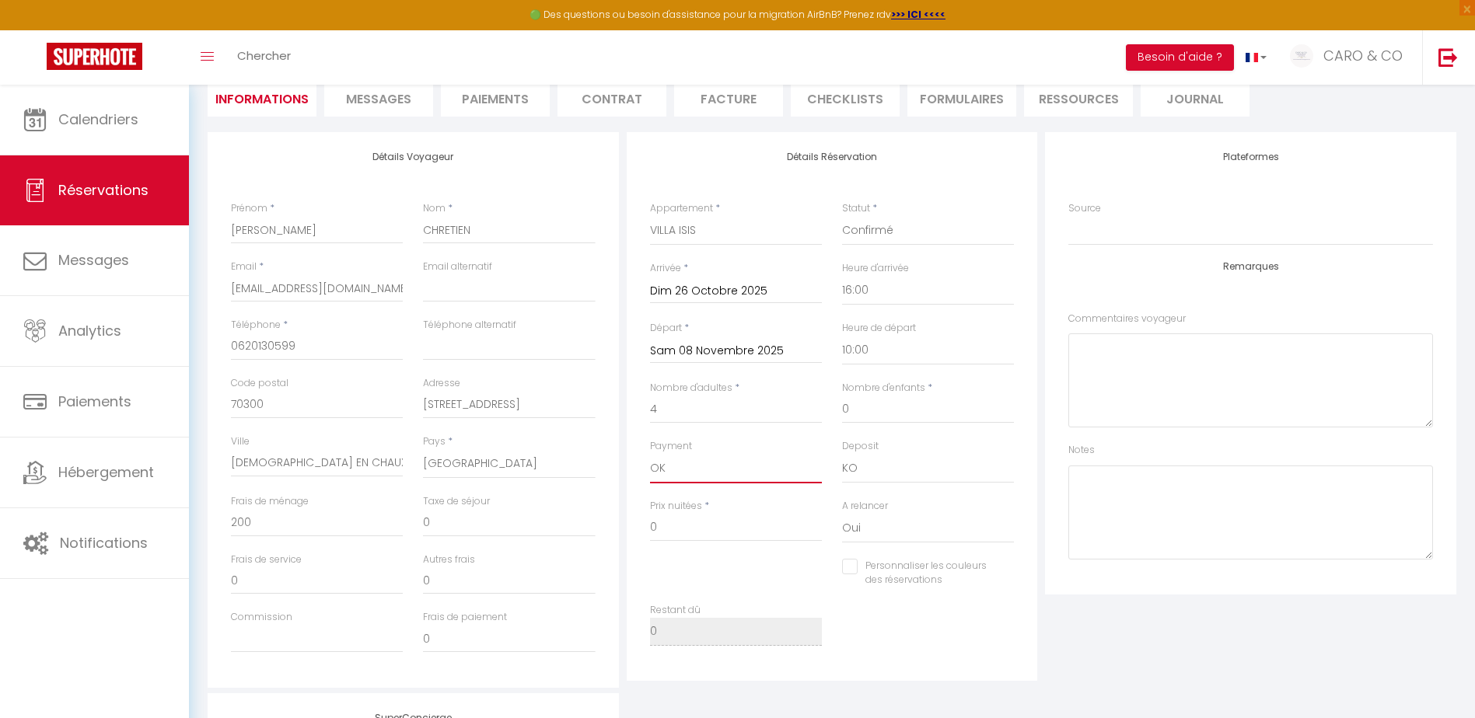
drag, startPoint x: 668, startPoint y: 466, endPoint x: 665, endPoint y: 475, distance: 8.9
click at [668, 466] on select "OK KO" at bounding box center [736, 469] width 172 height 30
click at [650, 454] on select "OK KO" at bounding box center [736, 469] width 172 height 30
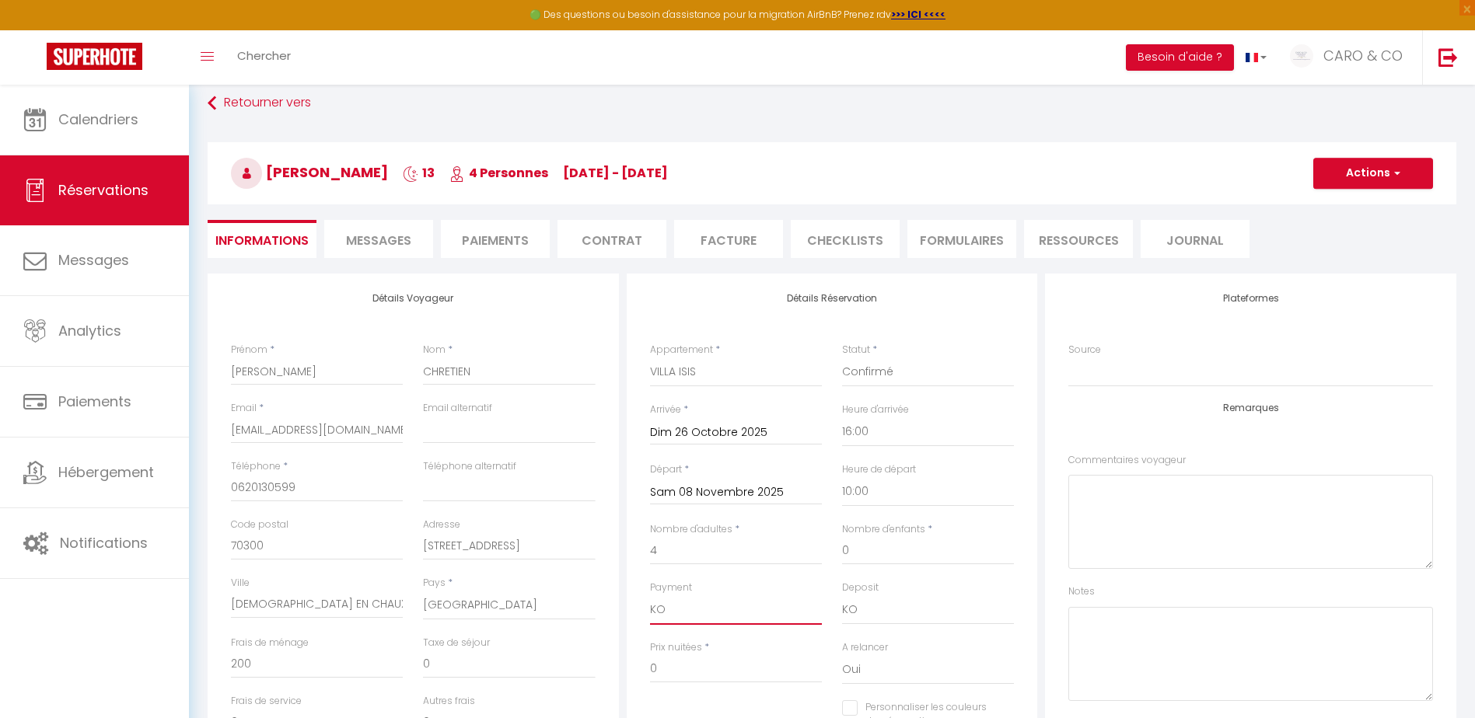
scroll to position [0, 0]
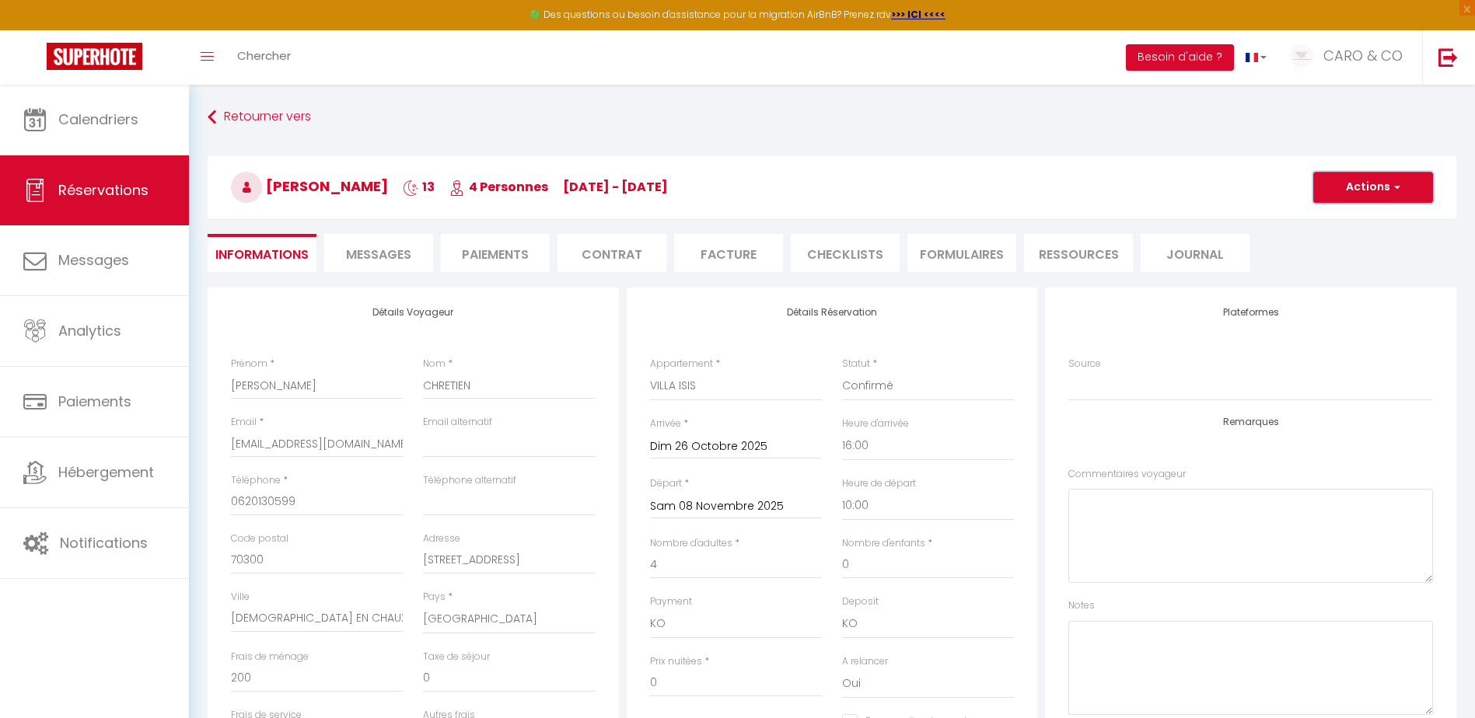
click at [1370, 194] on button "Actions" at bounding box center [1373, 187] width 120 height 31
click at [1342, 228] on link "Enregistrer" at bounding box center [1357, 221] width 123 height 20
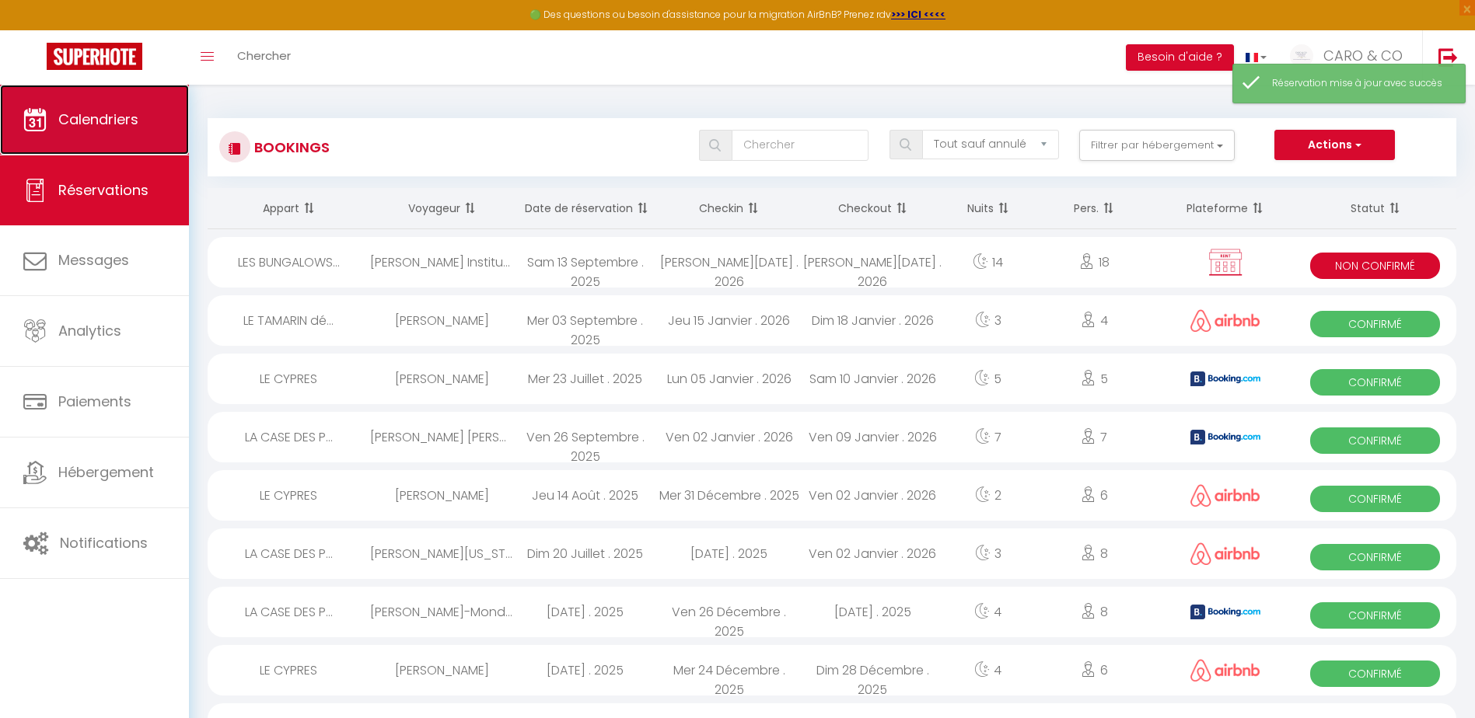
click at [108, 134] on link "Calendriers" at bounding box center [94, 120] width 189 height 70
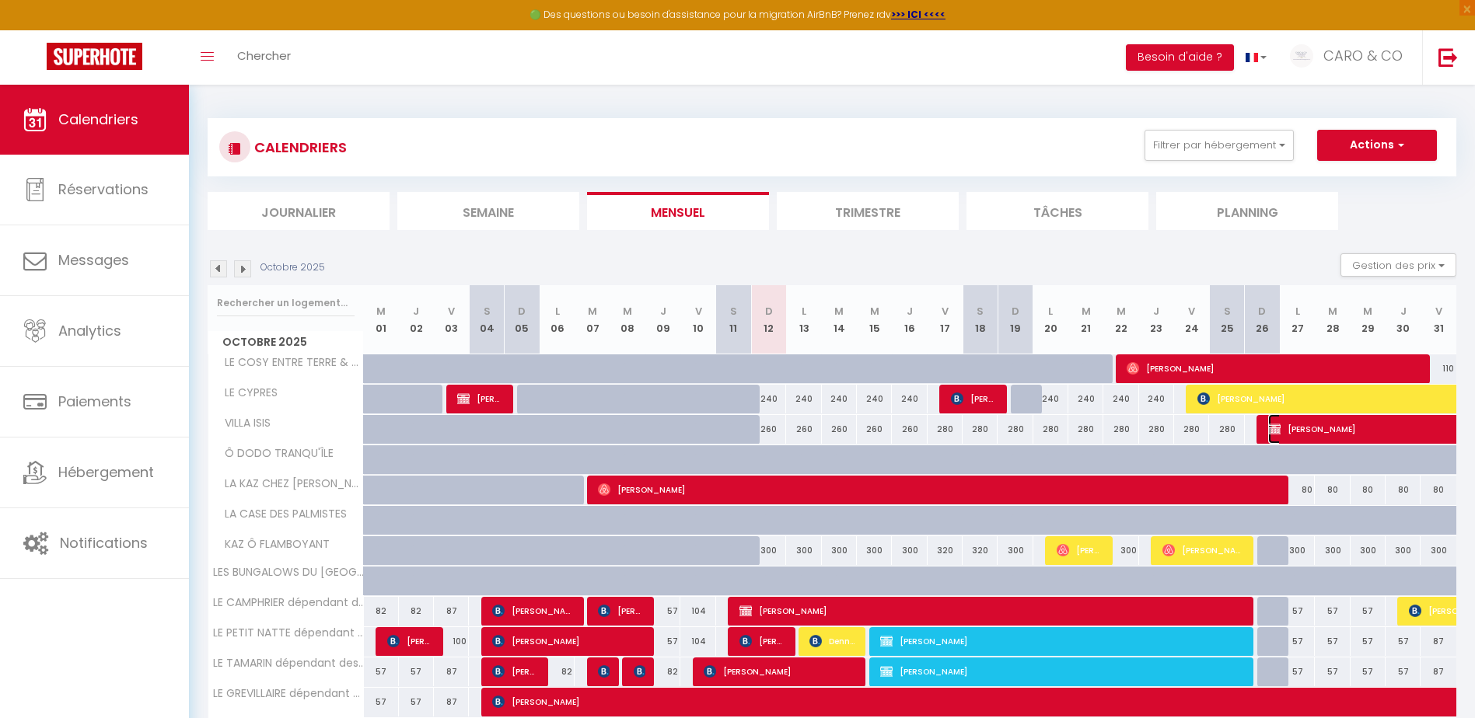
click at [1292, 423] on span "[PERSON_NAME]" at bounding box center [1500, 429] width 465 height 30
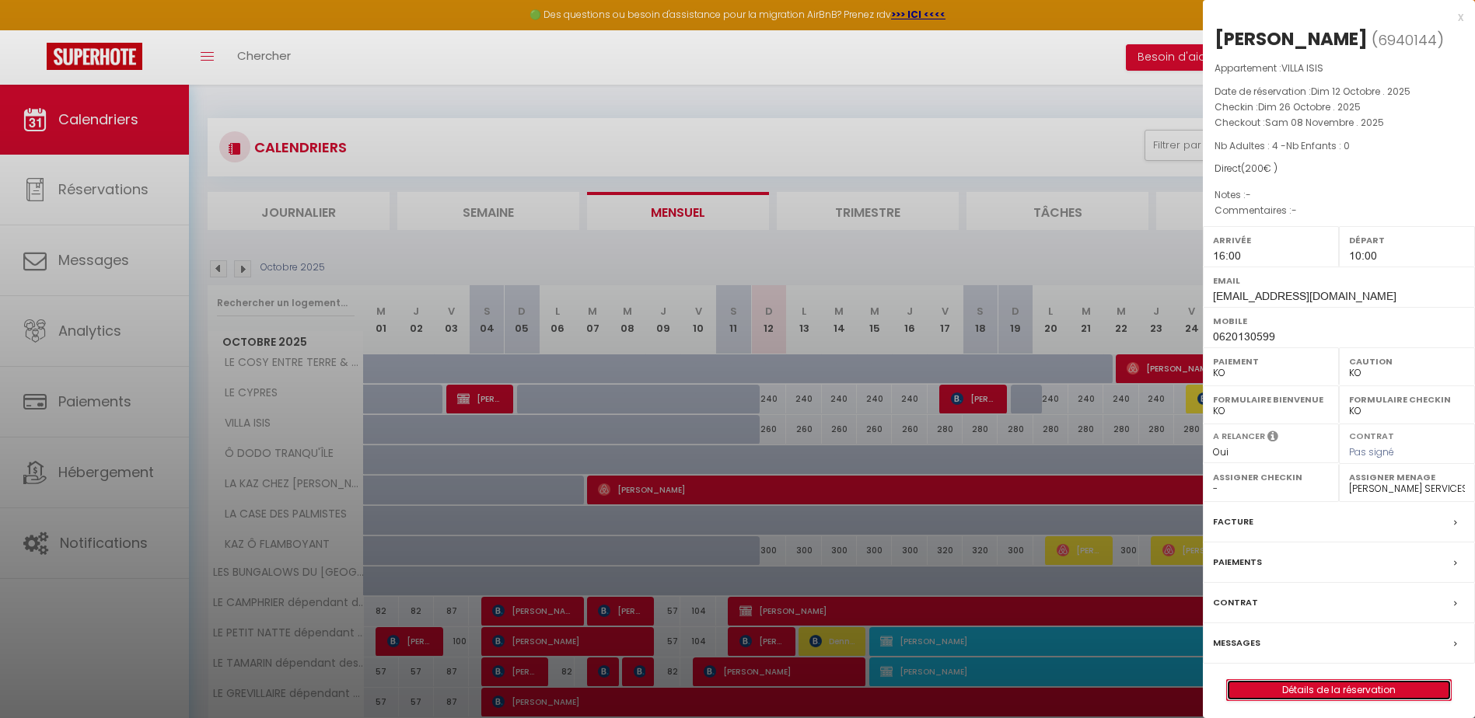
click at [1283, 700] on link "Détails de la réservation" at bounding box center [1339, 690] width 224 height 20
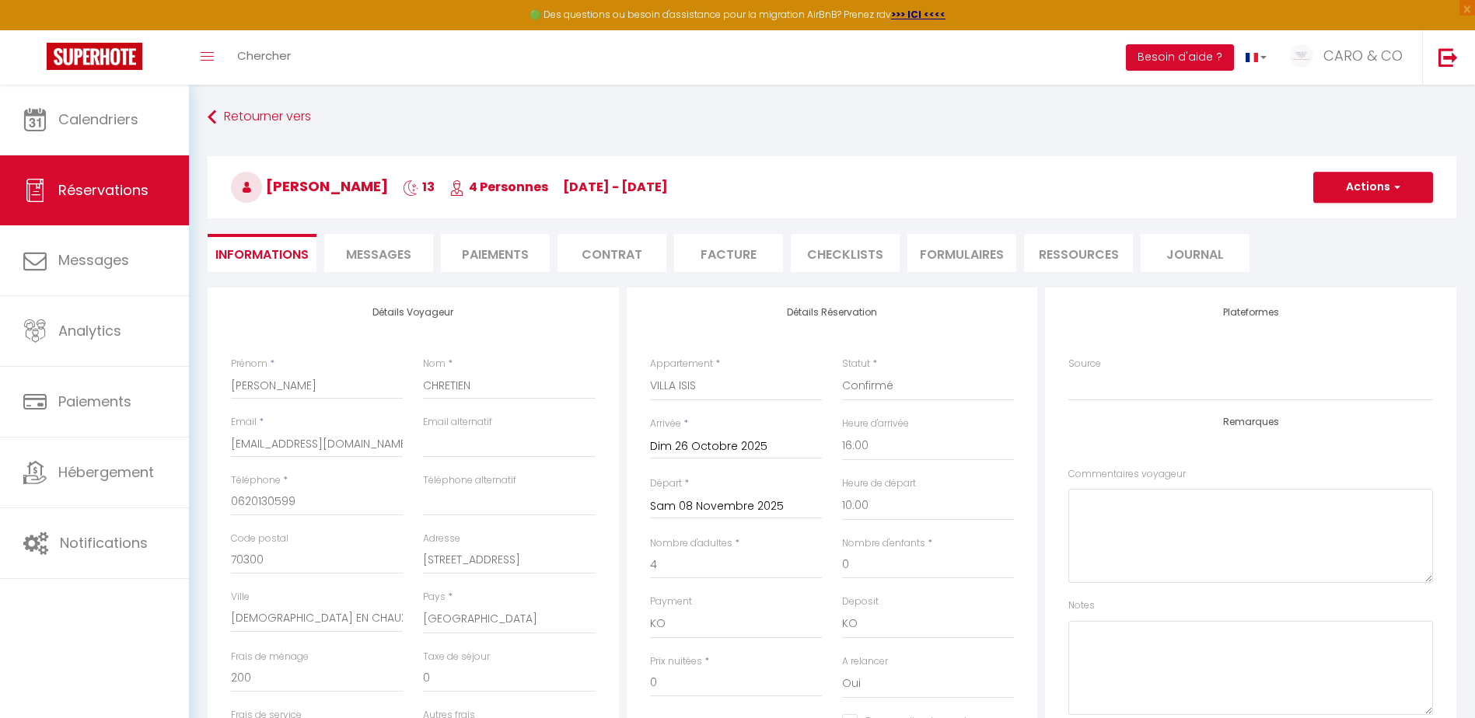
click at [414, 256] on li "Messages" at bounding box center [378, 253] width 109 height 38
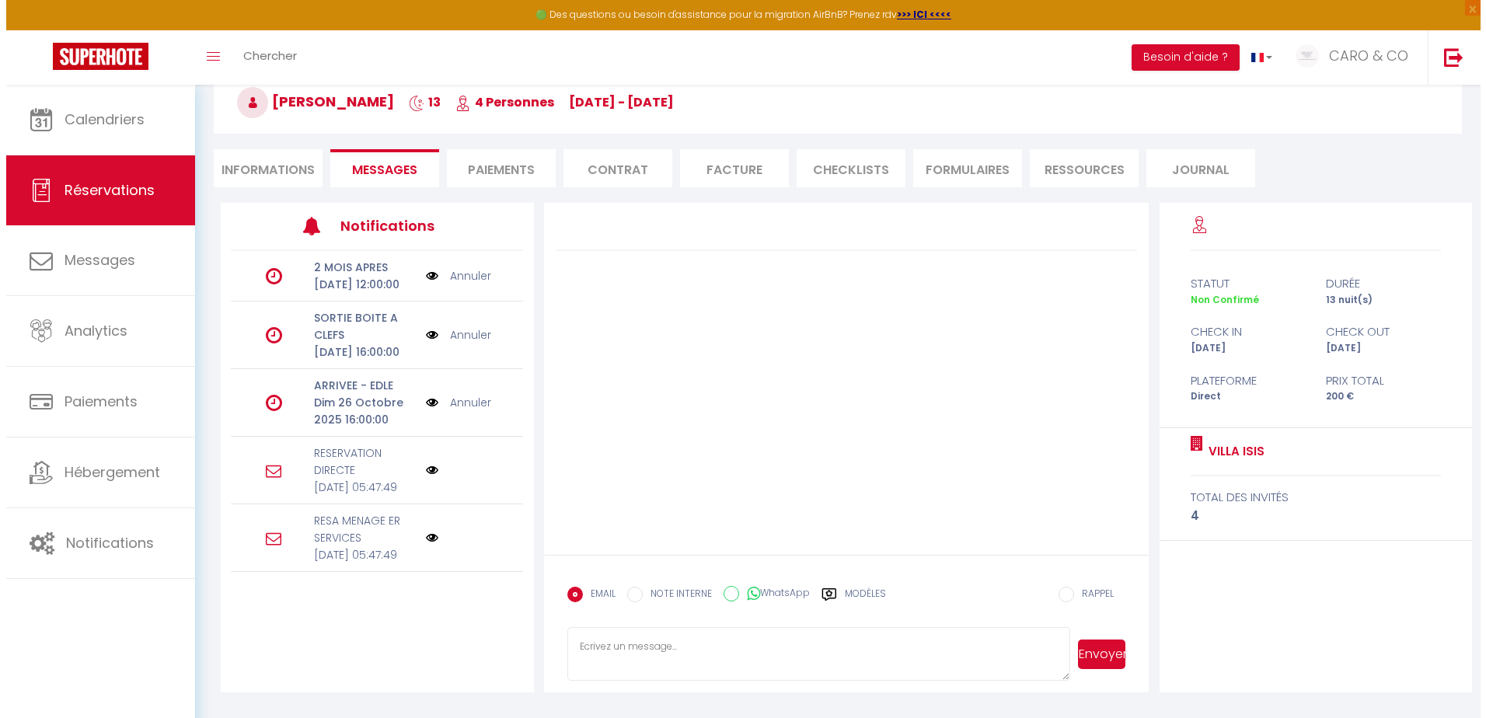
scroll to position [54, 0]
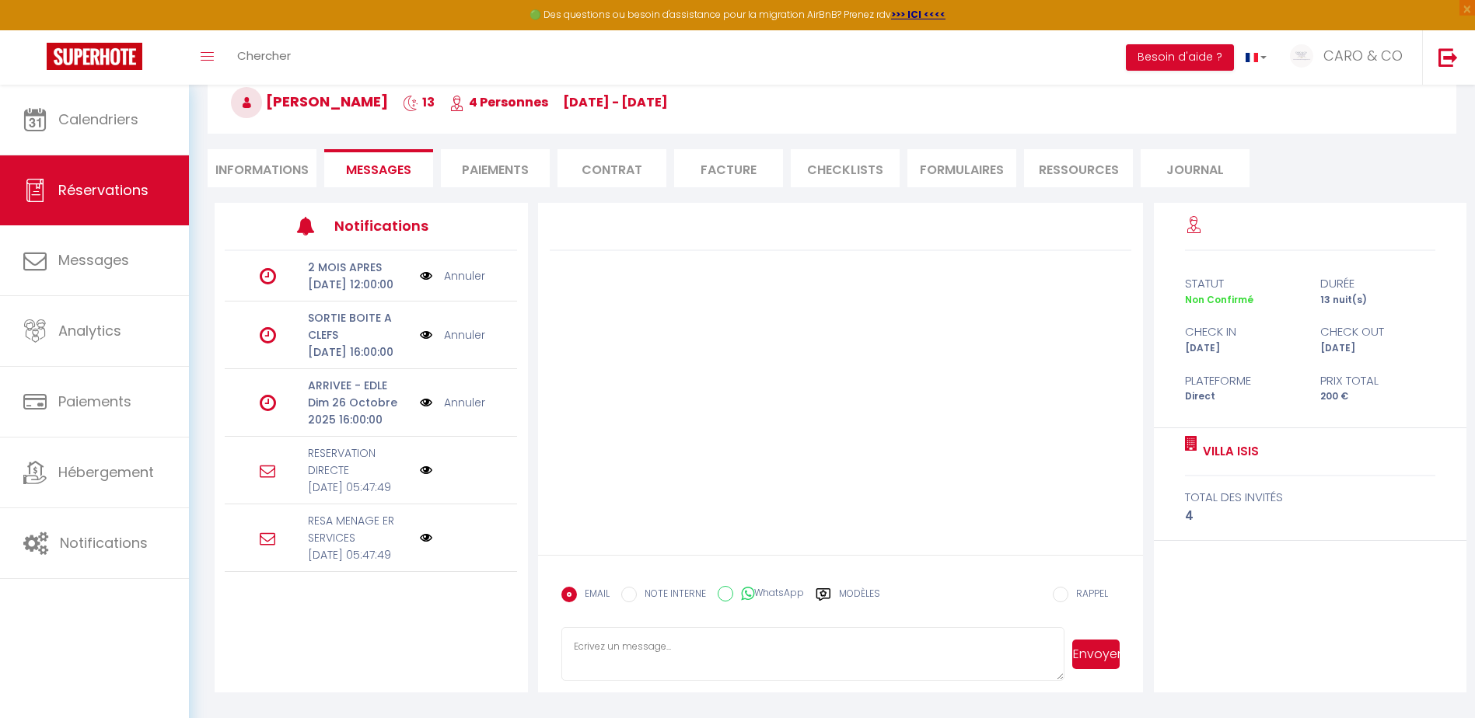
click at [420, 473] on img at bounding box center [426, 470] width 12 height 12
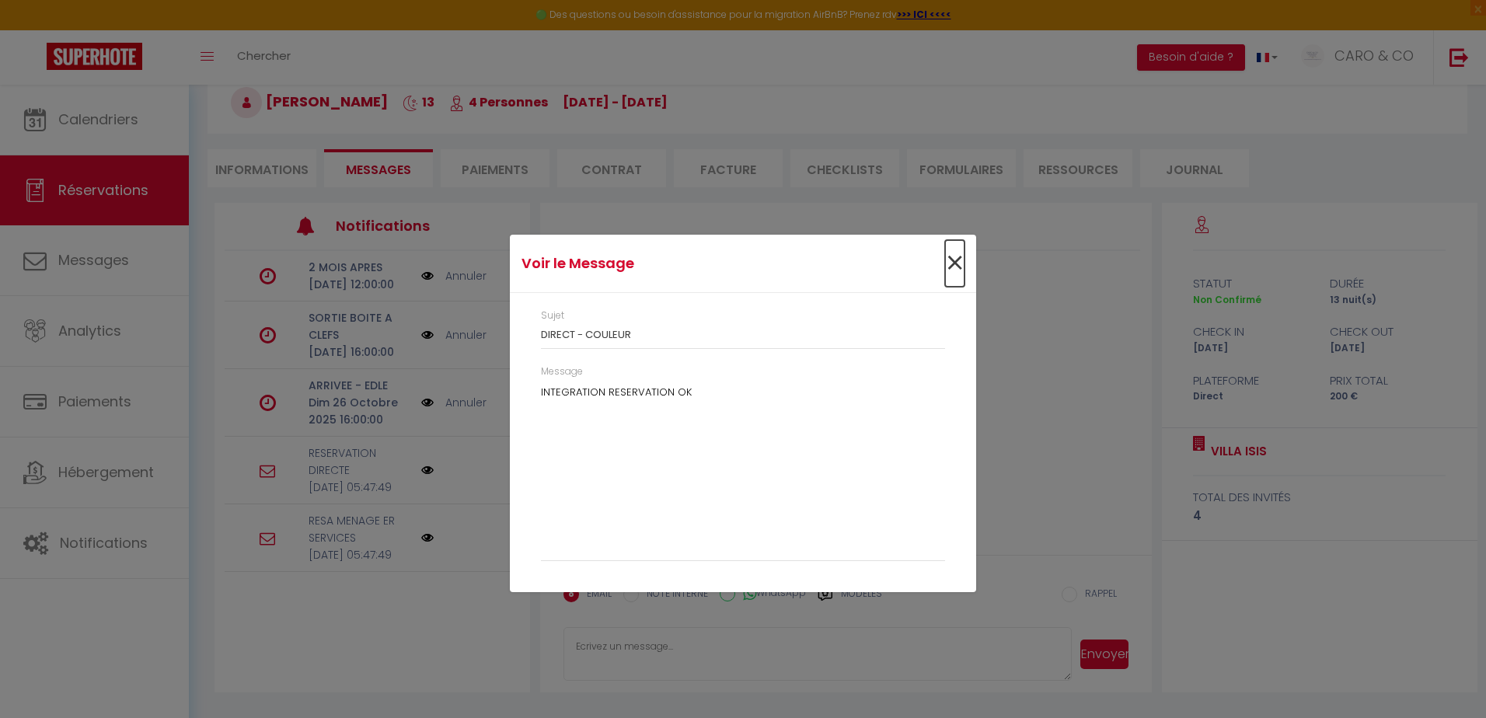
click at [955, 267] on span "×" at bounding box center [954, 263] width 19 height 47
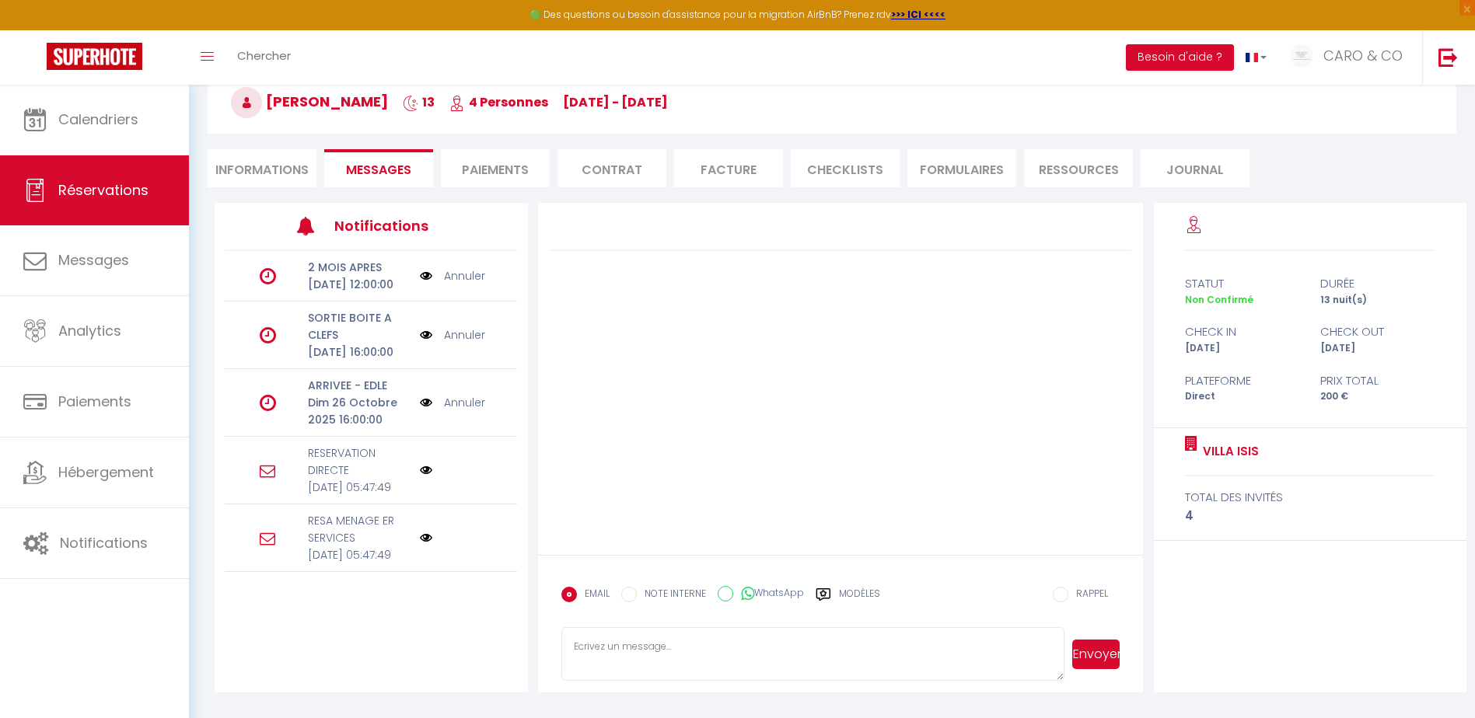
scroll to position [0, 0]
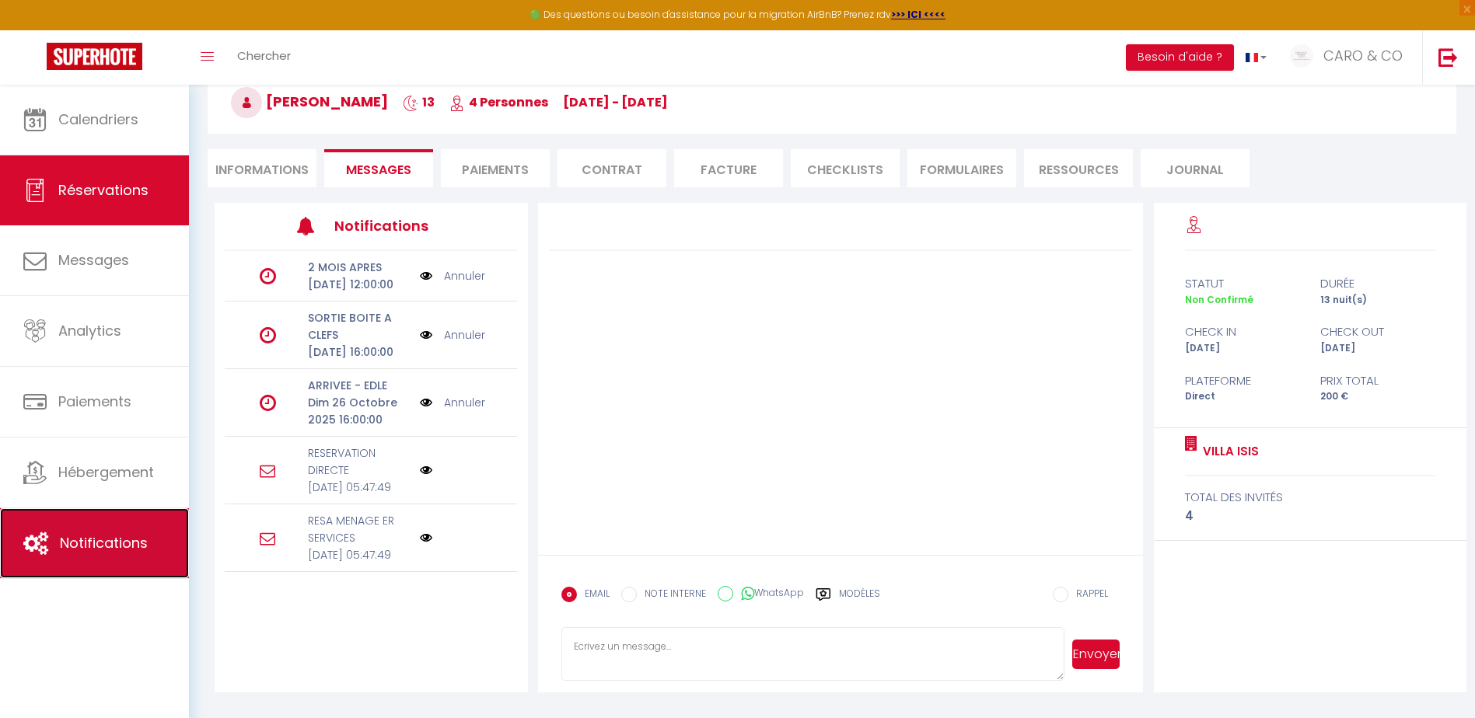
click at [104, 538] on span "Notifications" at bounding box center [104, 542] width 88 height 19
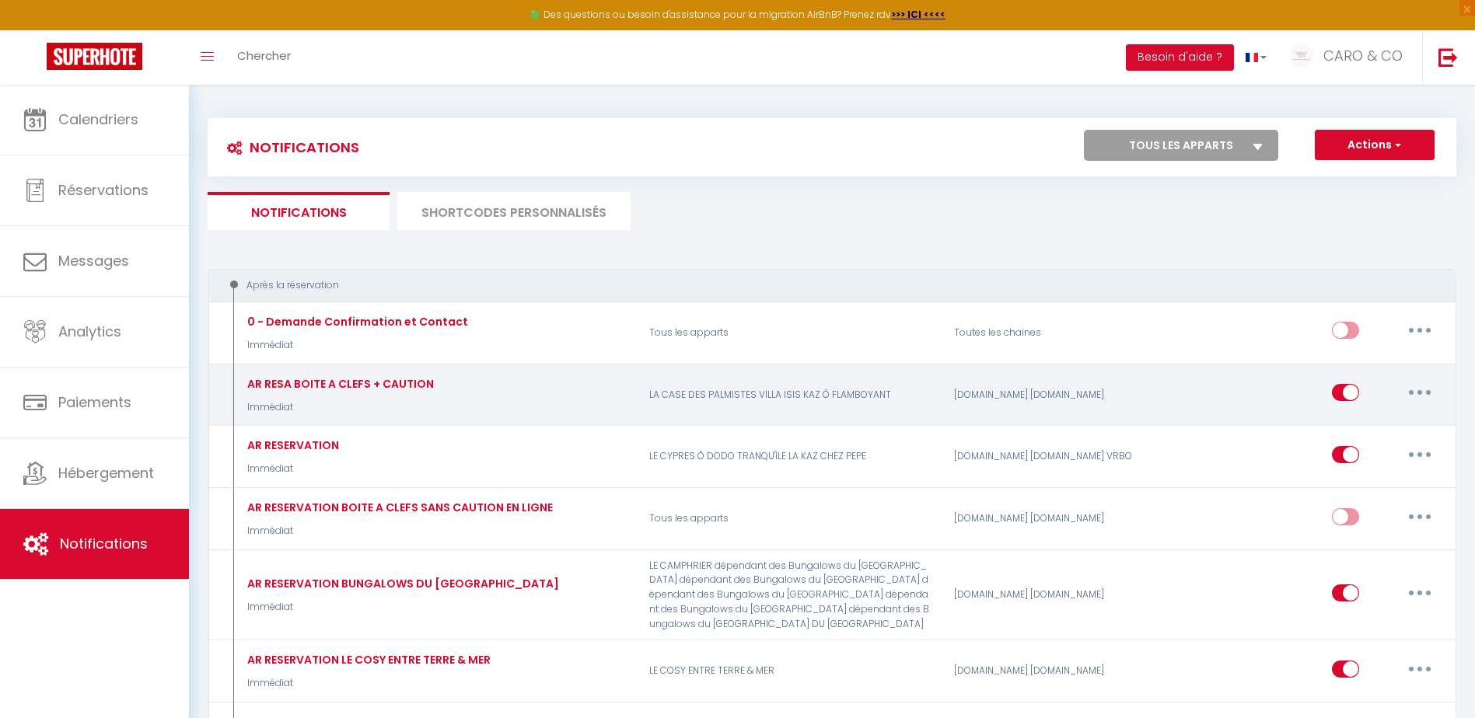
click at [1402, 395] on button "button" at bounding box center [1420, 392] width 44 height 25
click at [1345, 428] on link "Editer" at bounding box center [1379, 428] width 115 height 26
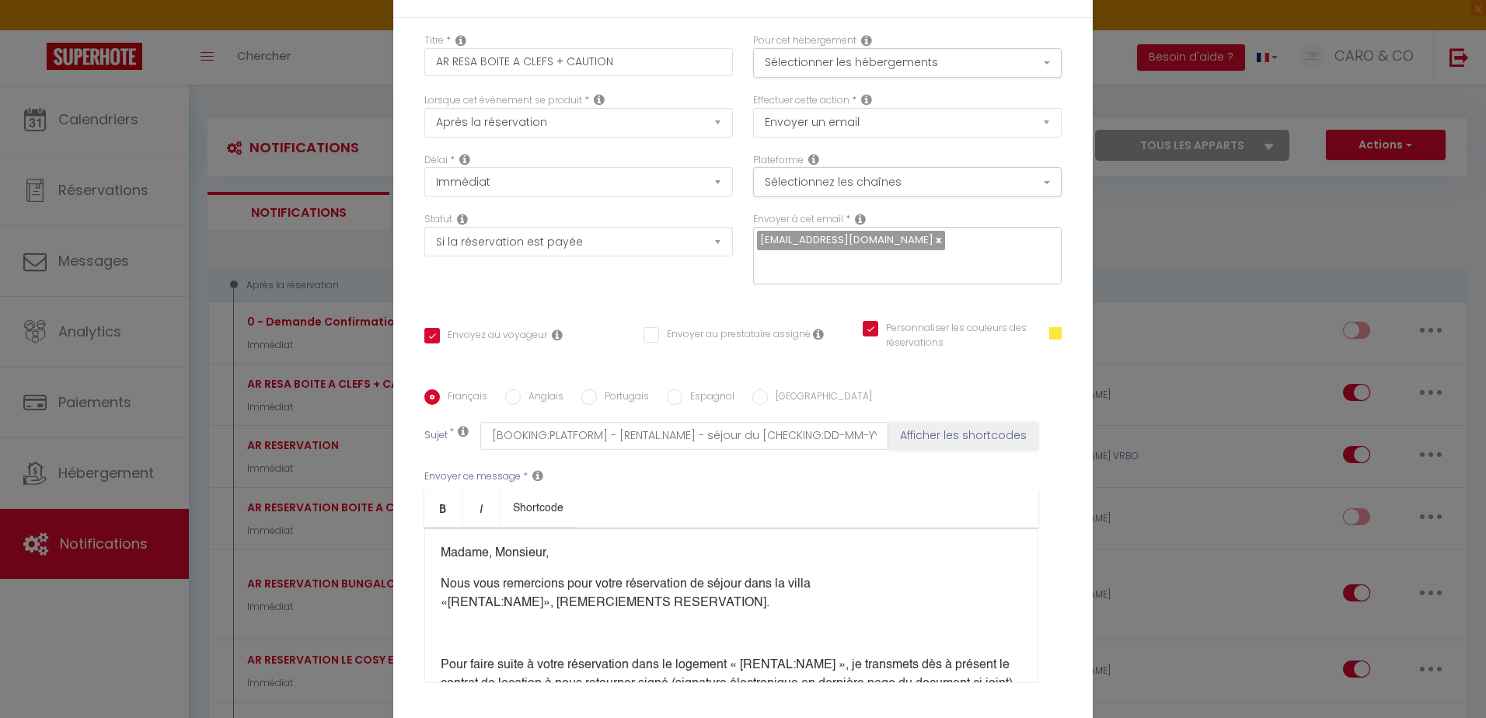
click at [634, 574] on div "Madame, Monsieur, Nous vous remercions pour votre réservation de séjour dans la…" at bounding box center [731, 605] width 614 height 155
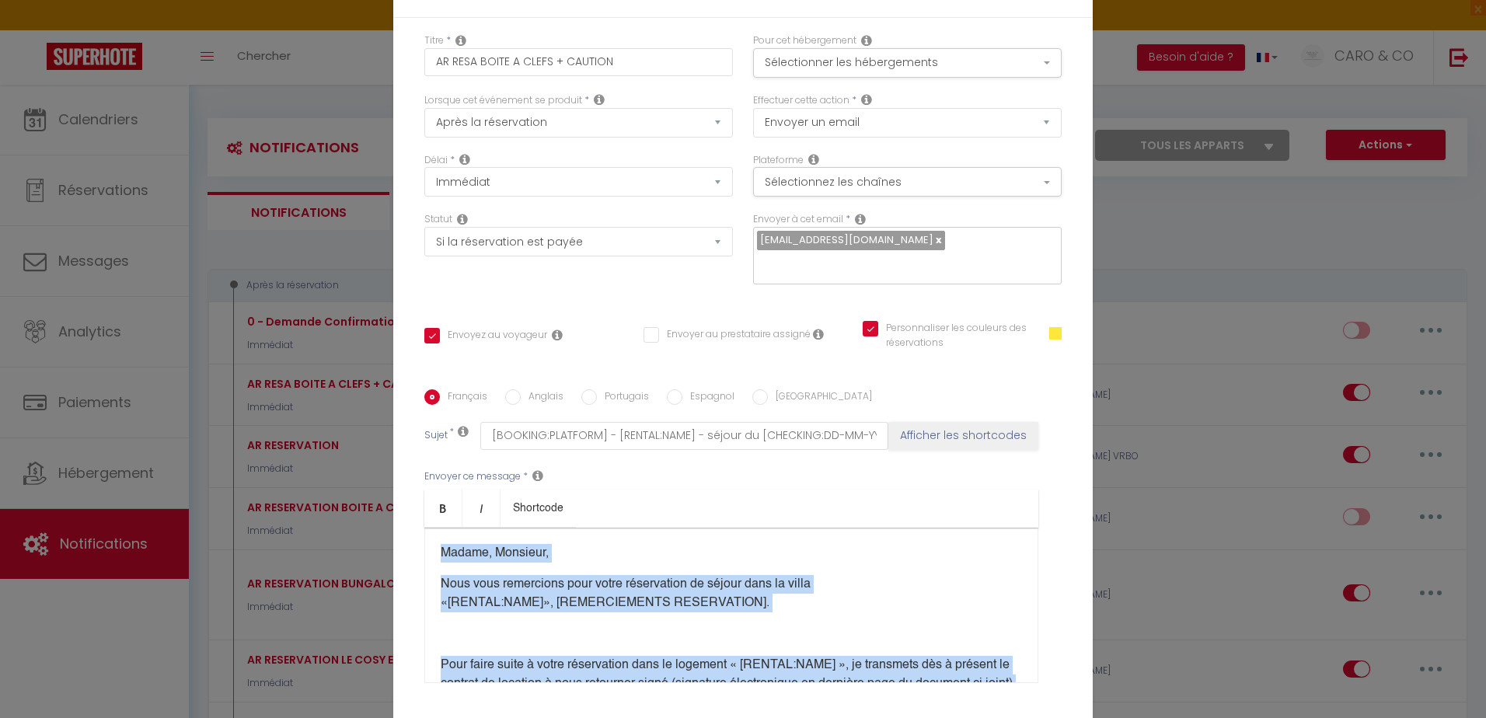
copy div "Loremi, Dolorsit, Amet cons adipiscing elit seddo eiusmodtemp in utlabo etdo ma…"
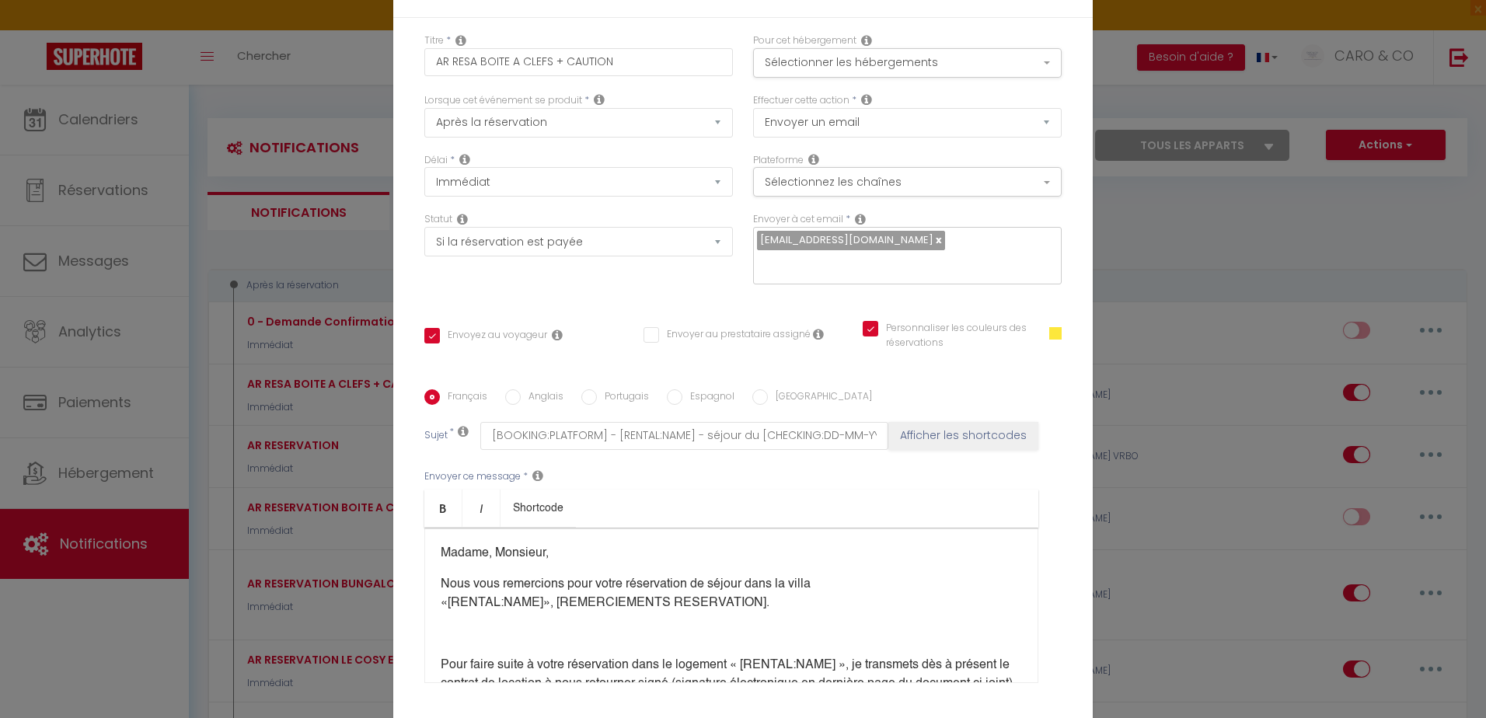
click at [1122, 50] on div "Modifier la notification × Titre * AR RESA BOITE A CLEFS + CAUTION Pour cet héb…" at bounding box center [743, 359] width 1486 height 718
click at [111, 124] on div "Modifier la notification × Titre * AR RESA BOITE A CLEFS + CAUTION Pour cet héb…" at bounding box center [743, 359] width 1486 height 718
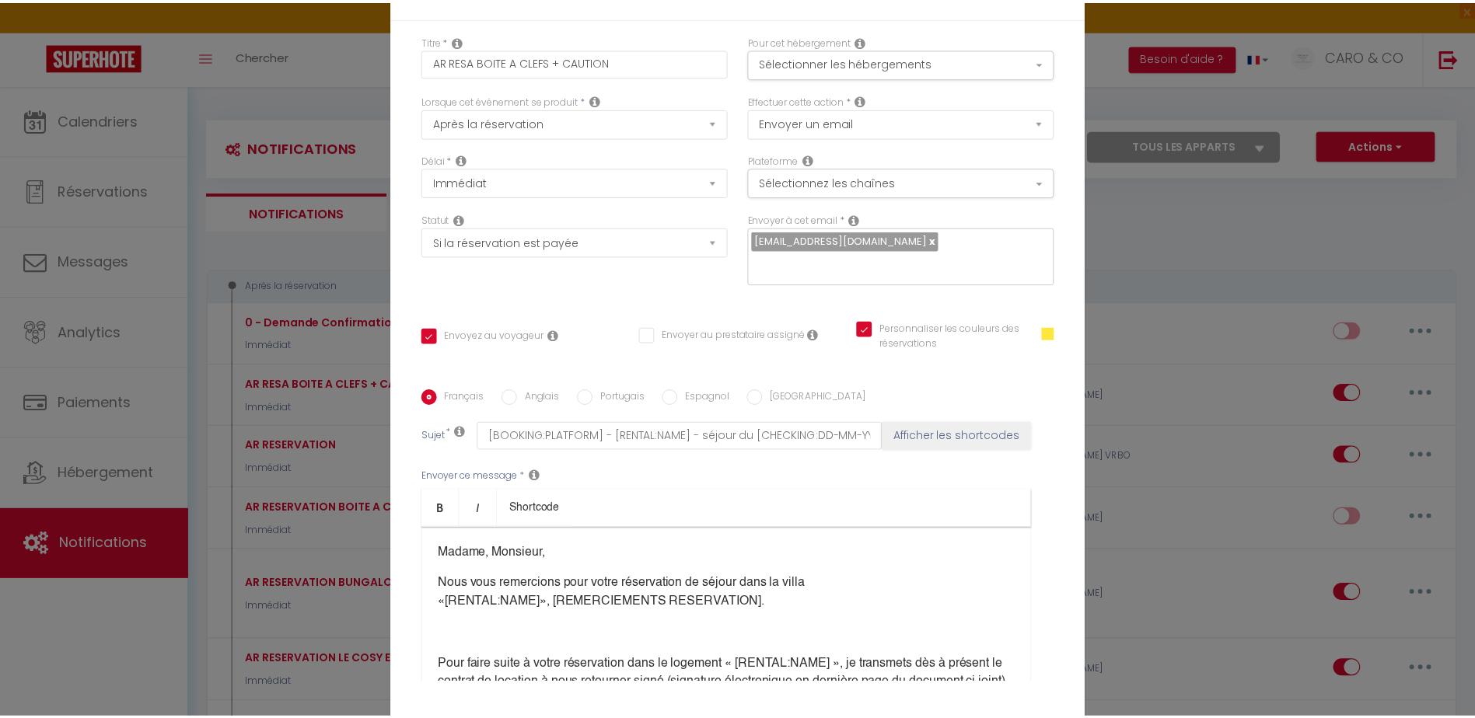
scroll to position [129, 0]
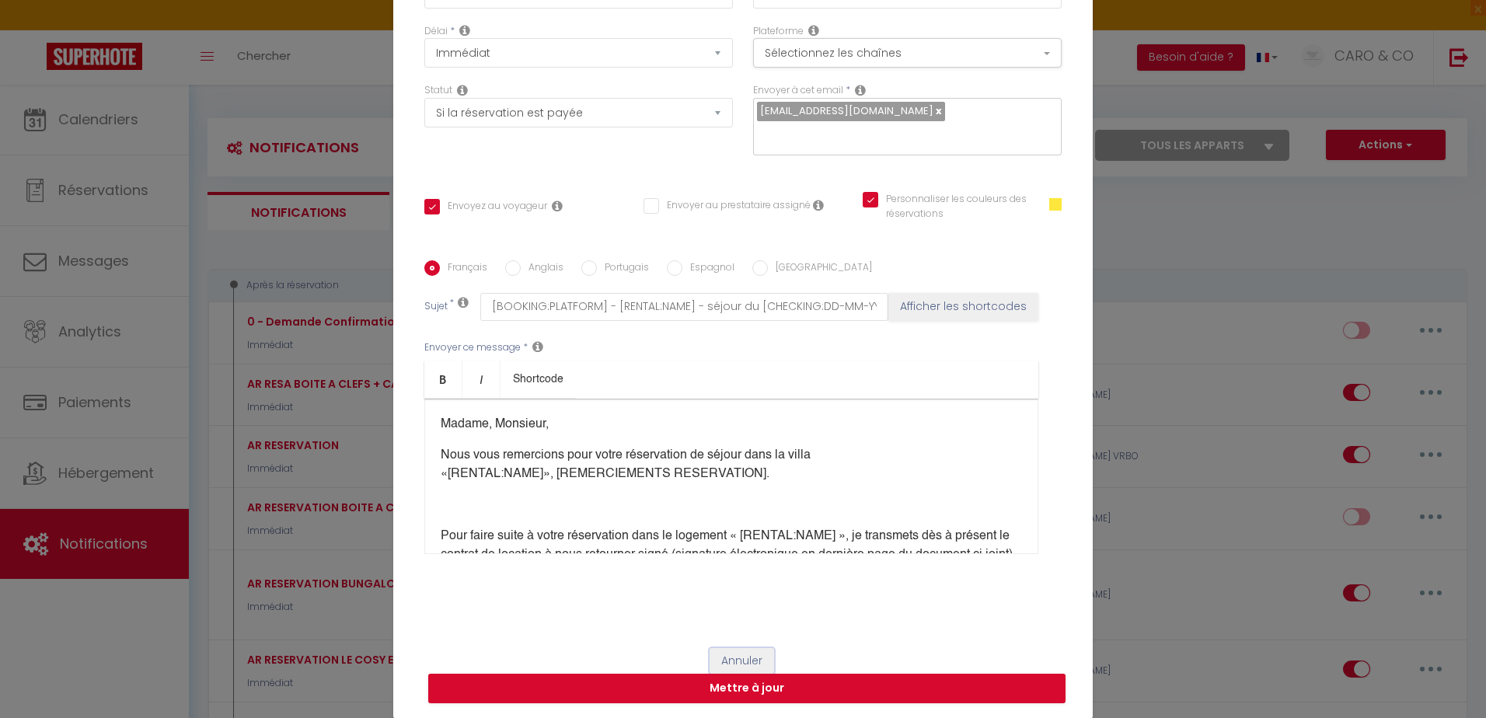
click at [741, 658] on button "Annuler" at bounding box center [742, 661] width 65 height 26
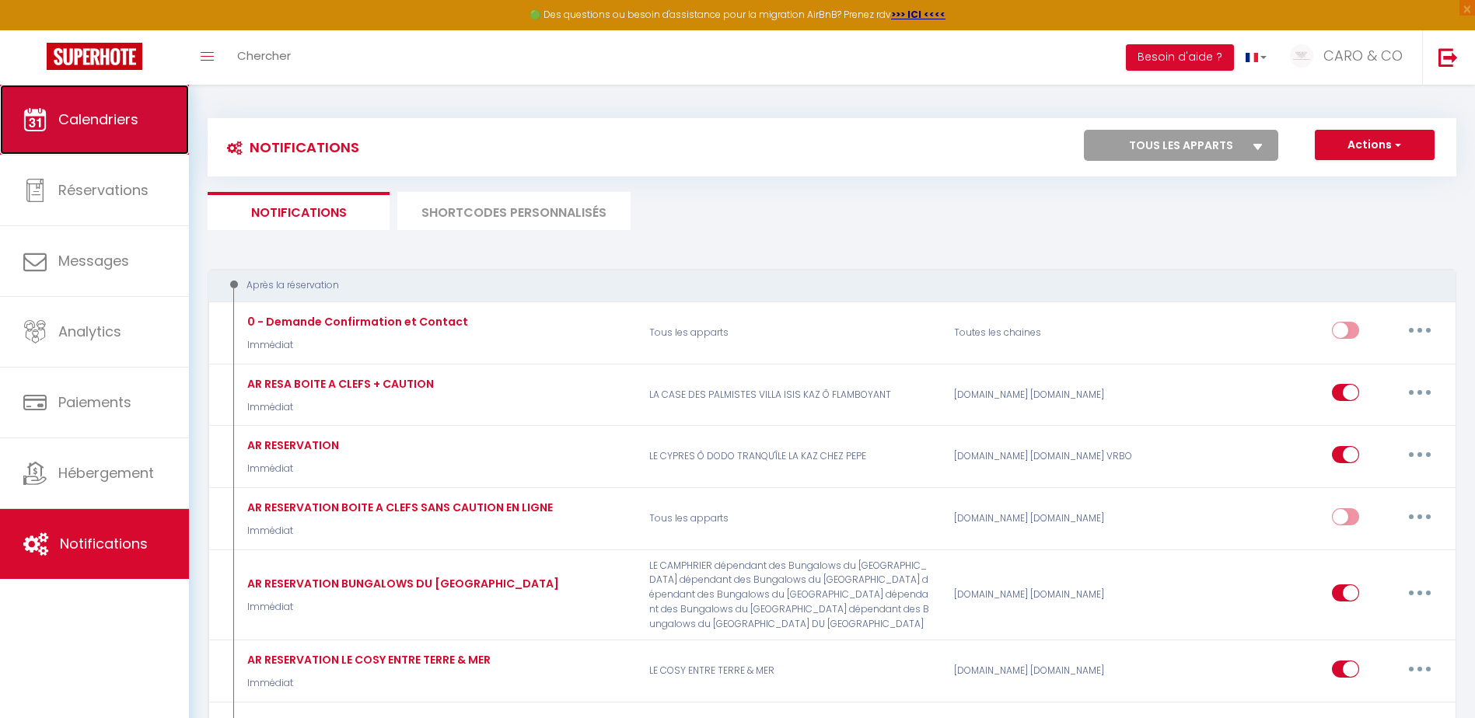
click at [102, 121] on span "Calendriers" at bounding box center [98, 119] width 80 height 19
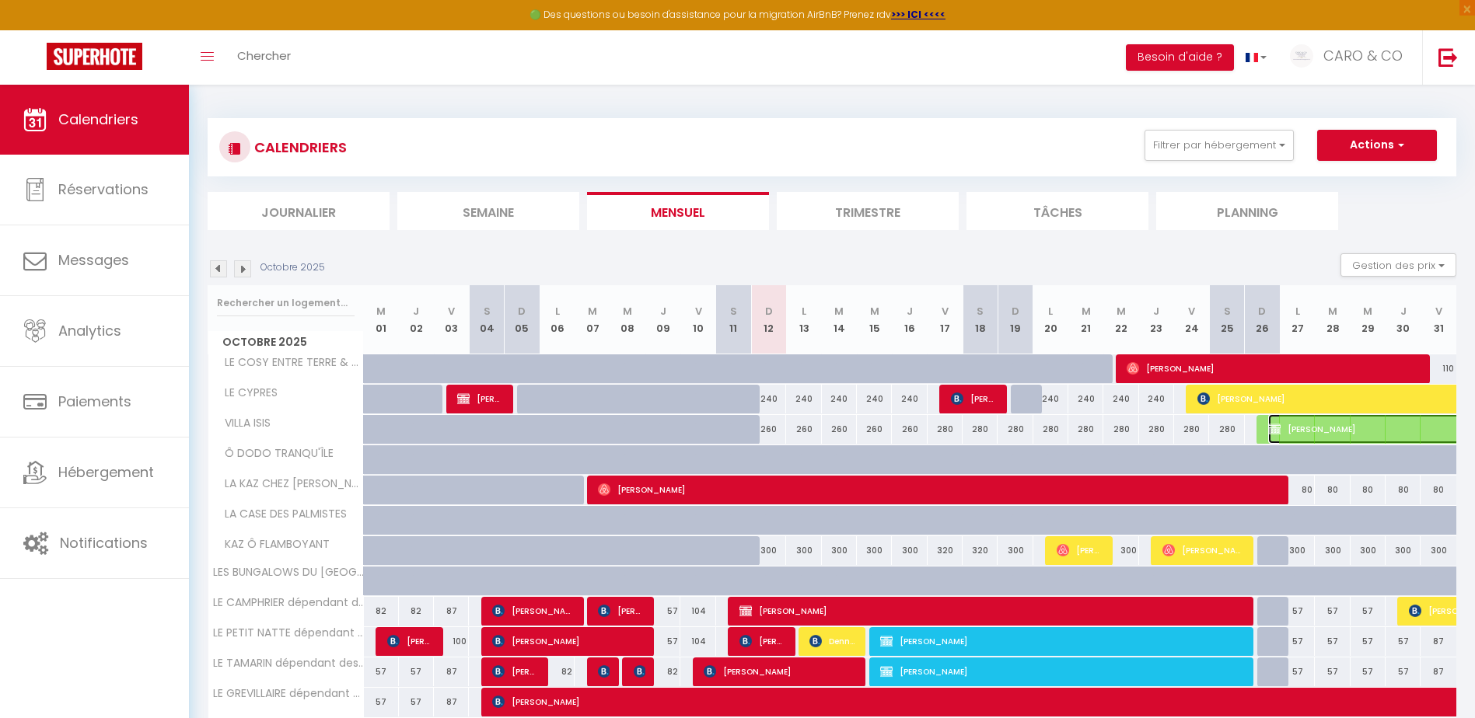
click at [1297, 433] on span "[PERSON_NAME]" at bounding box center [1500, 429] width 465 height 30
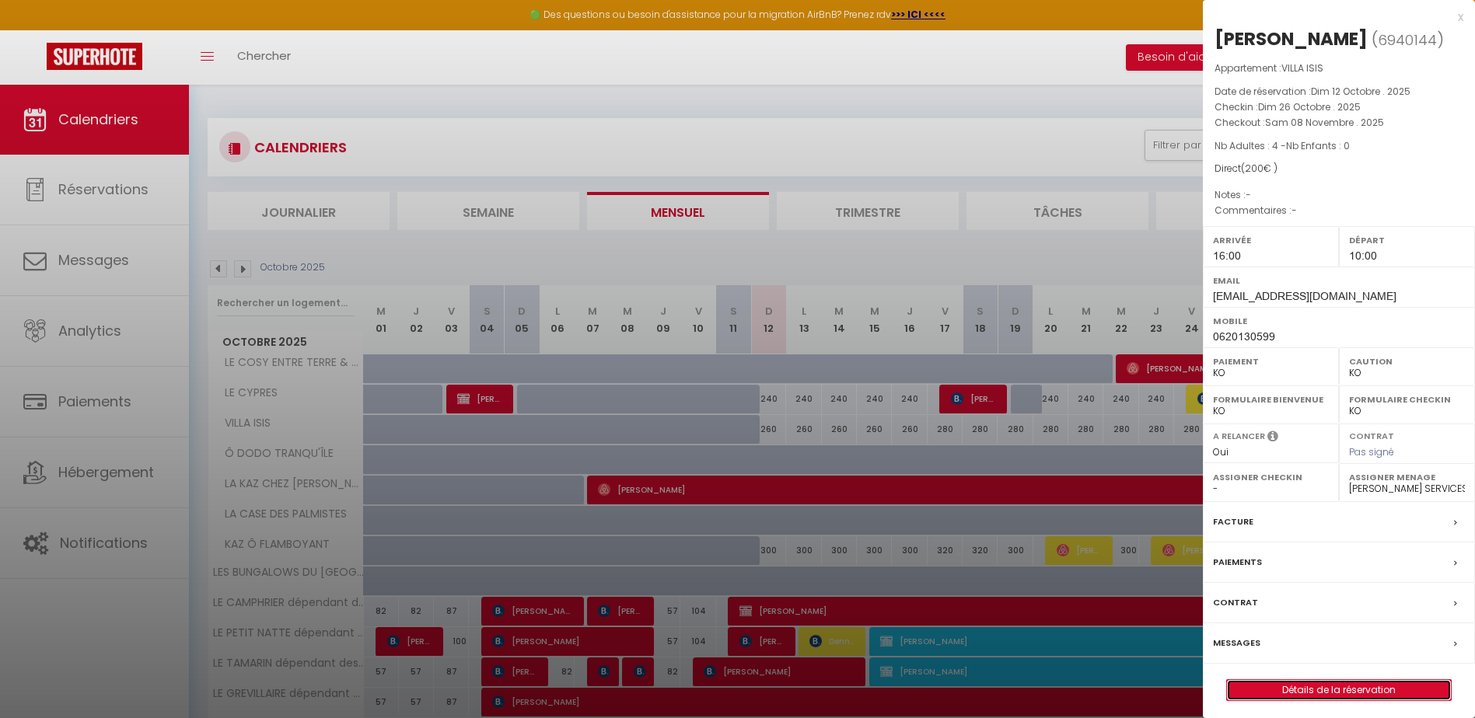
click at [1301, 700] on link "Détails de la réservation" at bounding box center [1339, 690] width 224 height 20
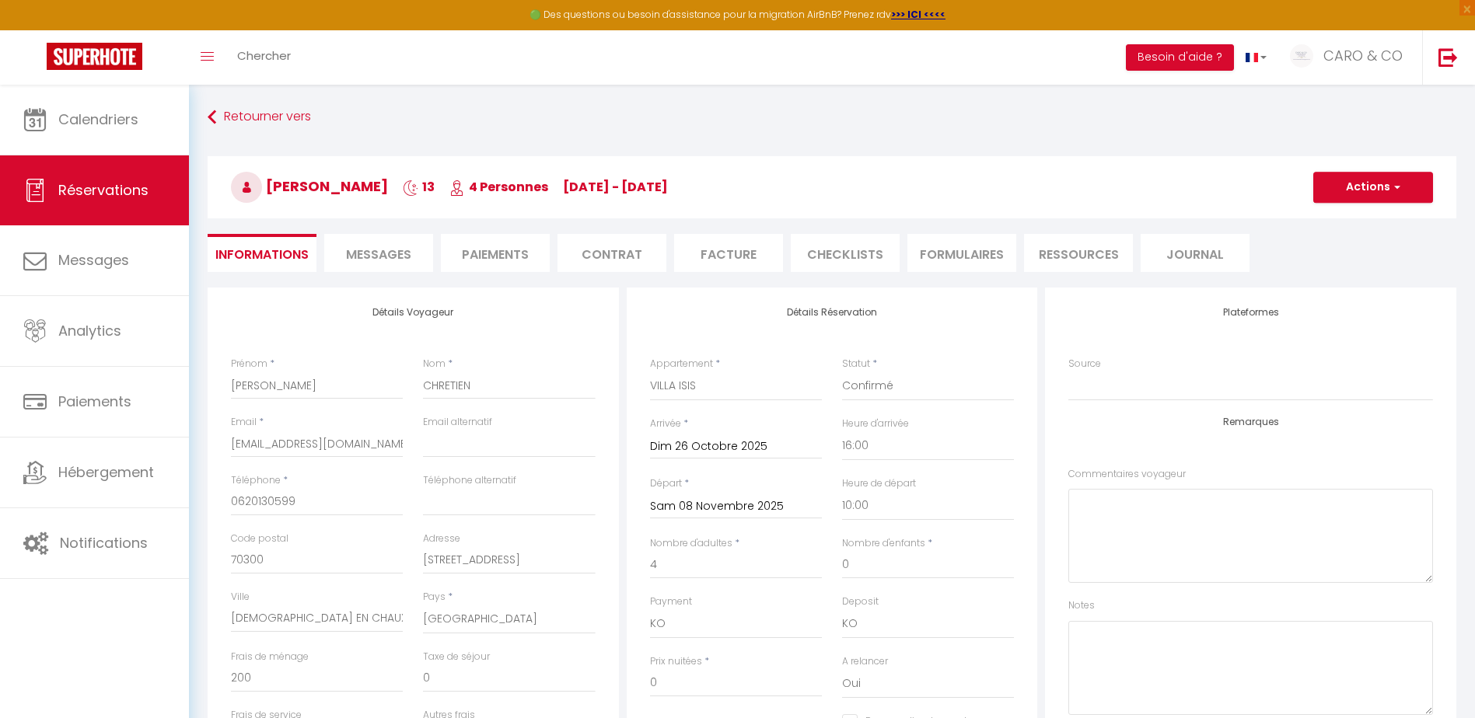
click at [400, 257] on span "Messages" at bounding box center [378, 255] width 65 height 18
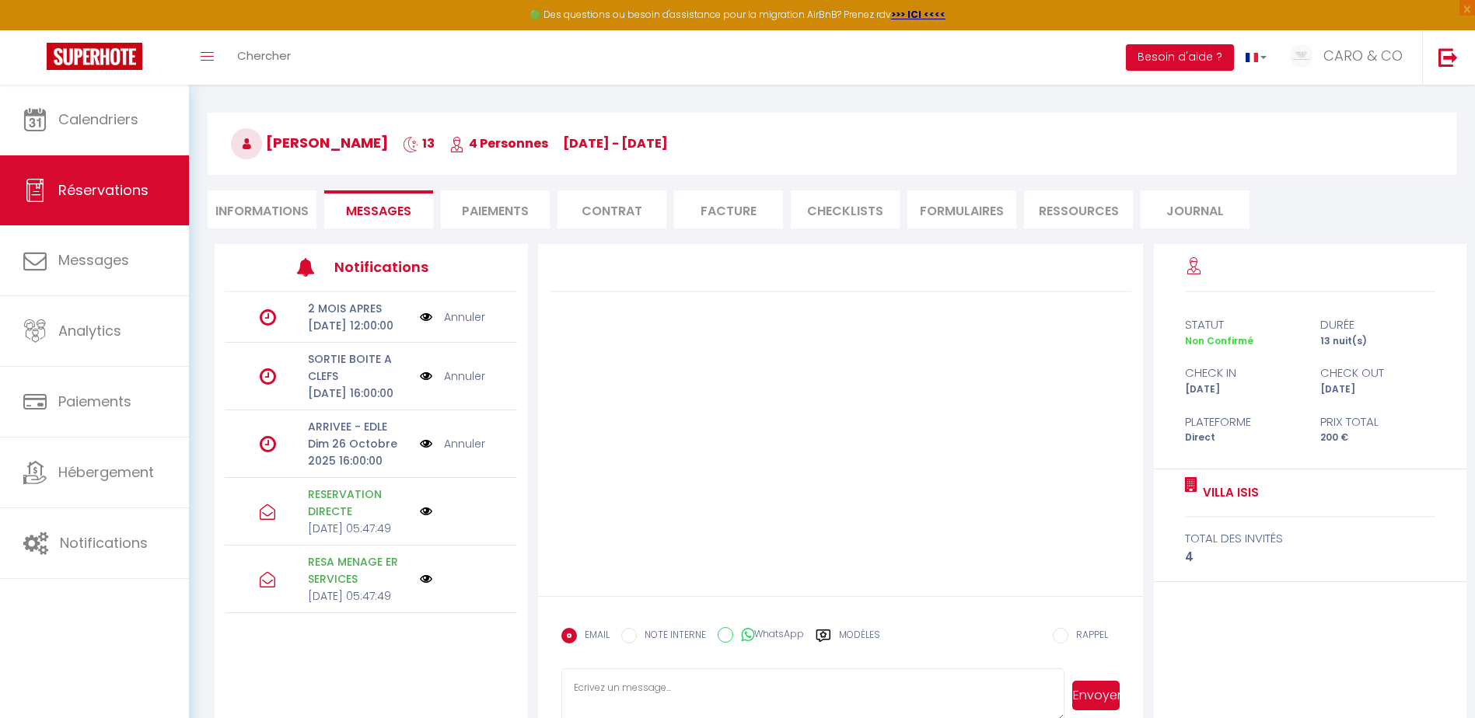
scroll to position [85, 0]
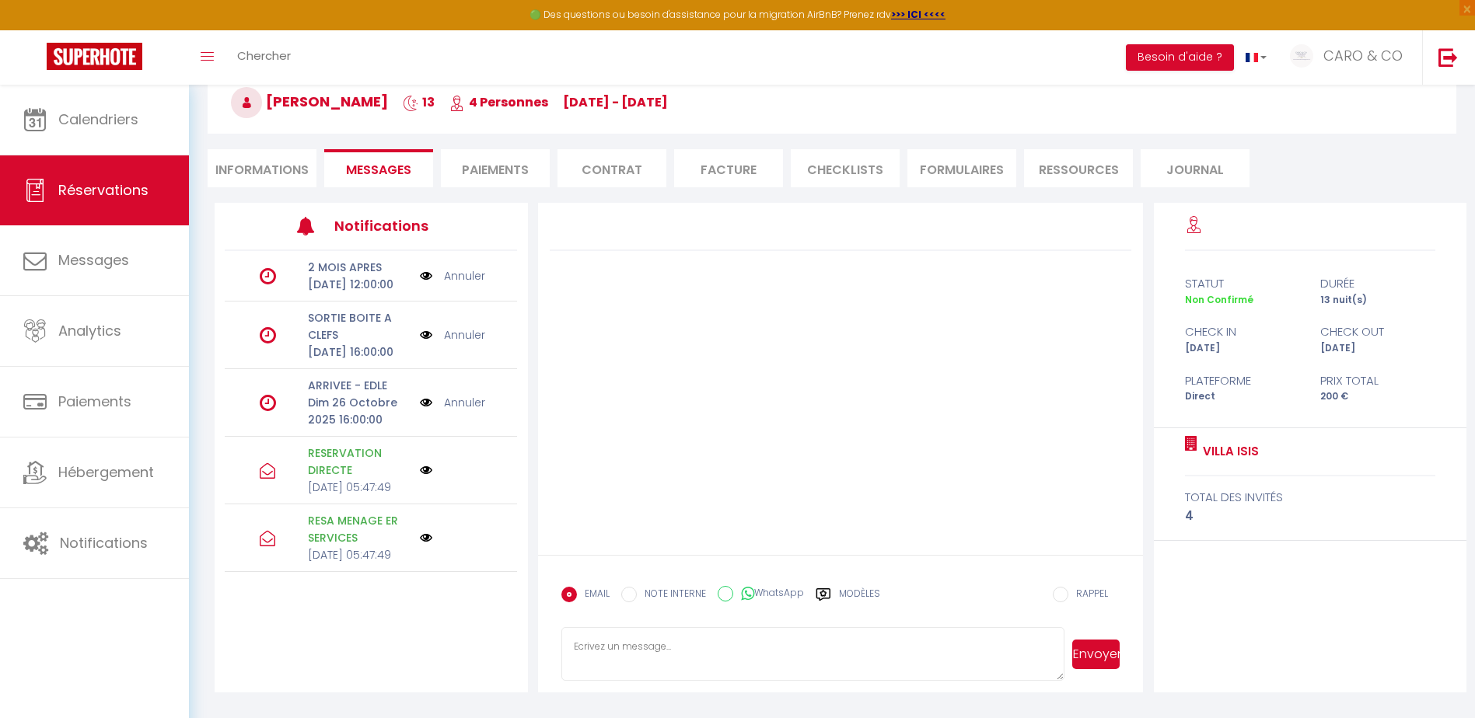
click at [687, 655] on textarea at bounding box center [812, 654] width 503 height 54
paste textarea "Loremi, Dolorsit, Amet cons adipiscing elit seddo eiusmodtemp in utlabo etdo ma…"
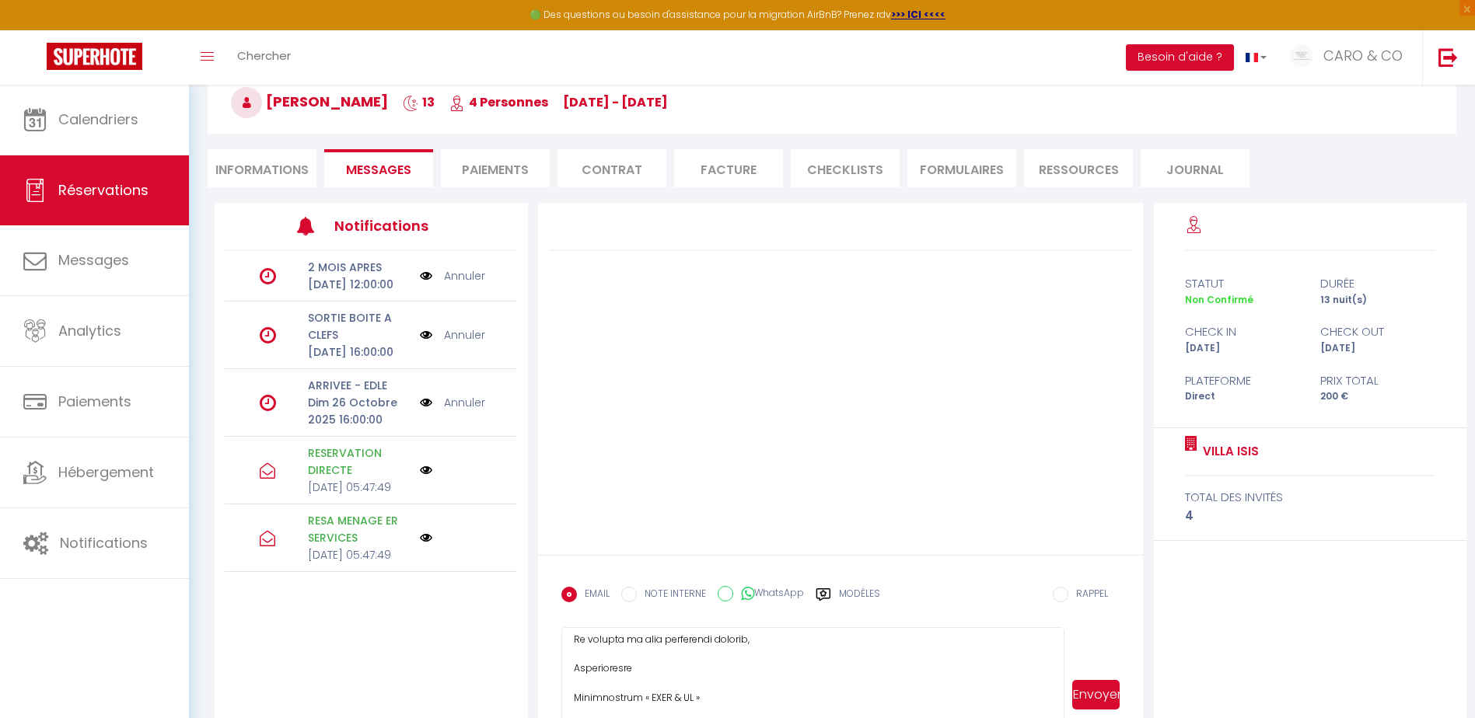
drag, startPoint x: 1070, startPoint y: 705, endPoint x: 1056, endPoint y: 749, distance: 45.7
click at [1056, 634] on html "🟢 Des questions ou besoin d'assistance pour la migration AirBnB? Prenez rdv >>>…" at bounding box center [737, 274] width 1475 height 718
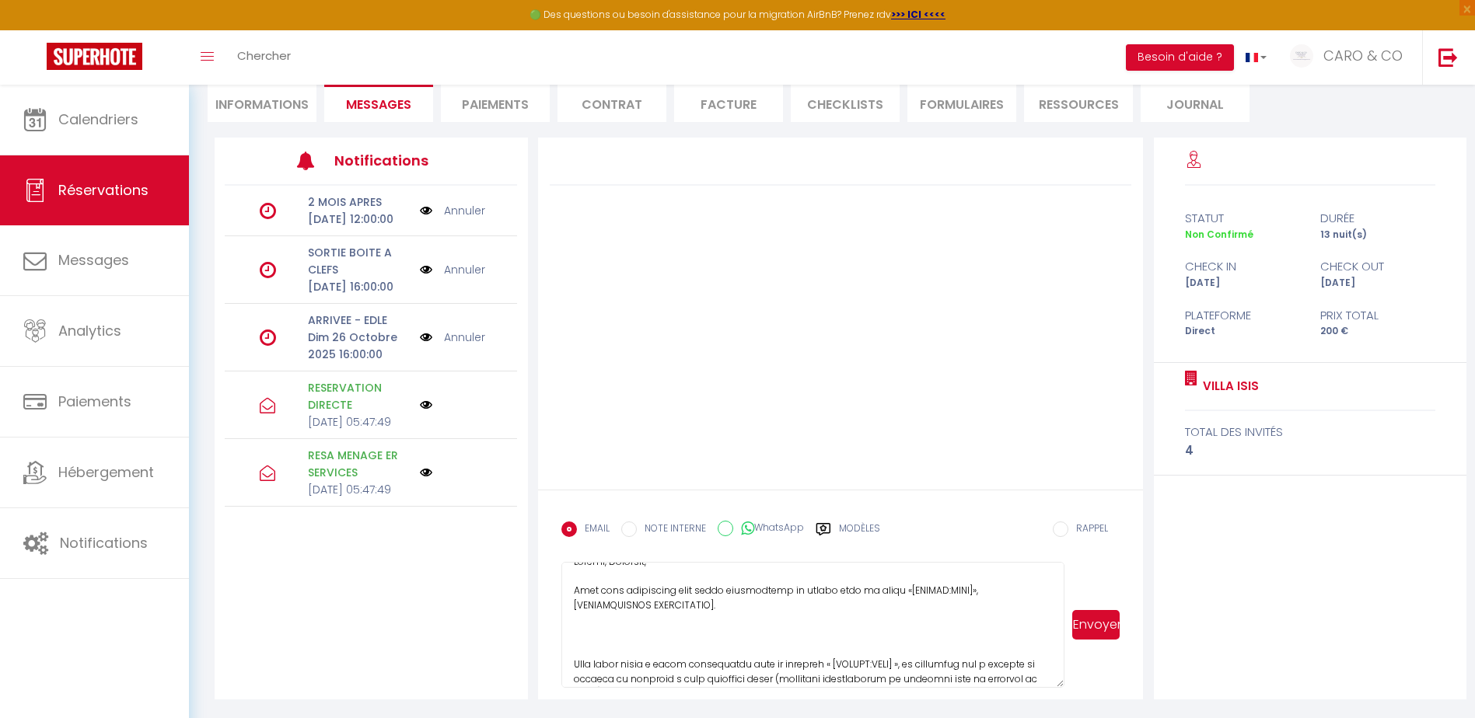
scroll to position [0, 0]
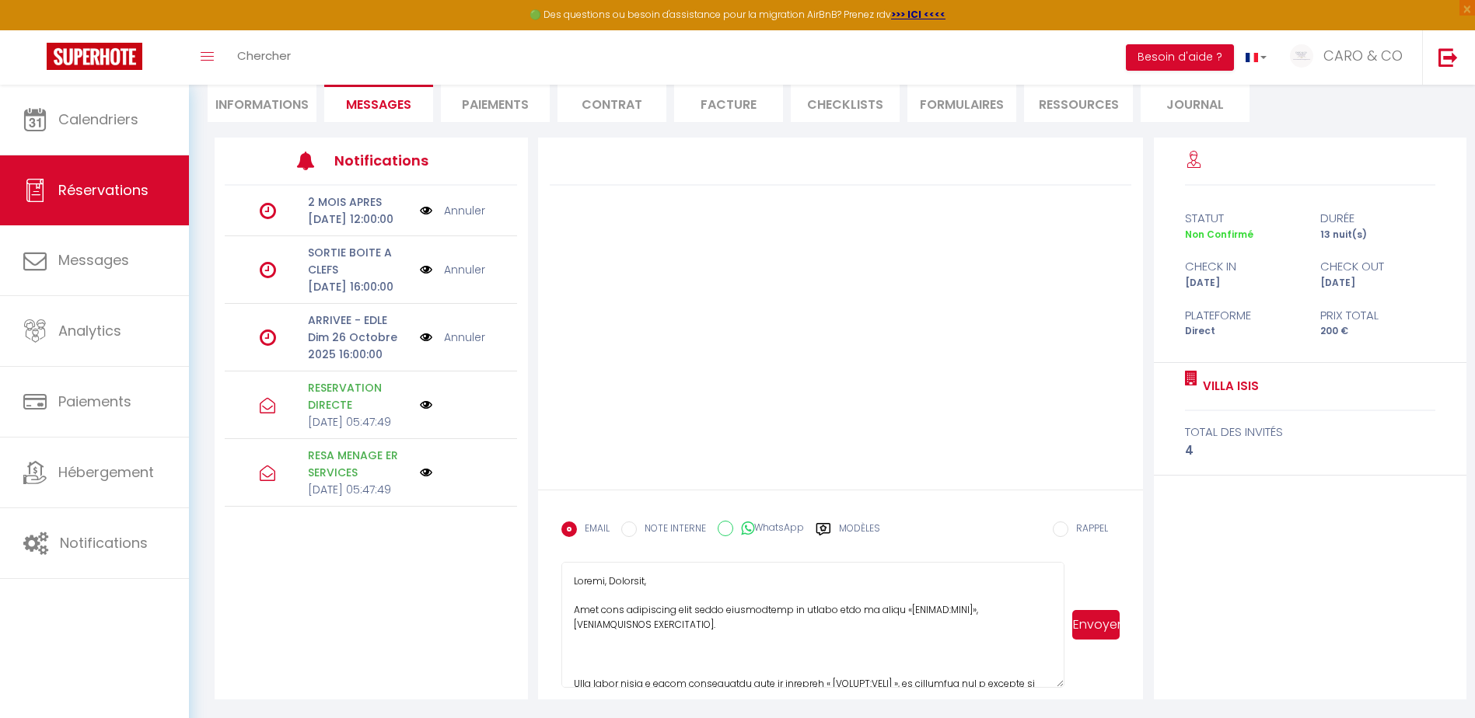
click at [720, 641] on textarea at bounding box center [812, 625] width 503 height 126
drag, startPoint x: 654, startPoint y: 624, endPoint x: 962, endPoint y: 611, distance: 308.9
click at [962, 611] on textarea at bounding box center [812, 625] width 503 height 126
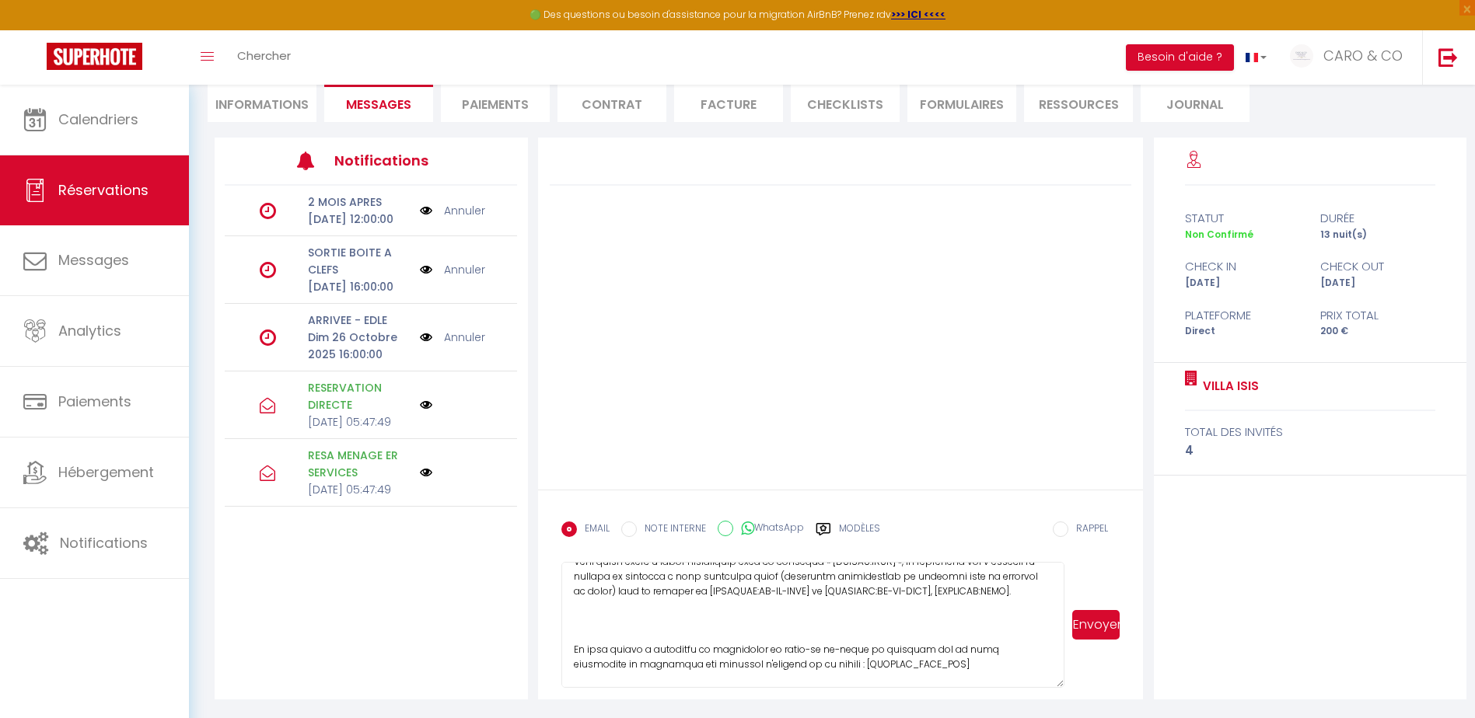
scroll to position [40, 0]
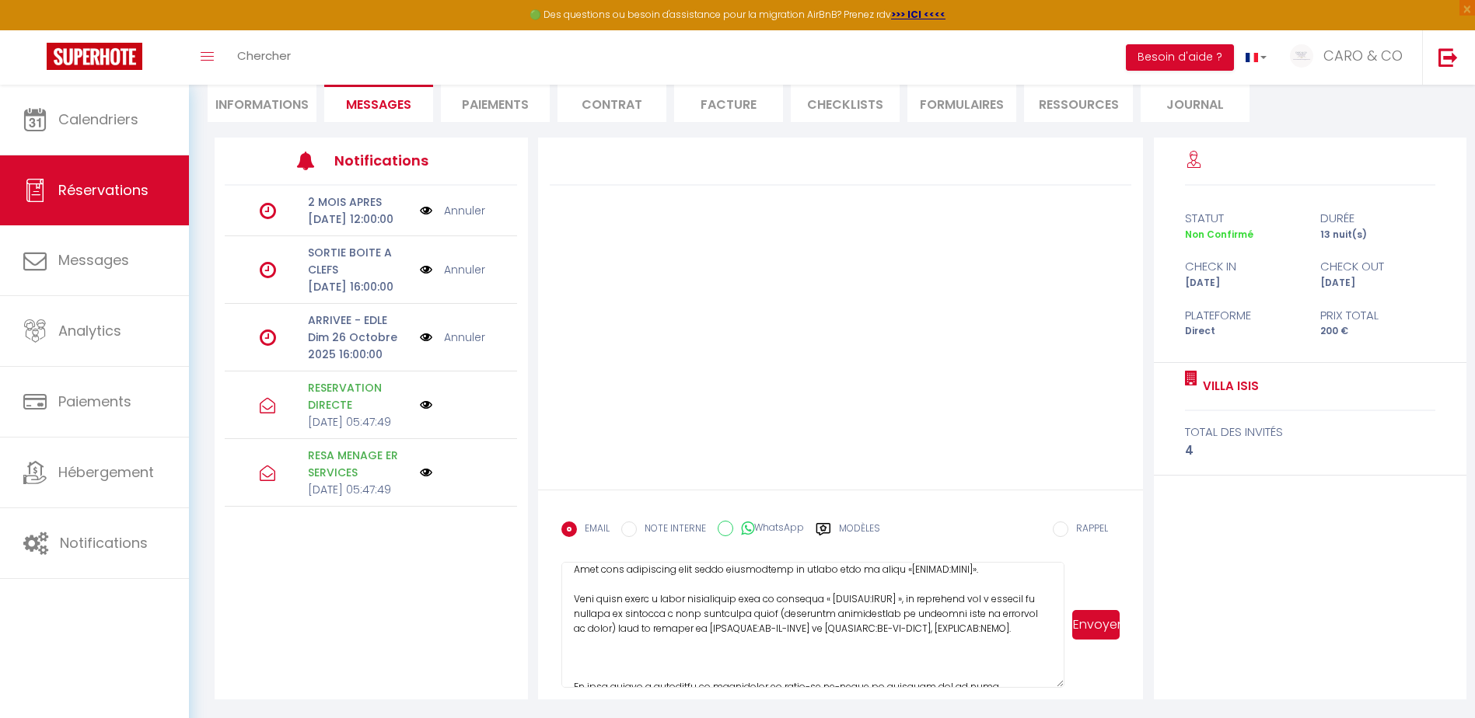
drag, startPoint x: 588, startPoint y: 599, endPoint x: 1035, endPoint y: 635, distance: 448.5
click at [1035, 635] on textarea at bounding box center [812, 625] width 503 height 126
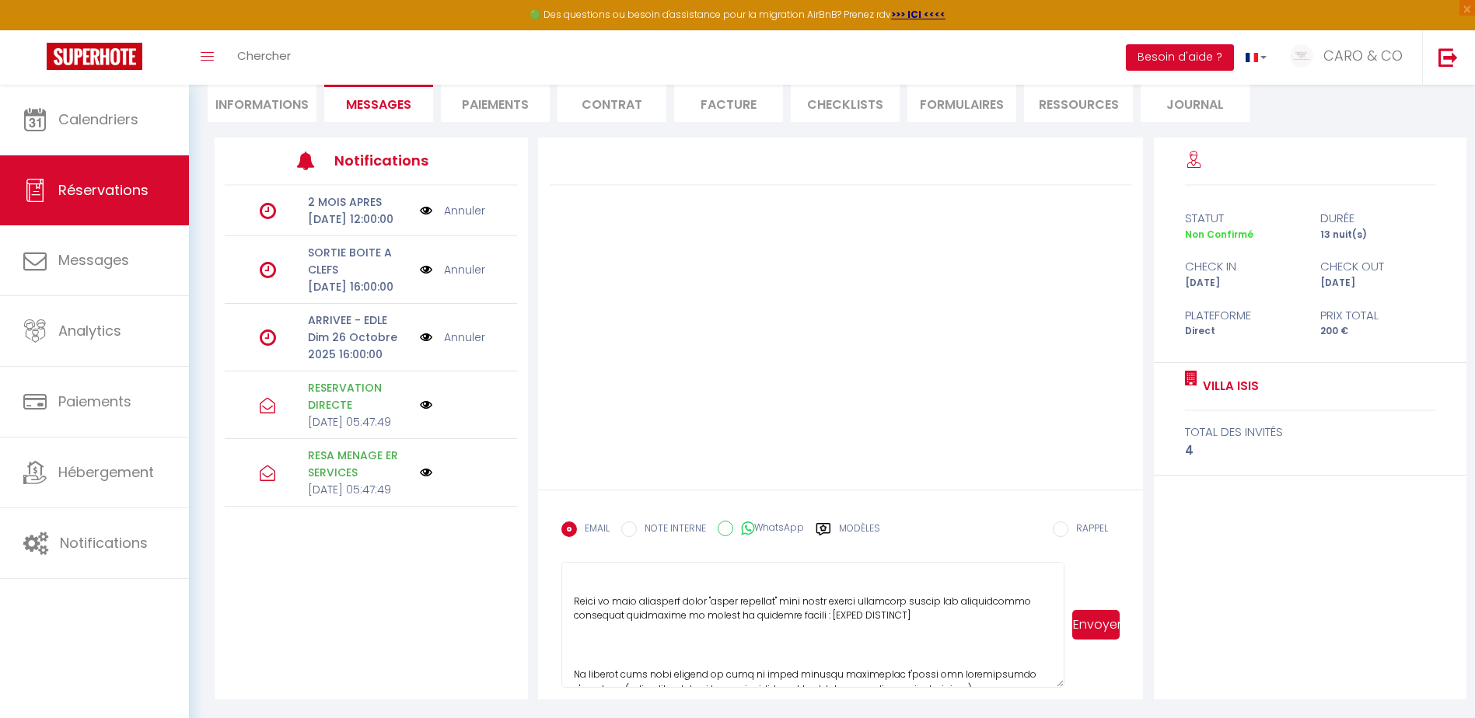
scroll to position [276, 0]
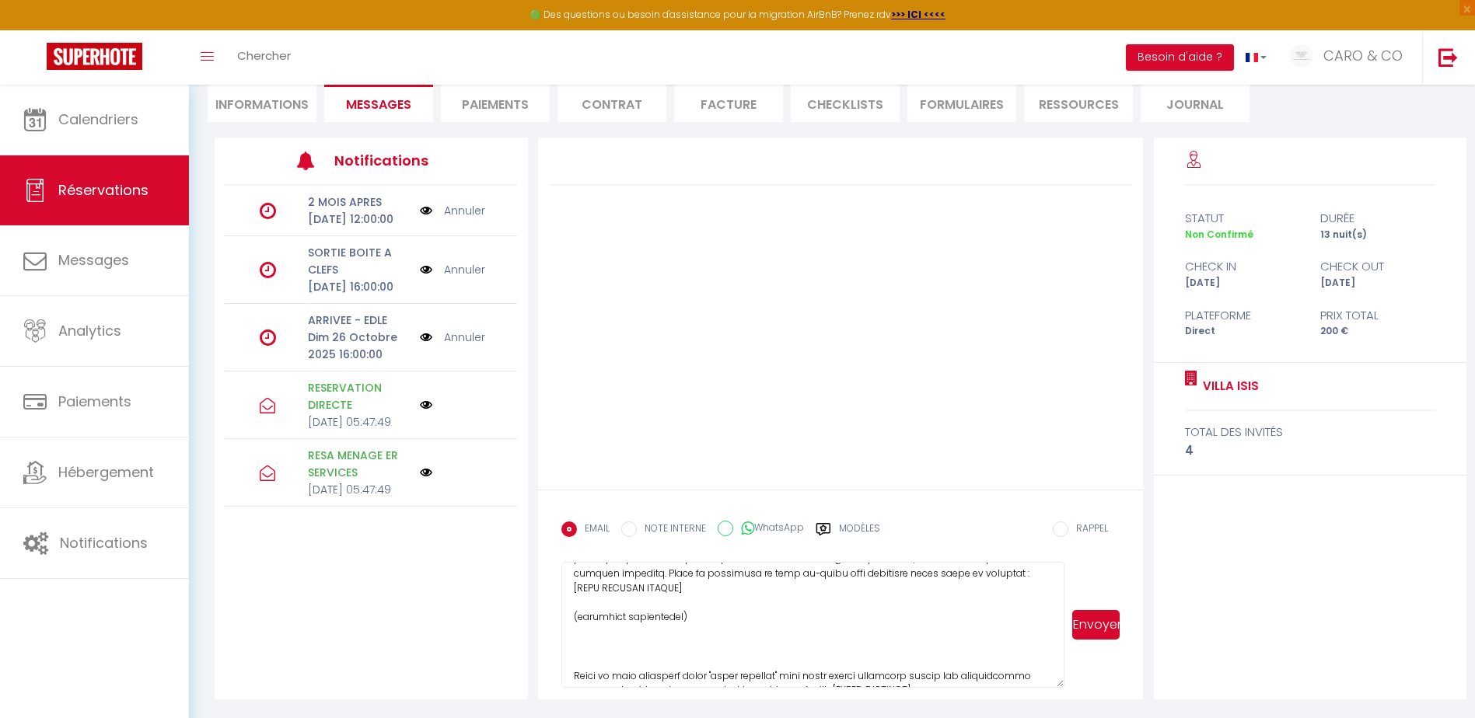
drag, startPoint x: 574, startPoint y: 609, endPoint x: 668, endPoint y: 614, distance: 93.4
click at [671, 613] on textarea at bounding box center [812, 625] width 503 height 126
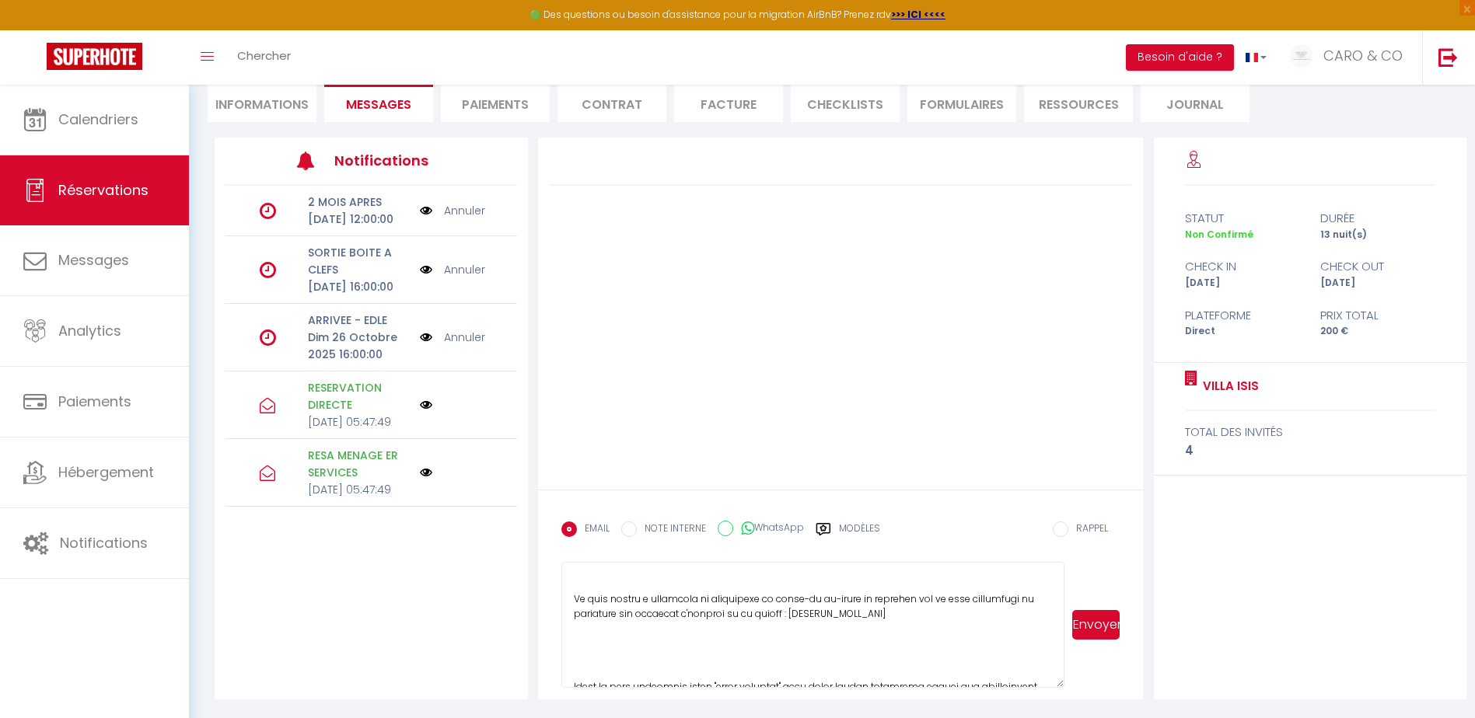
scroll to position [47, 0]
click at [609, 648] on textarea at bounding box center [812, 625] width 503 height 126
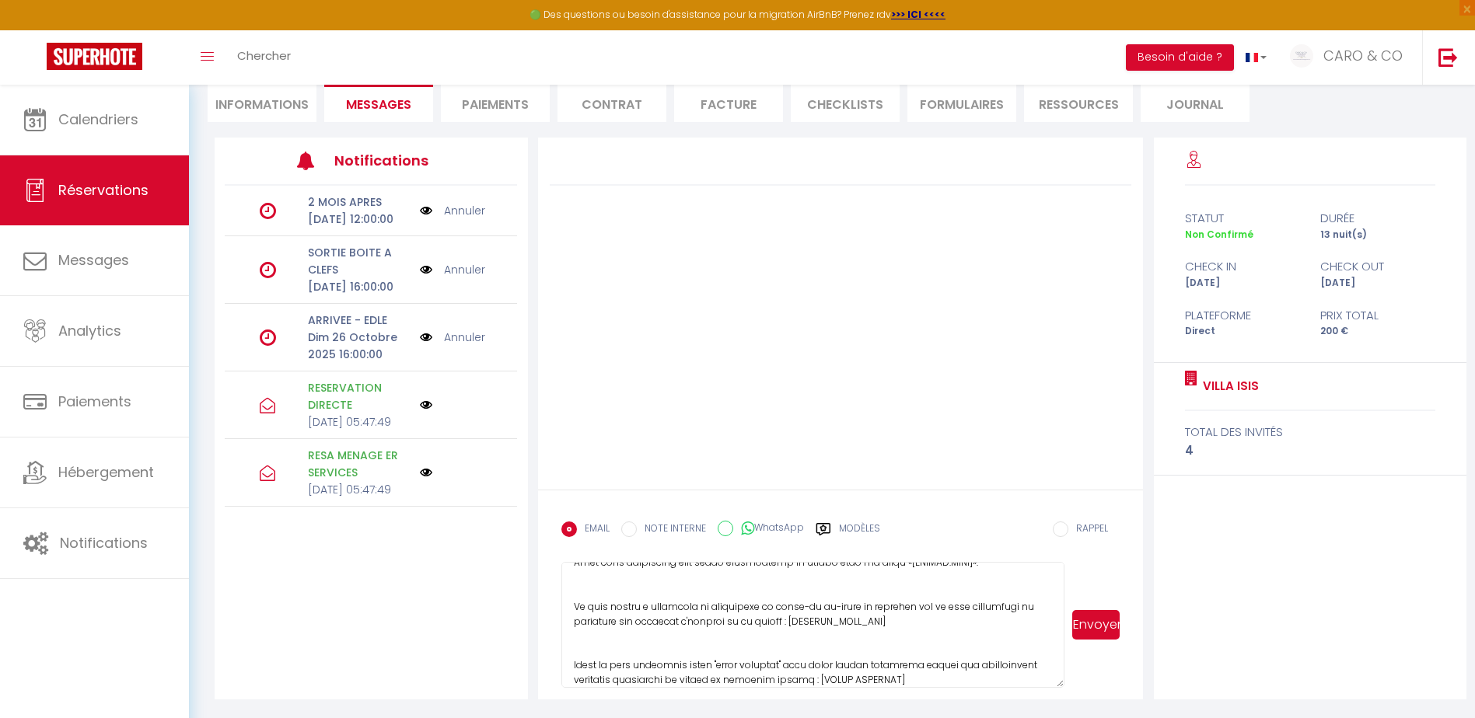
scroll to position [125, 0]
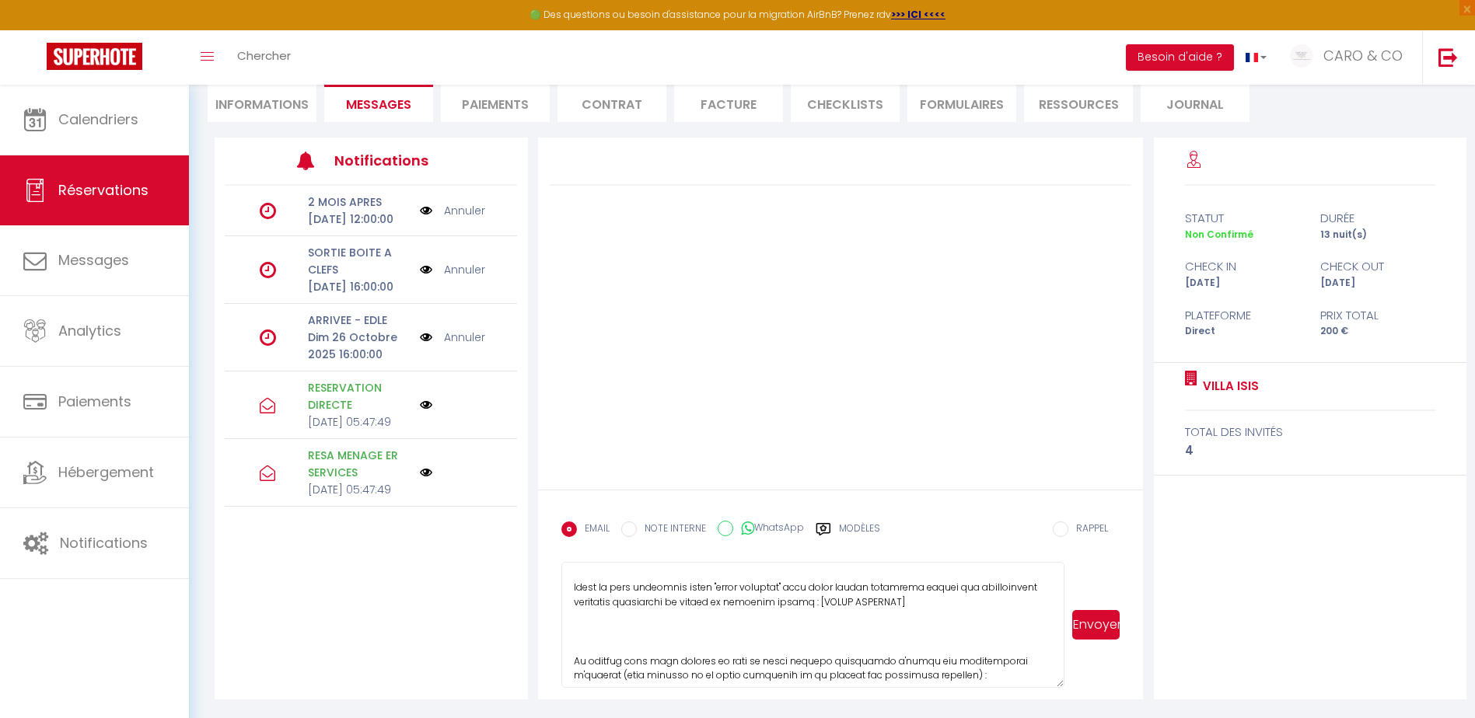
click at [609, 633] on textarea at bounding box center [812, 625] width 503 height 126
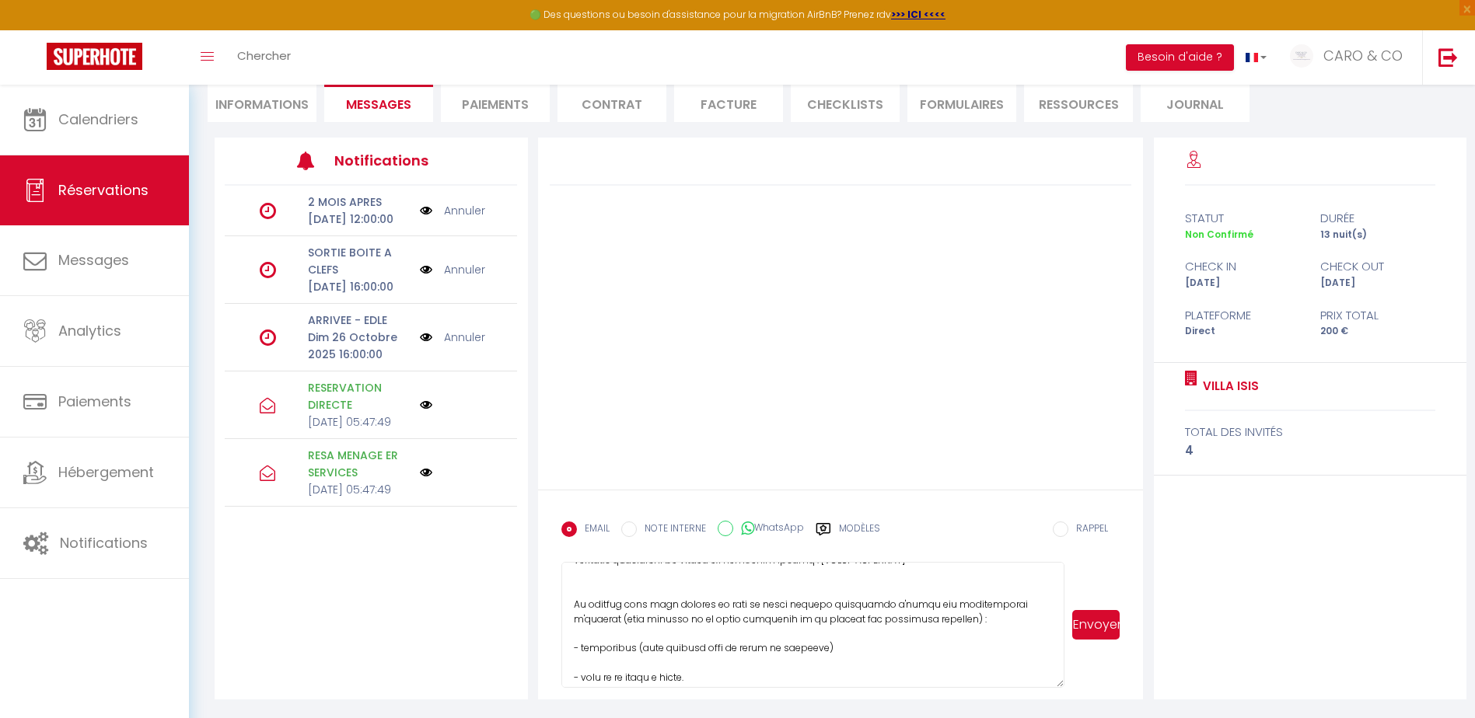
scroll to position [203, 0]
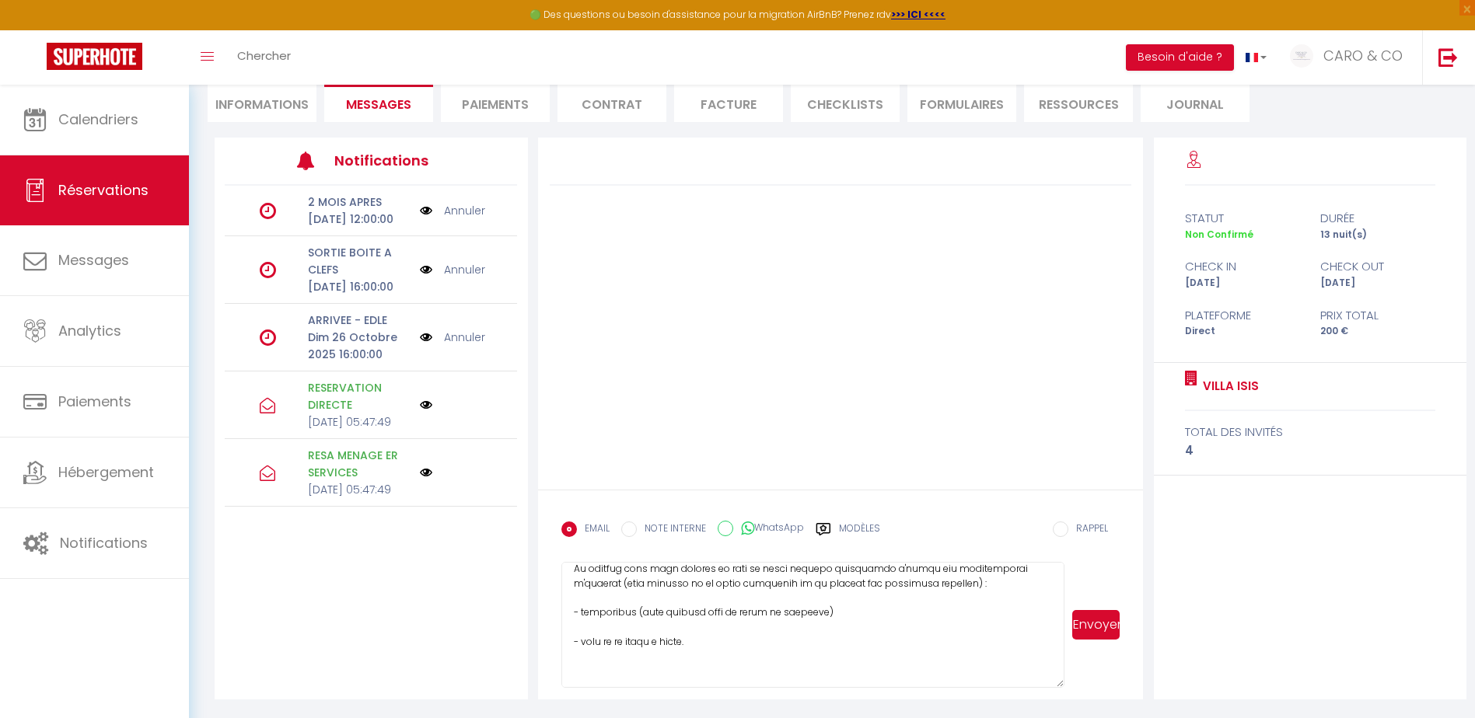
drag, startPoint x: 574, startPoint y: 582, endPoint x: 706, endPoint y: 595, distance: 132.0
click at [706, 595] on textarea at bounding box center [812, 625] width 503 height 126
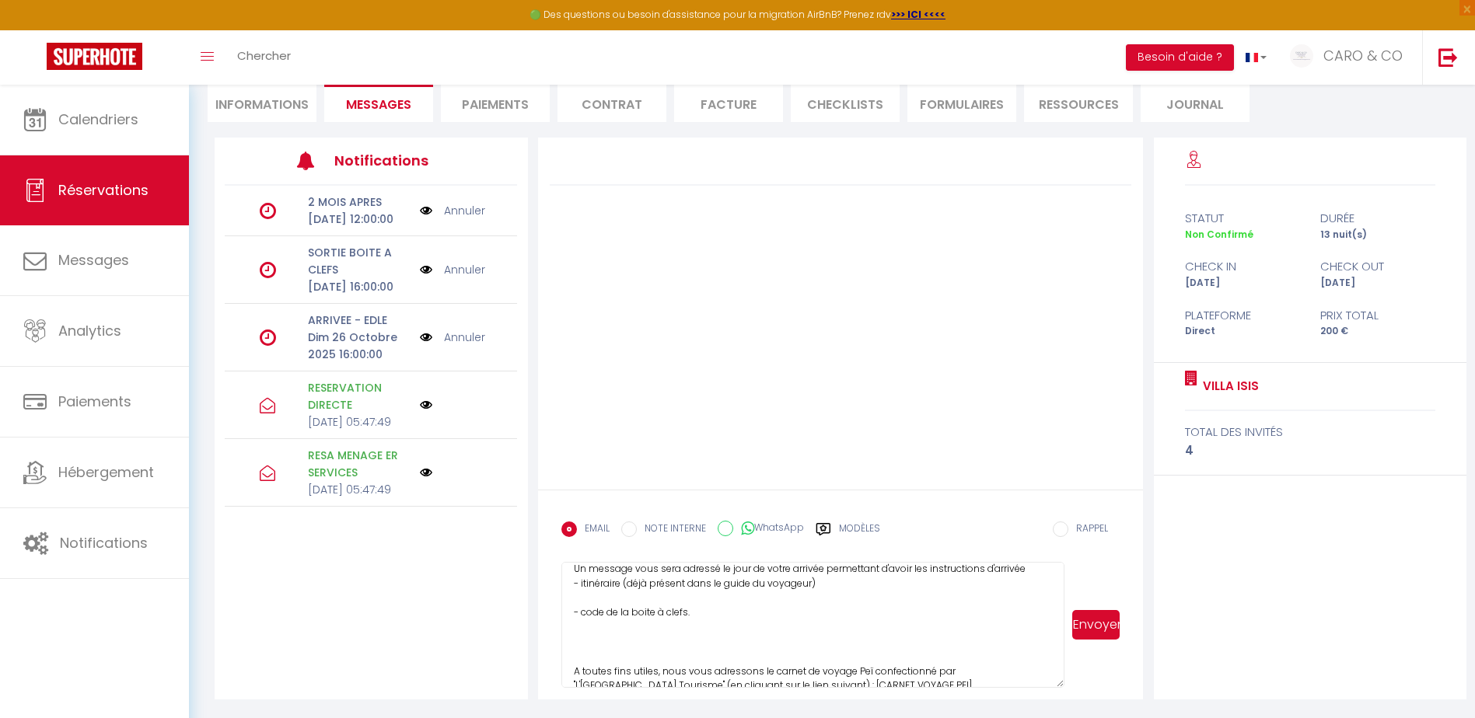
scroll to position [188, 0]
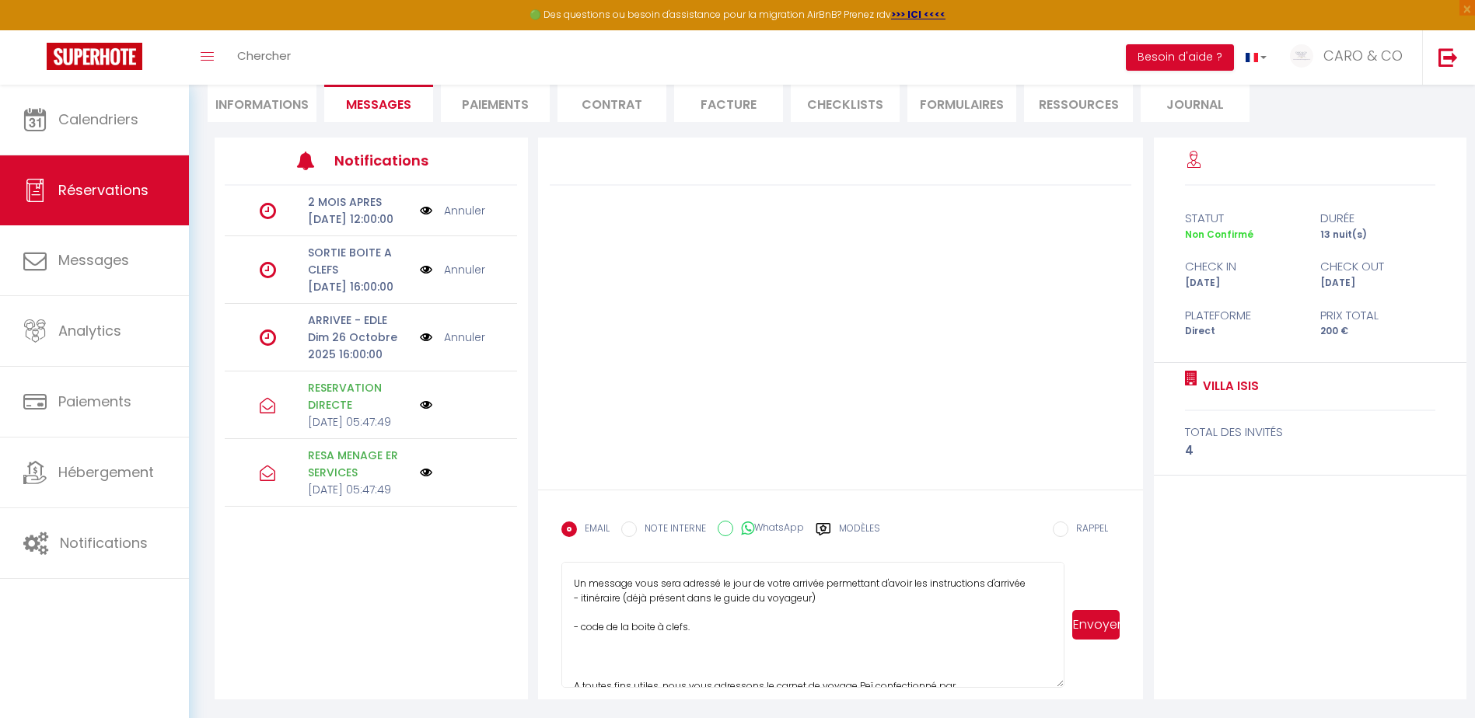
click at [658, 609] on textarea "Madame, Monsieur, Nous vous remercions pour votre réservation de séjour dans la…" at bounding box center [812, 625] width 503 height 126
click at [1032, 588] on textarea "Madame, Monsieur, Nous vous remercions pour votre réservation de séjour dans la…" at bounding box center [812, 625] width 503 height 126
click at [787, 634] on textarea "Madame, Monsieur, Nous vous remercions pour votre réservation de séjour dans la…" at bounding box center [812, 625] width 503 height 126
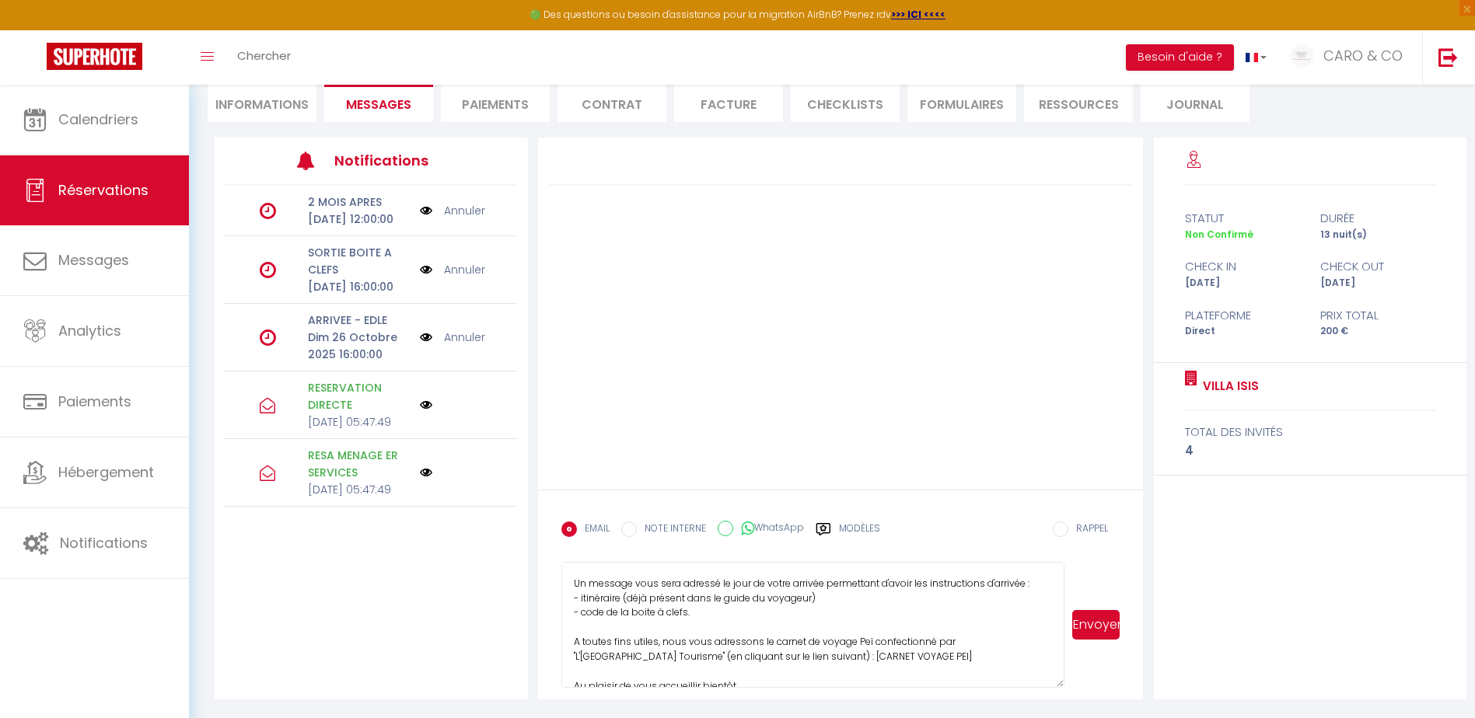
scroll to position [266, 0]
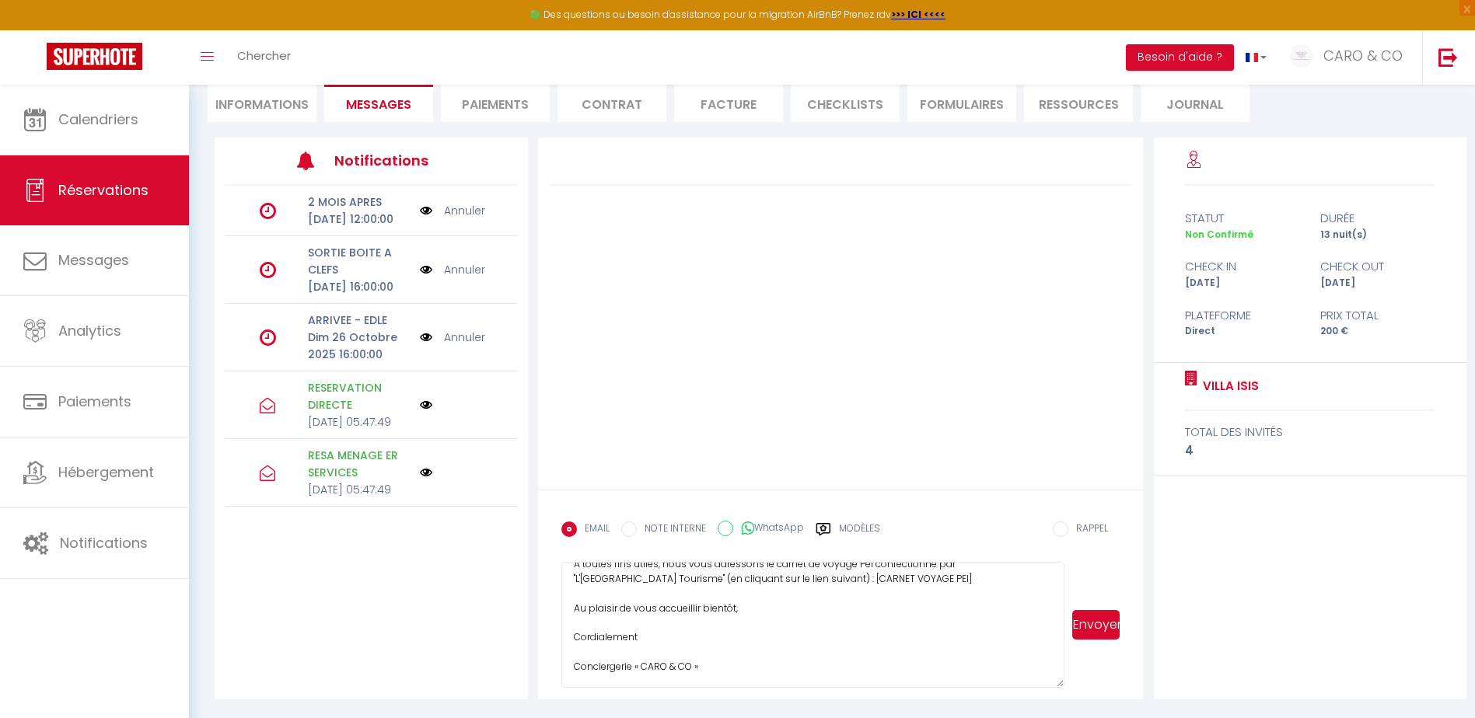
click at [691, 632] on textarea "Madame, Monsieur, Nous vous remercions pour votre réservation de séjour dans la…" at bounding box center [812, 625] width 503 height 126
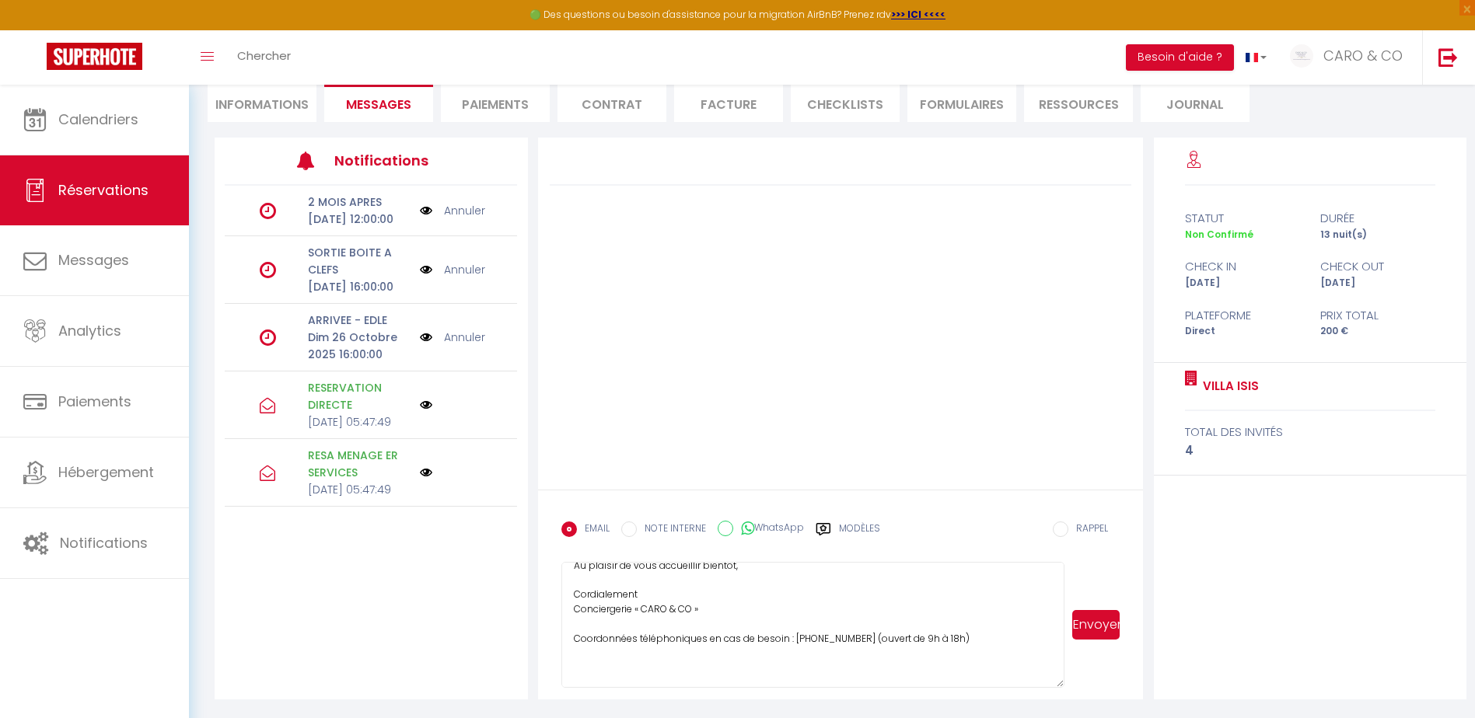
click at [667, 626] on textarea "Madame, Monsieur, Nous vous remercions pour votre réservation de séjour dans la…" at bounding box center [812, 625] width 503 height 126
click at [957, 641] on textarea "Madame, Monsieur, Nous vous remercions pour votre réservation de séjour dans la…" at bounding box center [812, 625] width 503 height 126
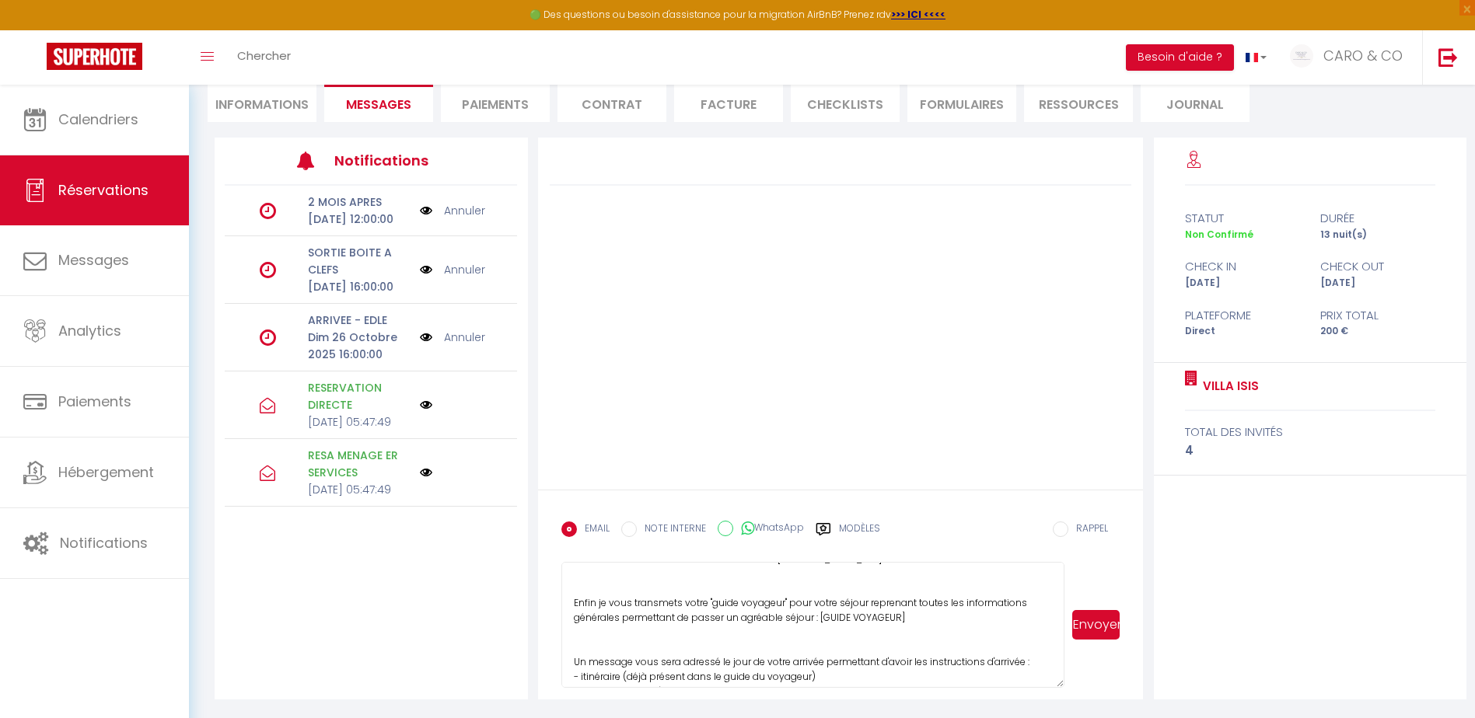
scroll to position [0, 0]
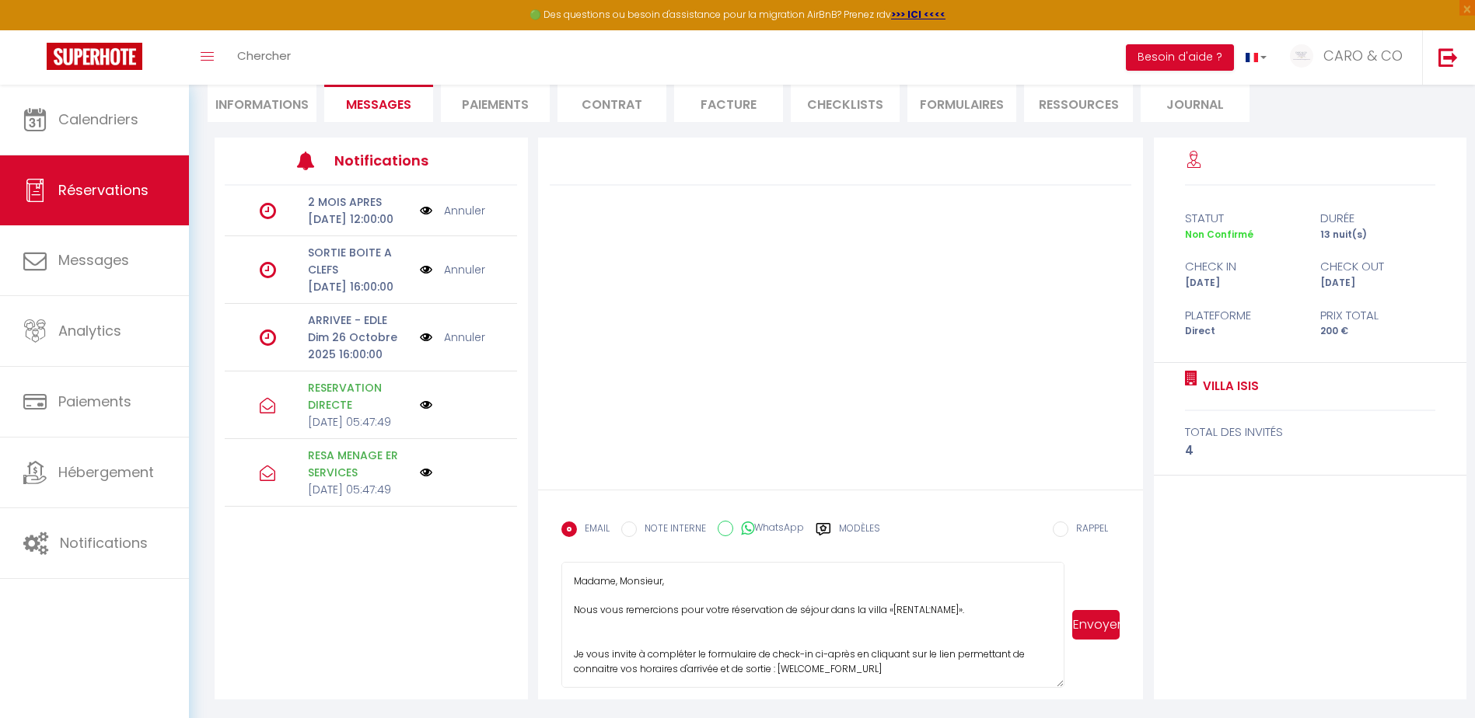
click at [911, 633] on textarea "Madame, Monsieur, Nous vous remercions pour votre réservation de séjour dans la…" at bounding box center [812, 625] width 503 height 126
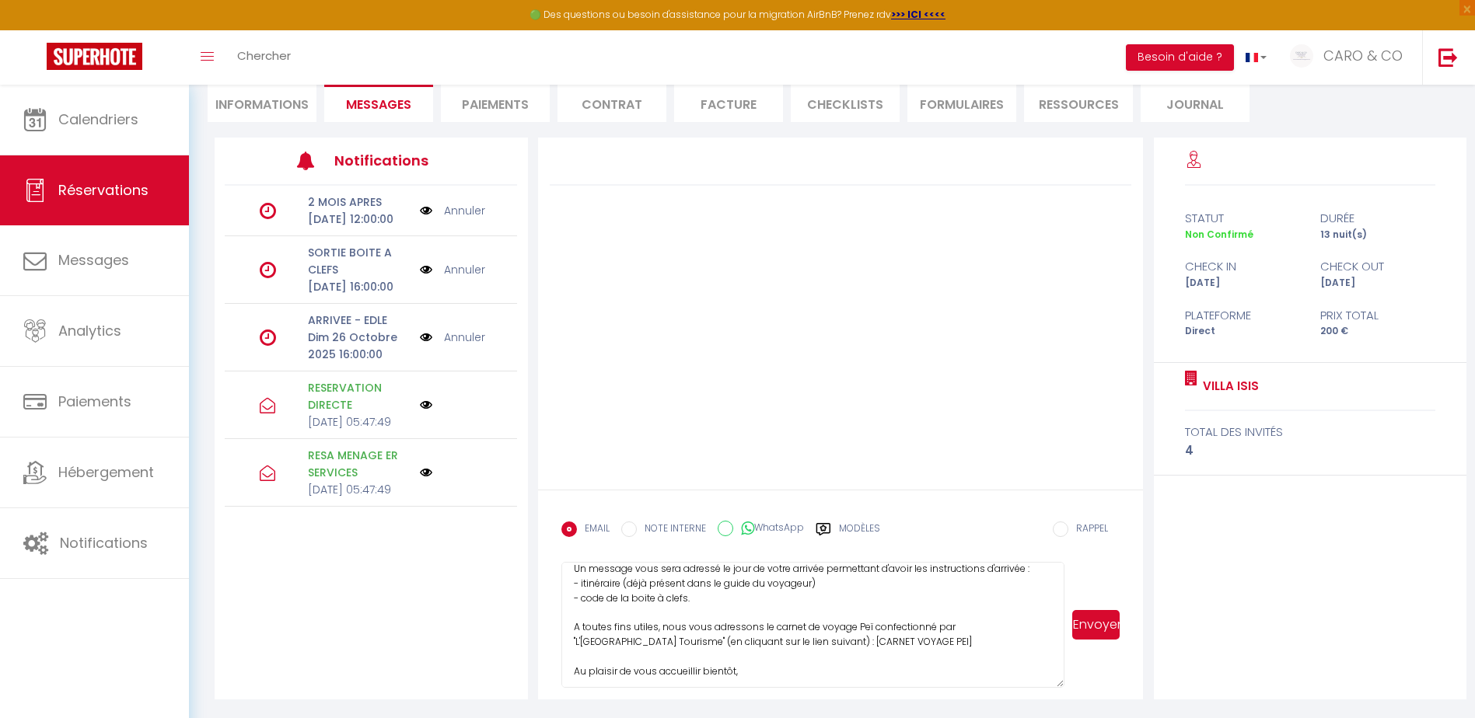
scroll to position [233, 0]
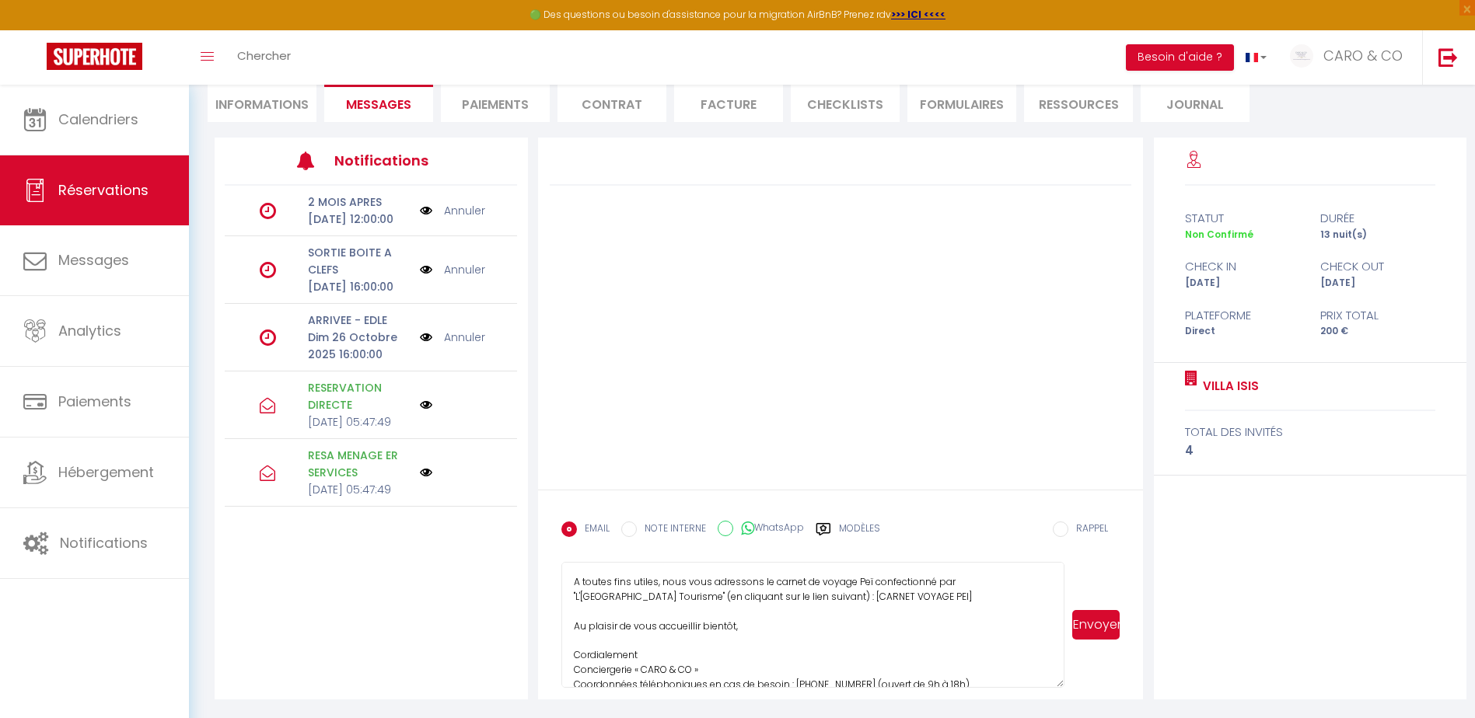
click at [1098, 628] on button "Envoyer" at bounding box center [1095, 625] width 47 height 30
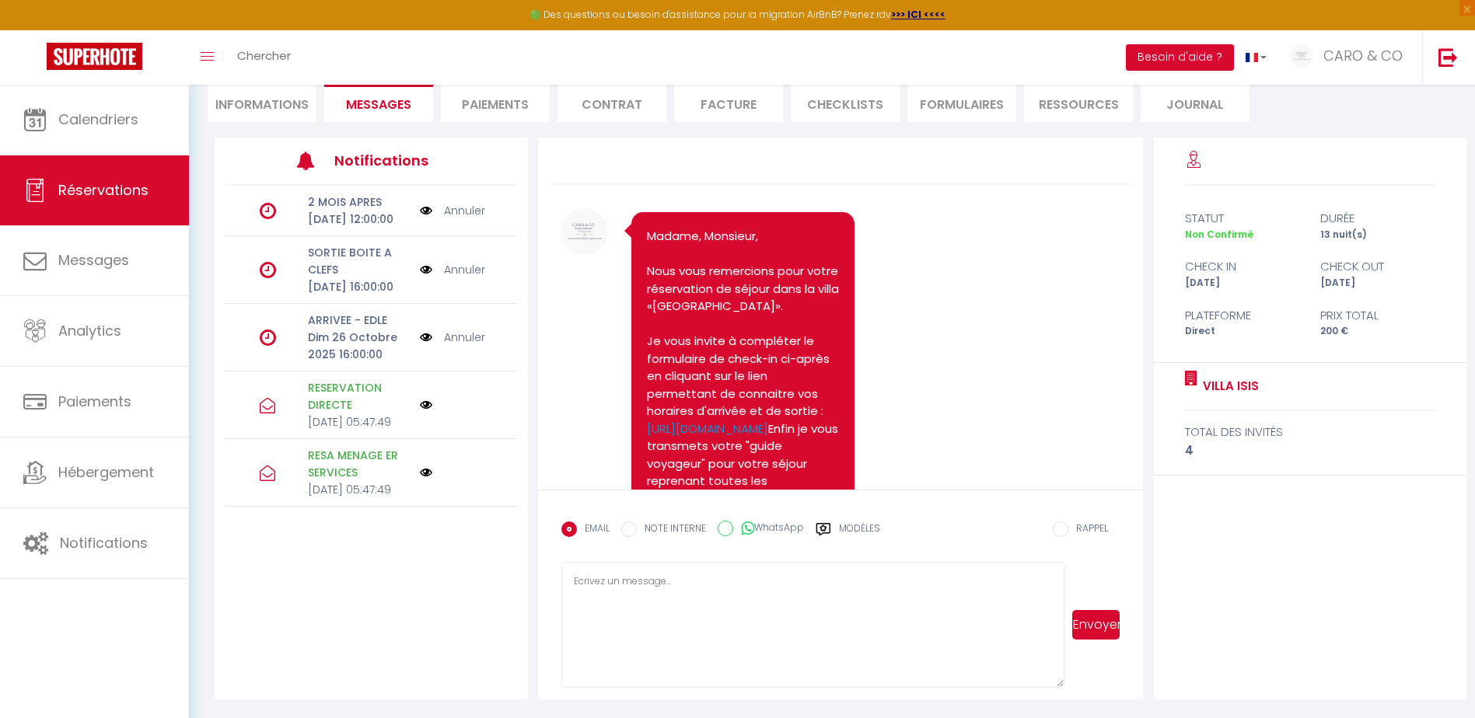
scroll to position [0, 0]
click at [484, 107] on li "Paiements" at bounding box center [495, 103] width 109 height 38
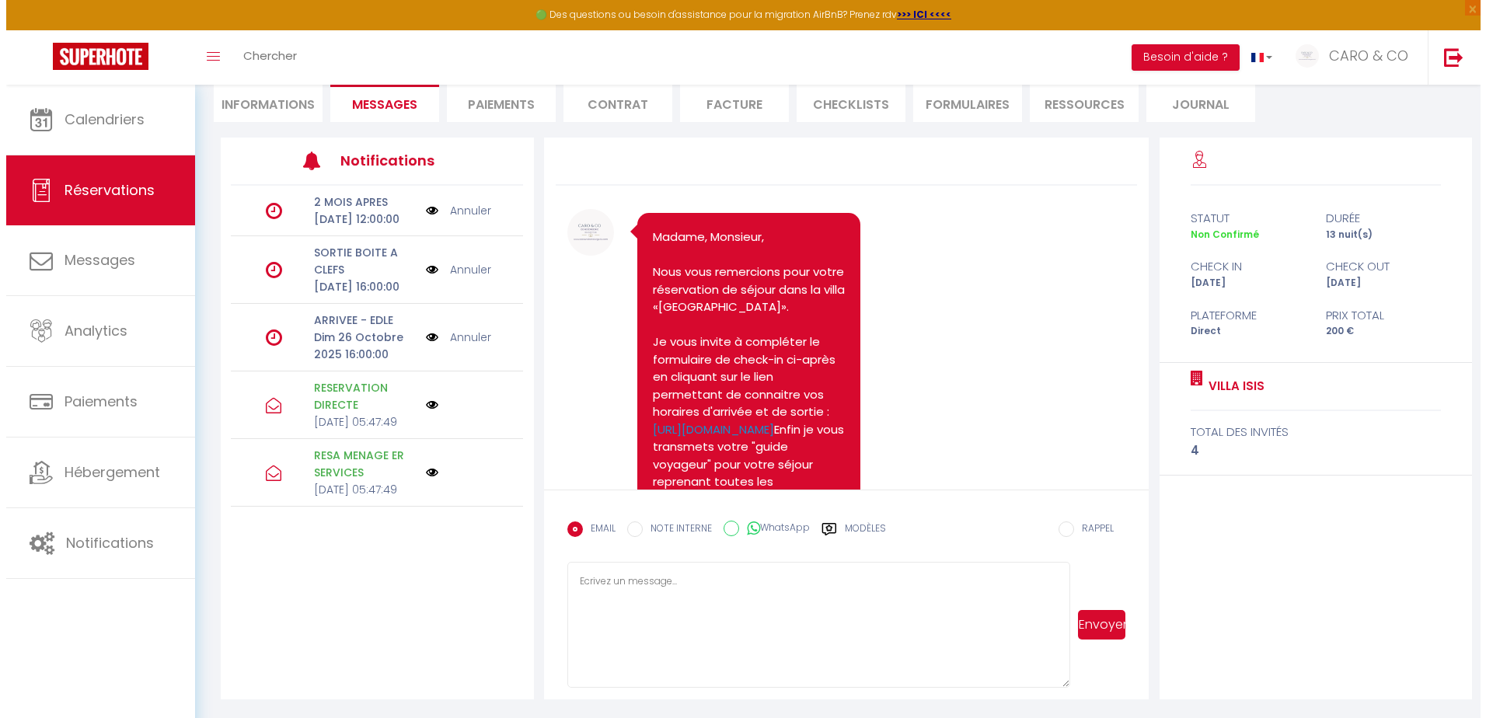
scroll to position [85, 0]
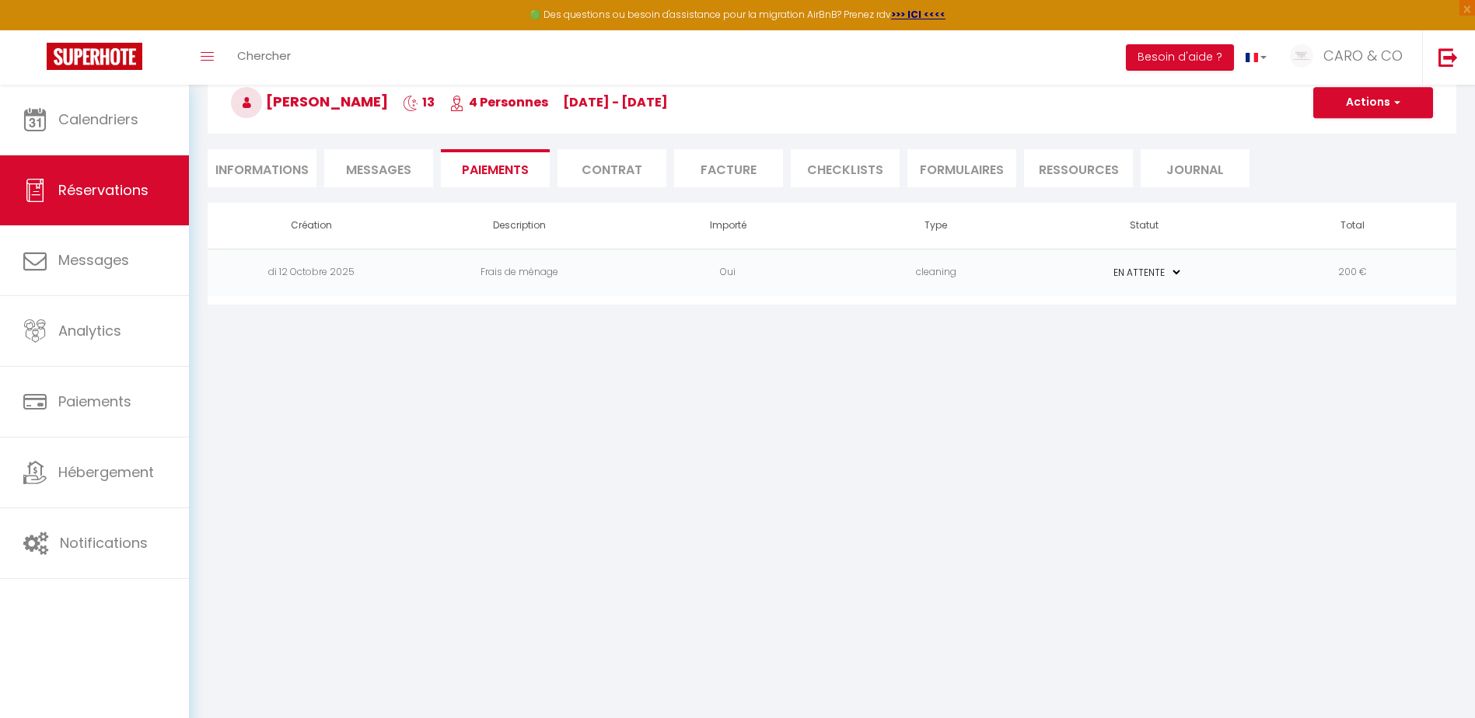
click at [530, 267] on td "Frais de ménage" at bounding box center [520, 272] width 208 height 47
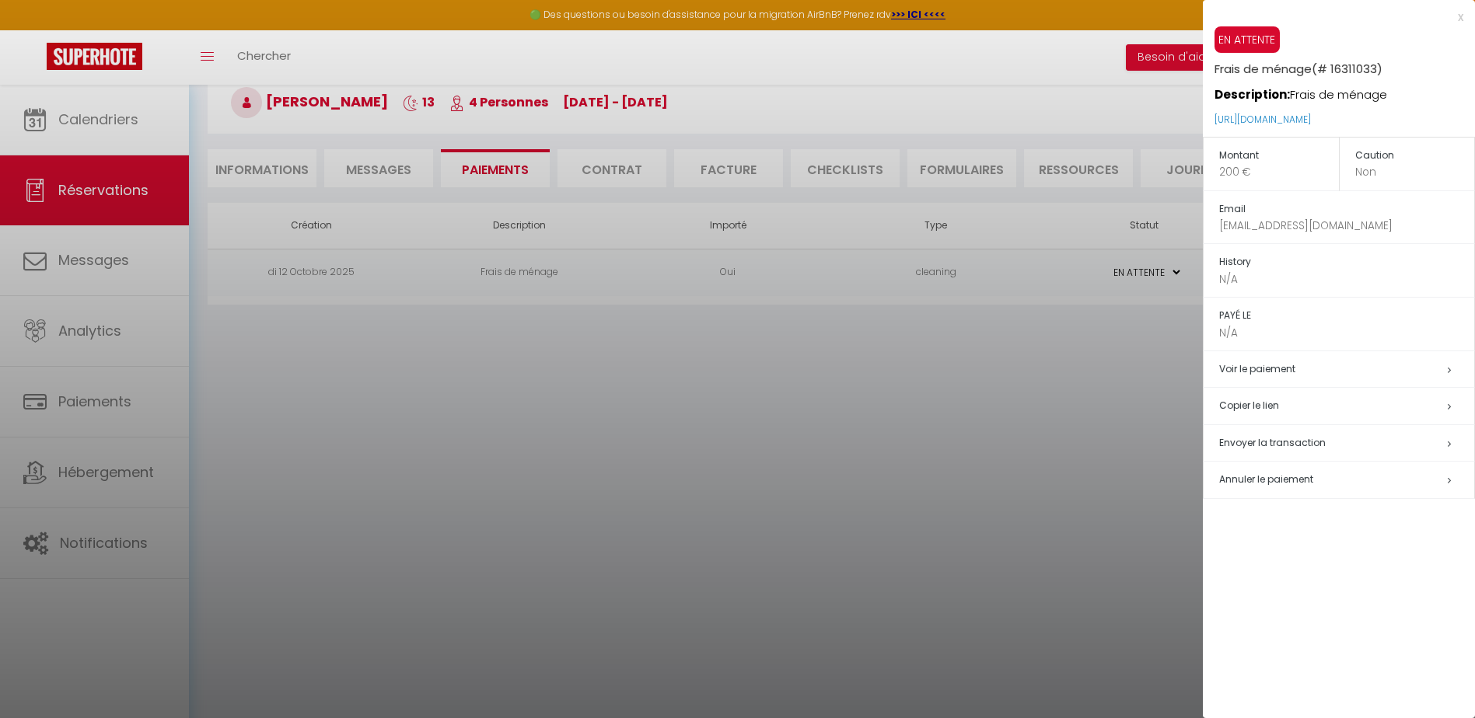
click at [1264, 445] on span "Envoyer la transaction" at bounding box center [1272, 442] width 107 height 13
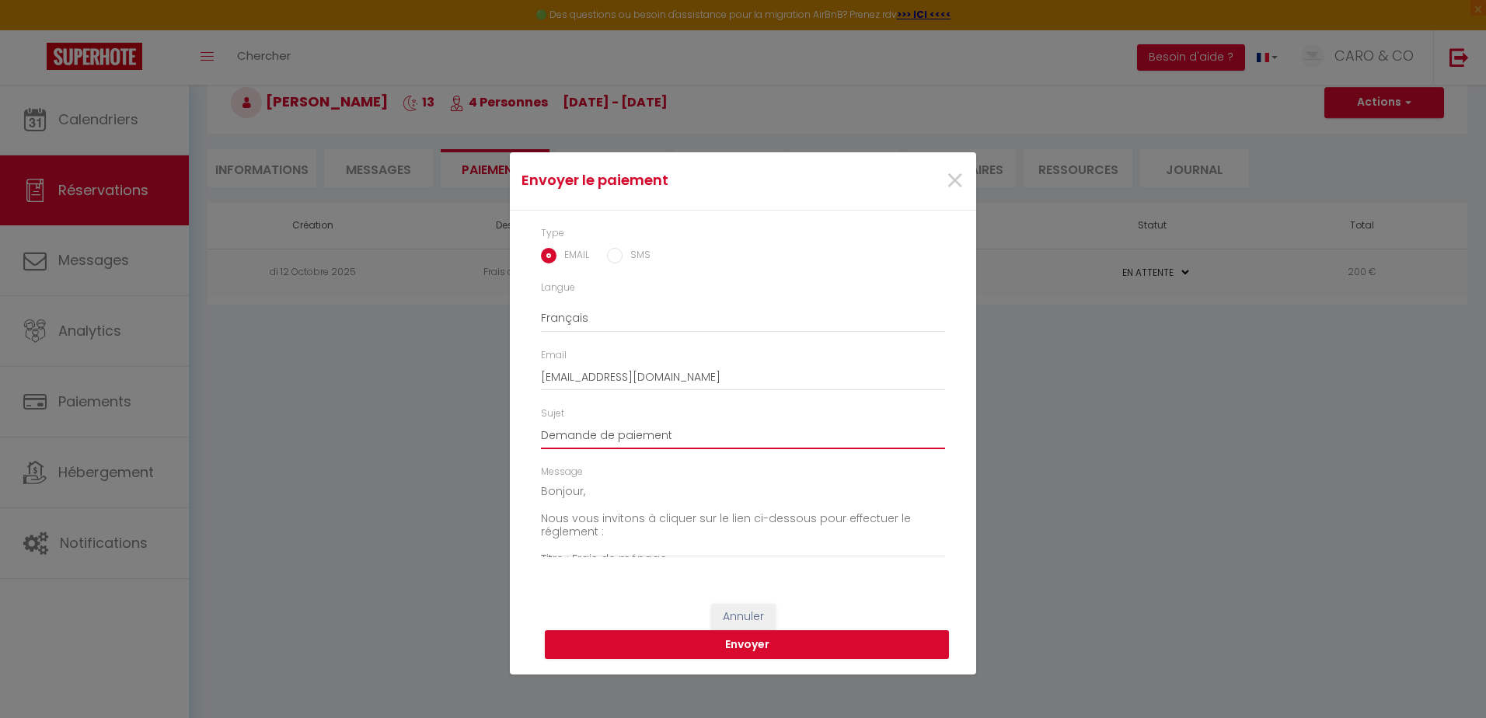
click at [676, 431] on input "Demande de paiement" at bounding box center [743, 435] width 404 height 28
drag, startPoint x: 650, startPoint y: 435, endPoint x: 474, endPoint y: 431, distance: 175.7
click at [469, 428] on div "Envoyer le paiement × Type EMAIL SMS Langue Anglais Français Espagnol Portugais…" at bounding box center [743, 359] width 1486 height 718
click at [597, 531] on textarea "Bonjour, Nous vous invitons à cliquer sur le lien ci-dessous pour effectuer le …" at bounding box center [743, 519] width 404 height 79
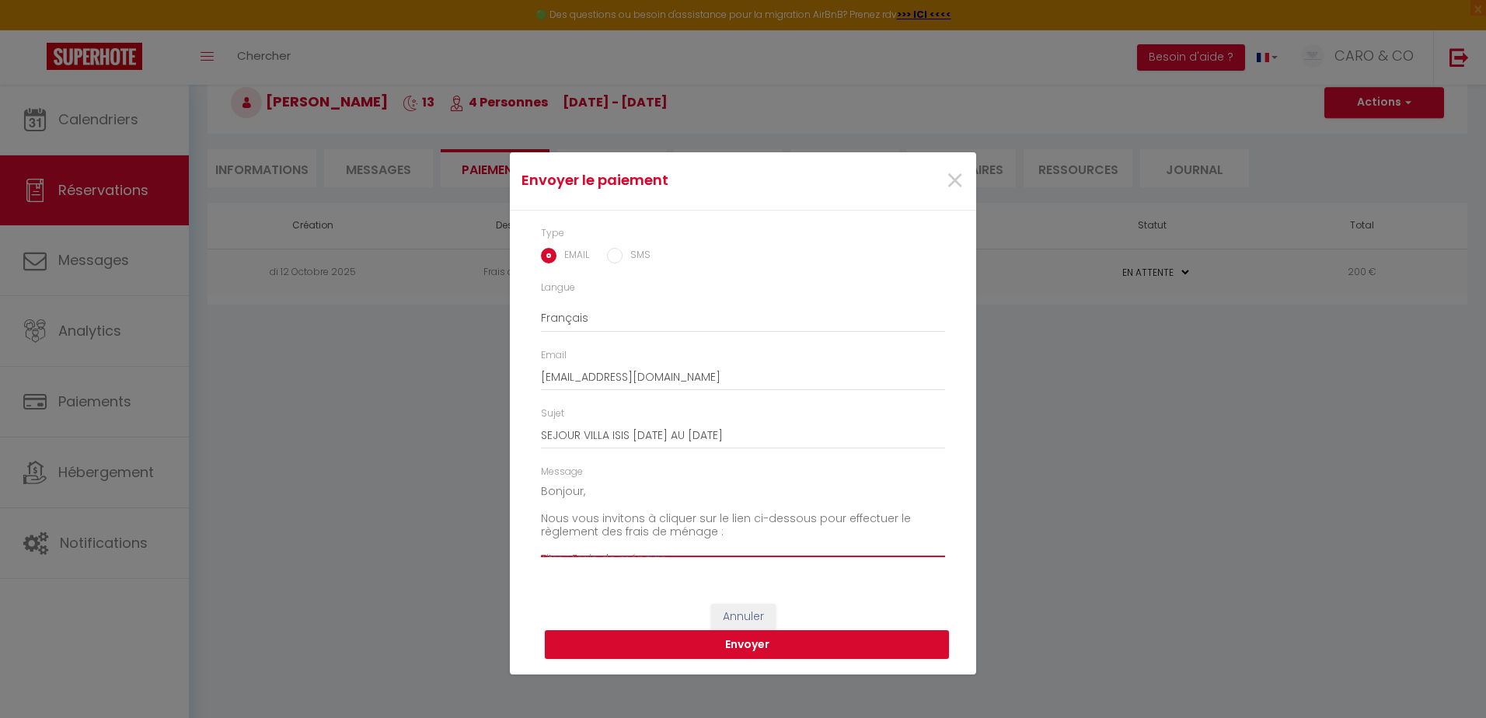
click at [713, 535] on textarea "Bonjour, Nous vous invitons à cliquer sur le lien ci-dessous pour effectuer le …" at bounding box center [743, 519] width 404 height 79
click at [818, 530] on textarea "Bonjour, Nous vous invitons à cliquer sur le lien ci-dessous pour effectuer le …" at bounding box center [743, 519] width 404 height 79
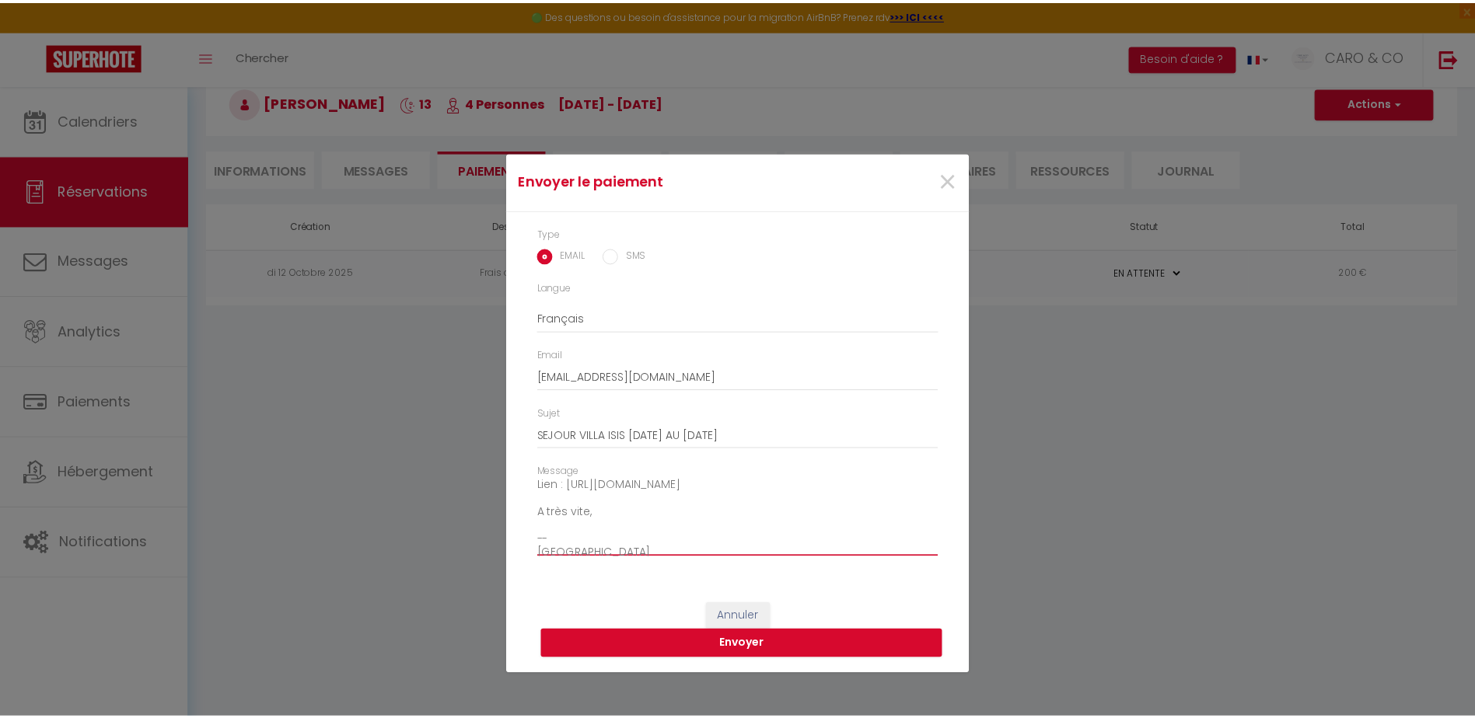
scroll to position [109, 0]
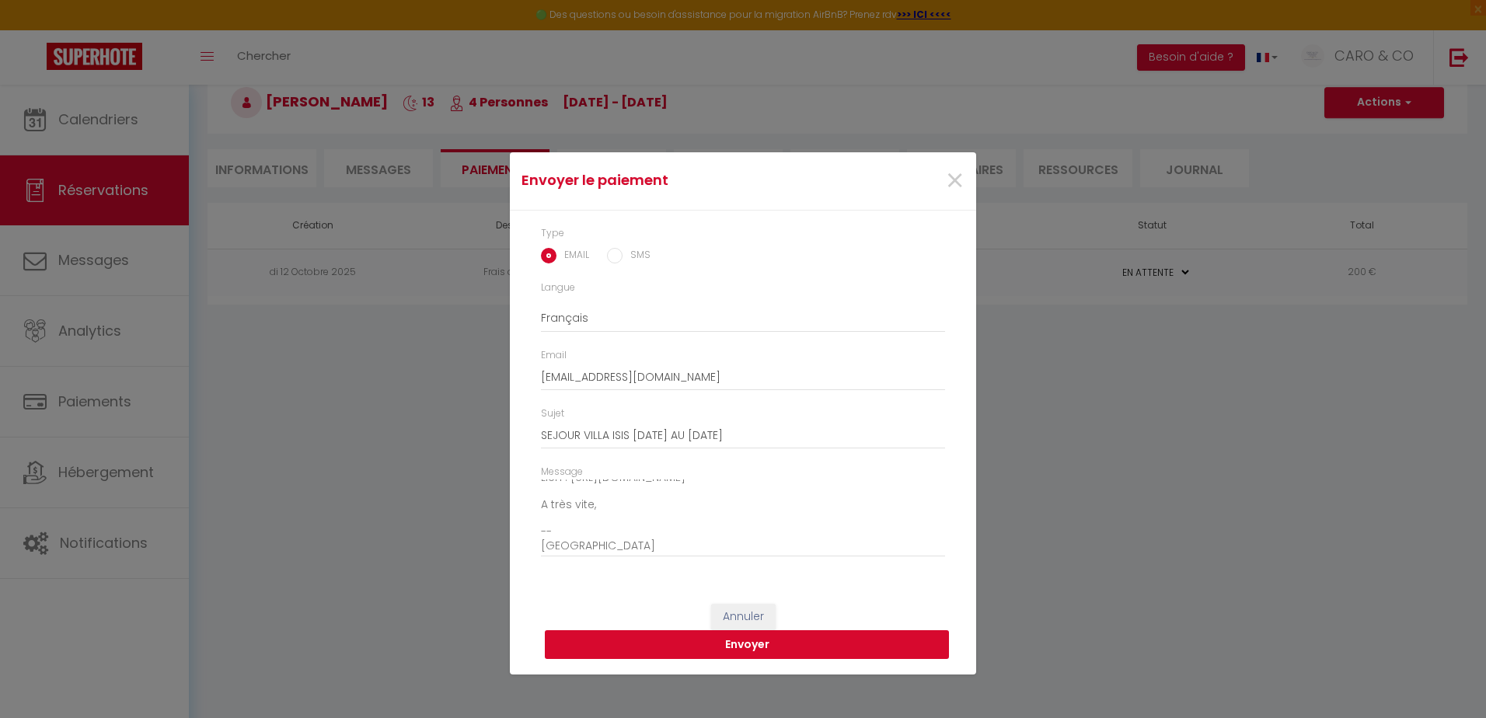
click at [780, 648] on button "Envoyer" at bounding box center [747, 645] width 404 height 30
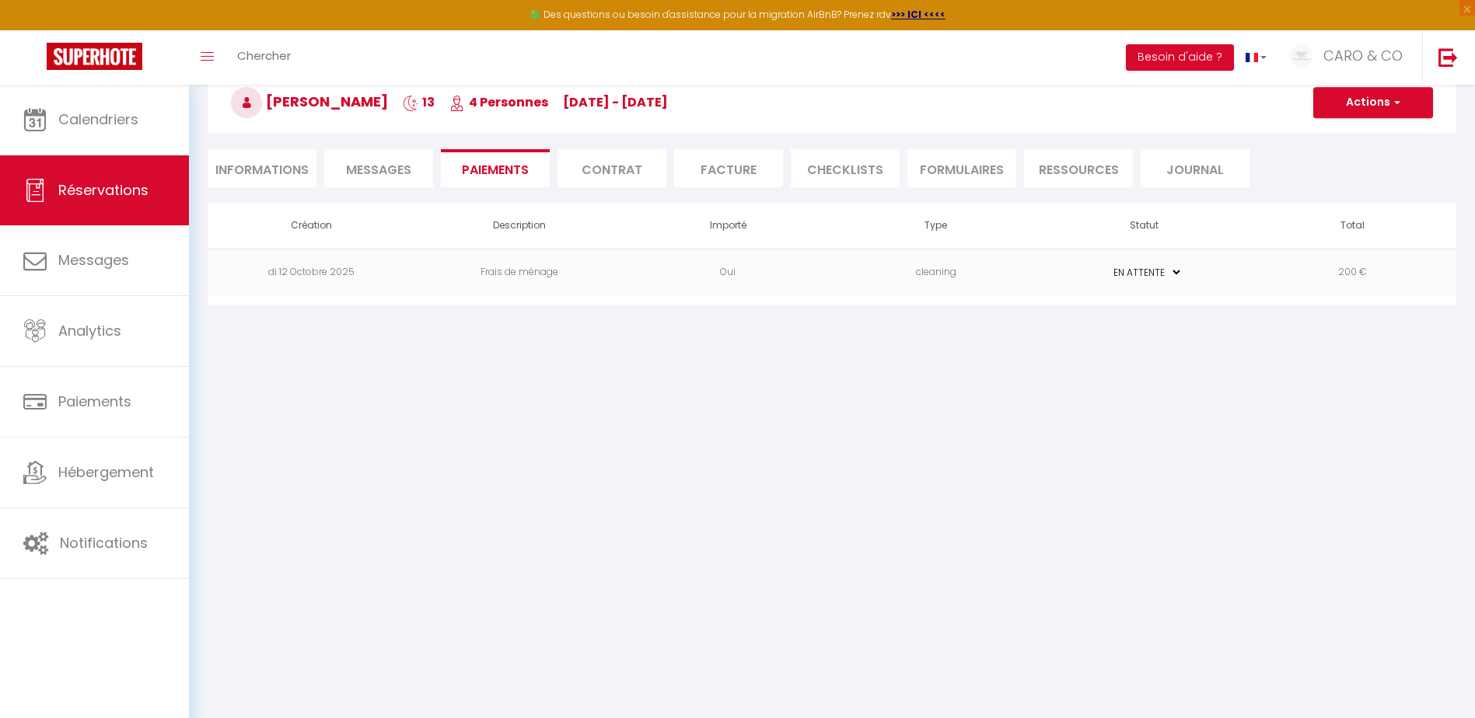
click at [372, 159] on li "Messages" at bounding box center [378, 168] width 109 height 38
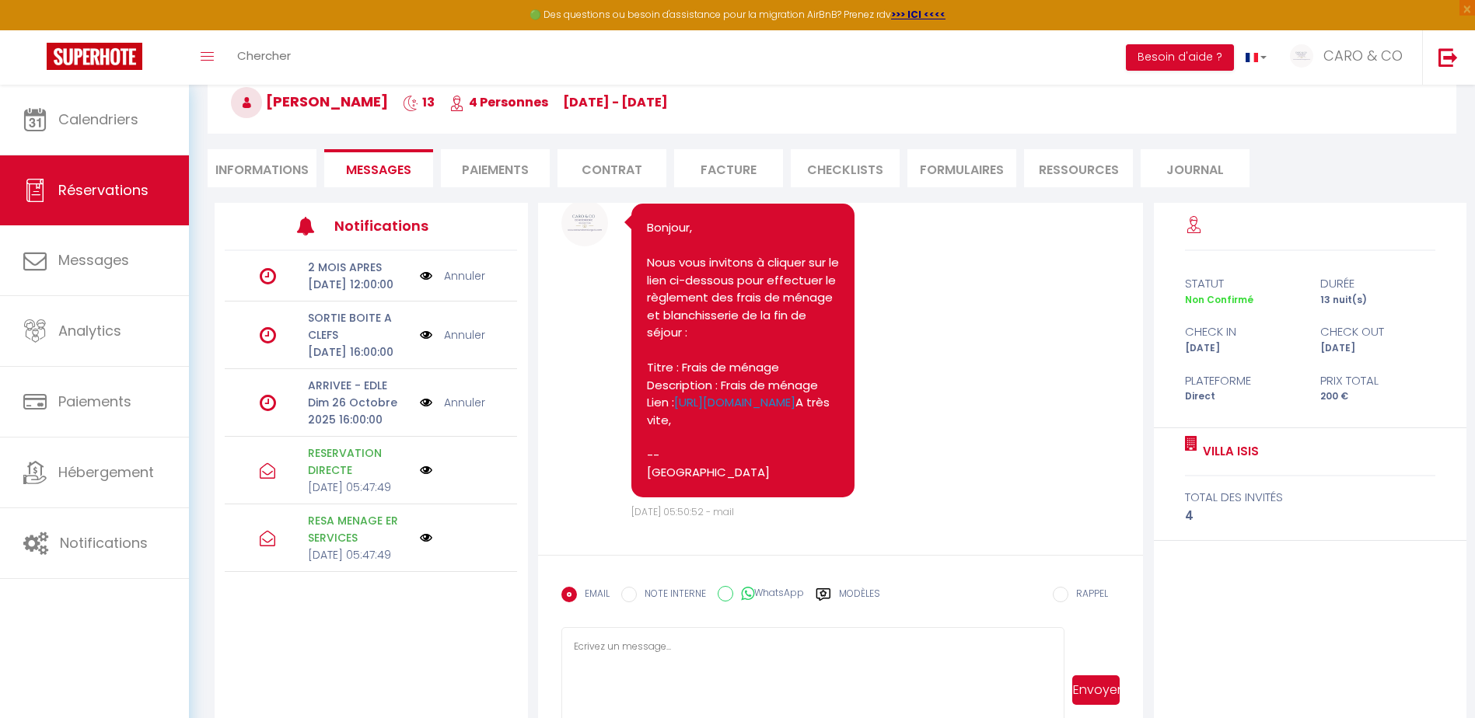
scroll to position [1028, 0]
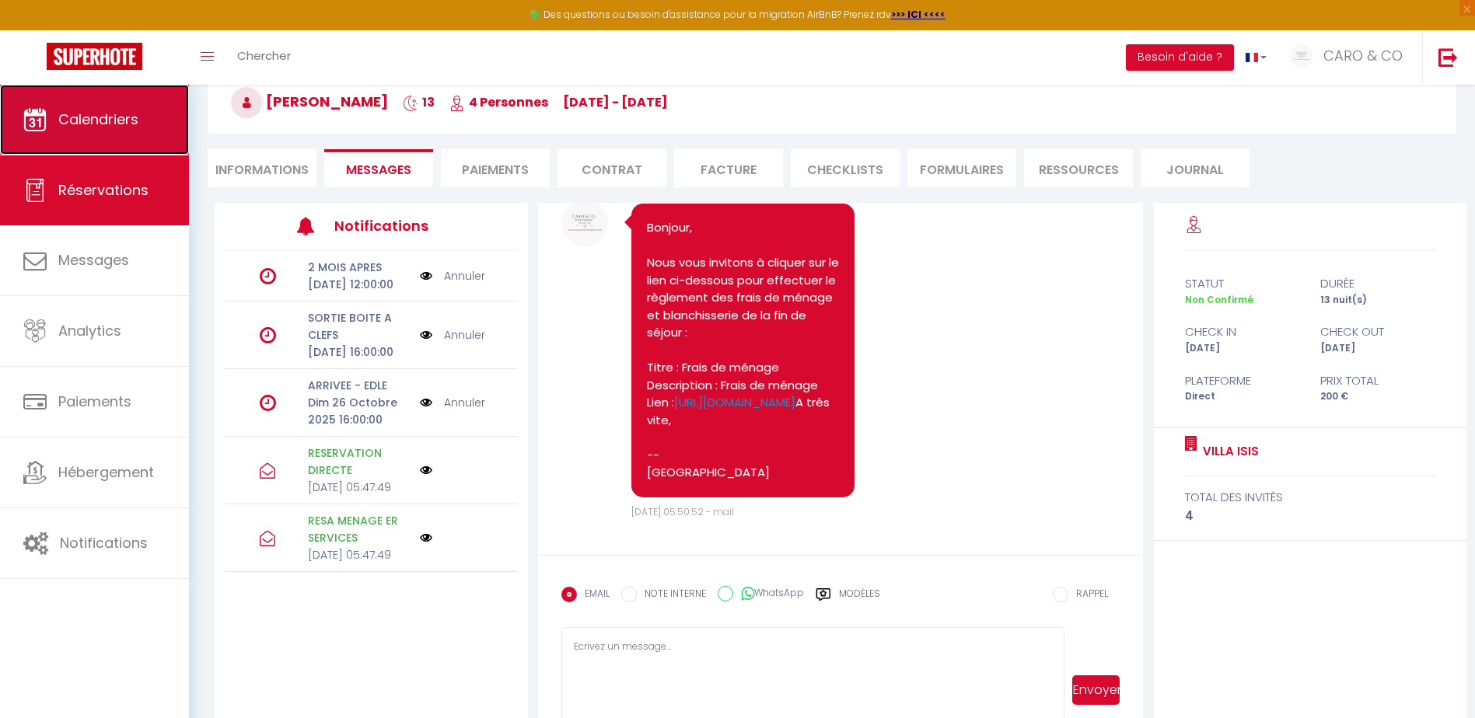
click at [101, 137] on link "Calendriers" at bounding box center [94, 120] width 189 height 70
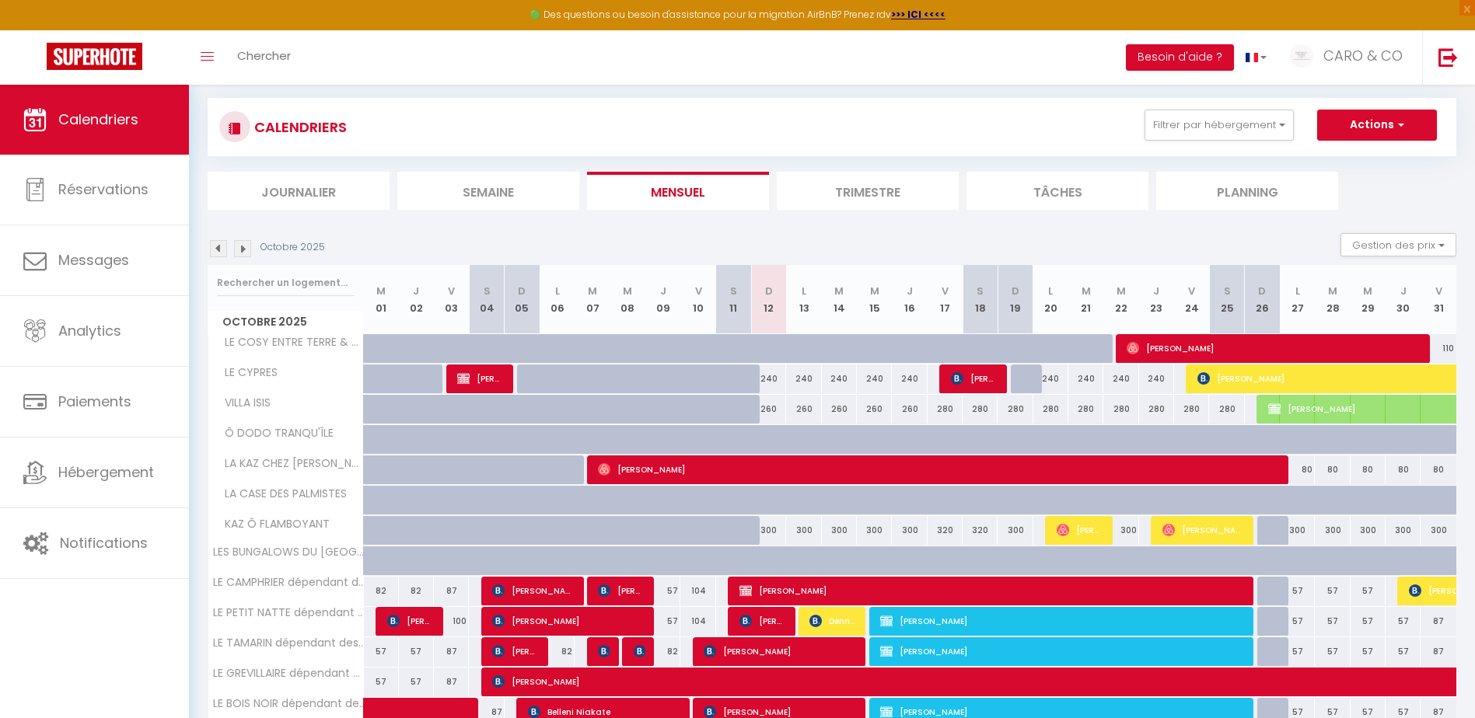
scroll to position [95, 0]
